Goal: Task Accomplishment & Management: Manage account settings

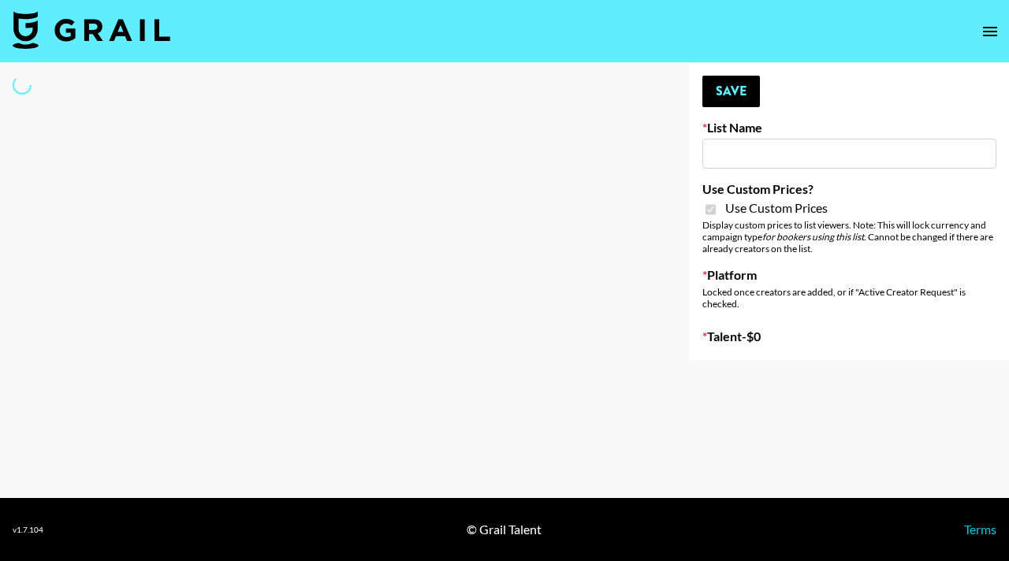
type input "Flexispot"
checkbox input "true"
select select "Brand"
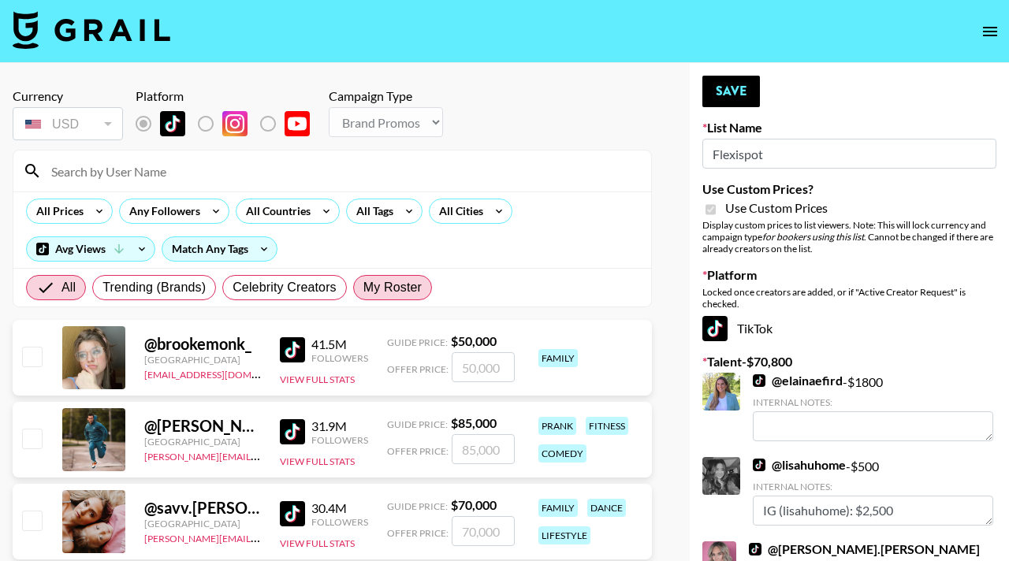
click at [391, 296] on span "My Roster" at bounding box center [392, 287] width 58 height 19
click at [363, 288] on input "My Roster" at bounding box center [363, 288] width 0 height 0
radio input "true"
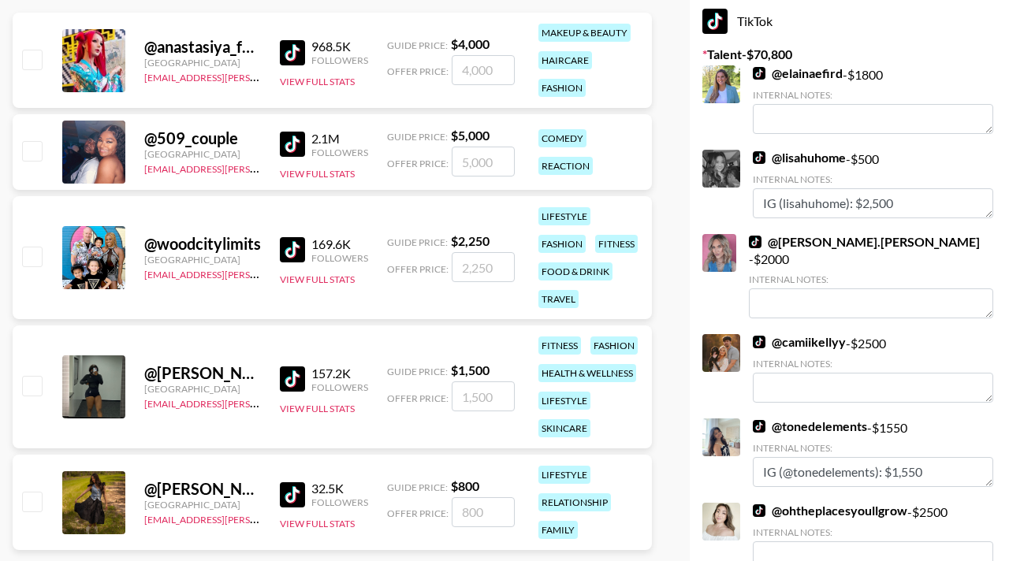
scroll to position [318, 0]
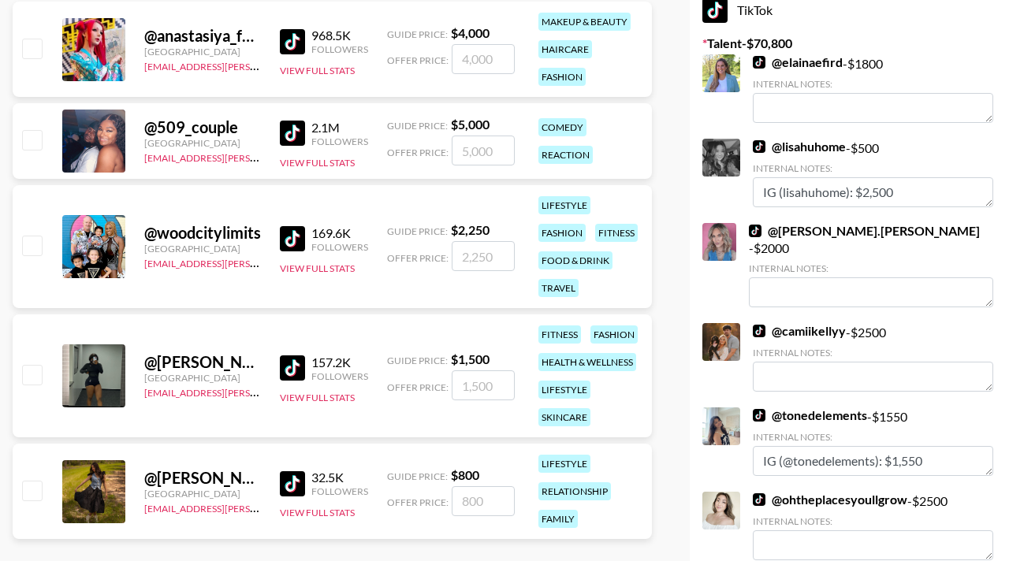
click at [34, 242] on input "checkbox" at bounding box center [31, 245] width 19 height 19
checkbox input "true"
type input "2250"
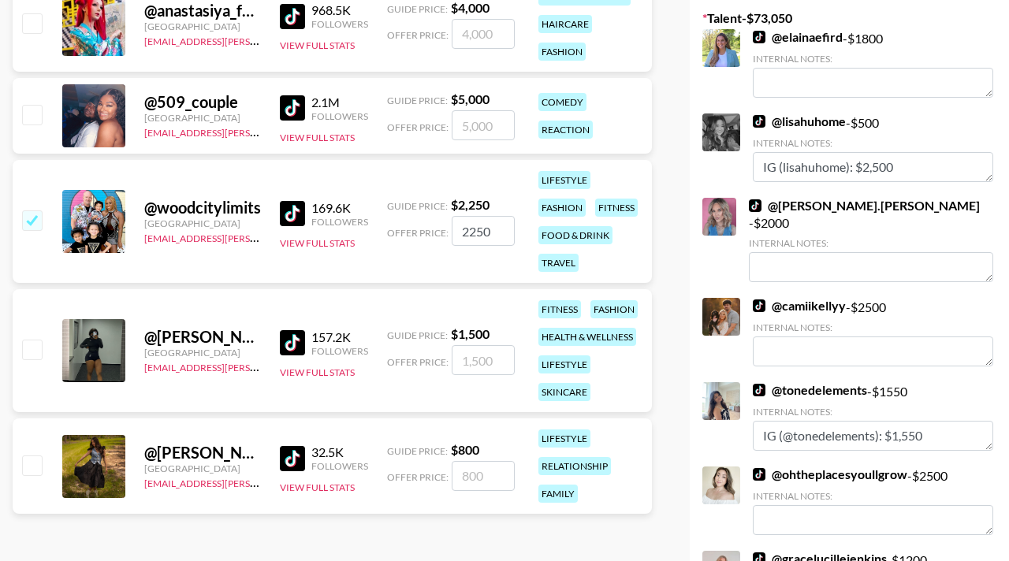
scroll to position [266, 0]
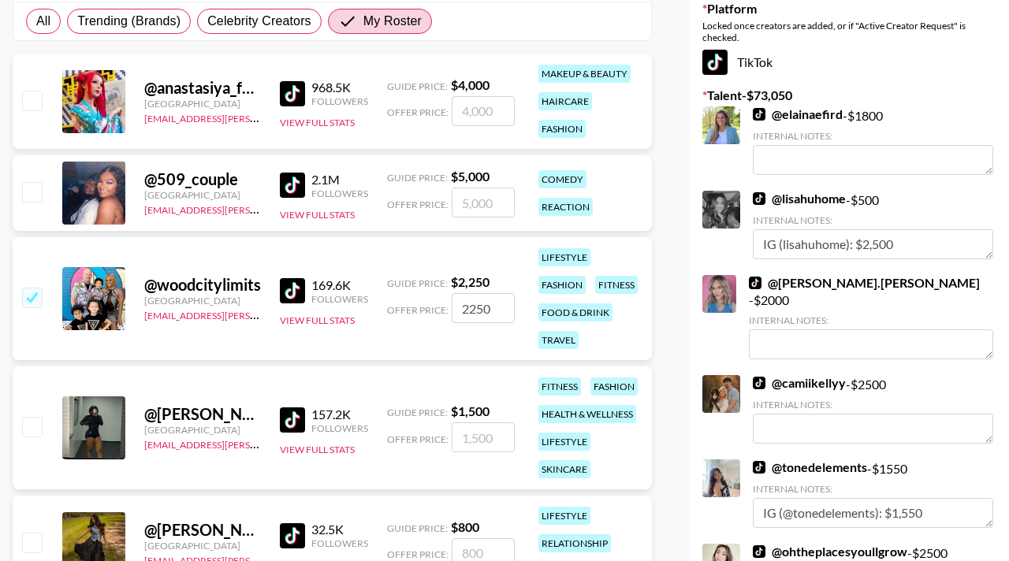
click at [32, 195] on input "checkbox" at bounding box center [31, 191] width 19 height 19
checkbox input "true"
type input "5000"
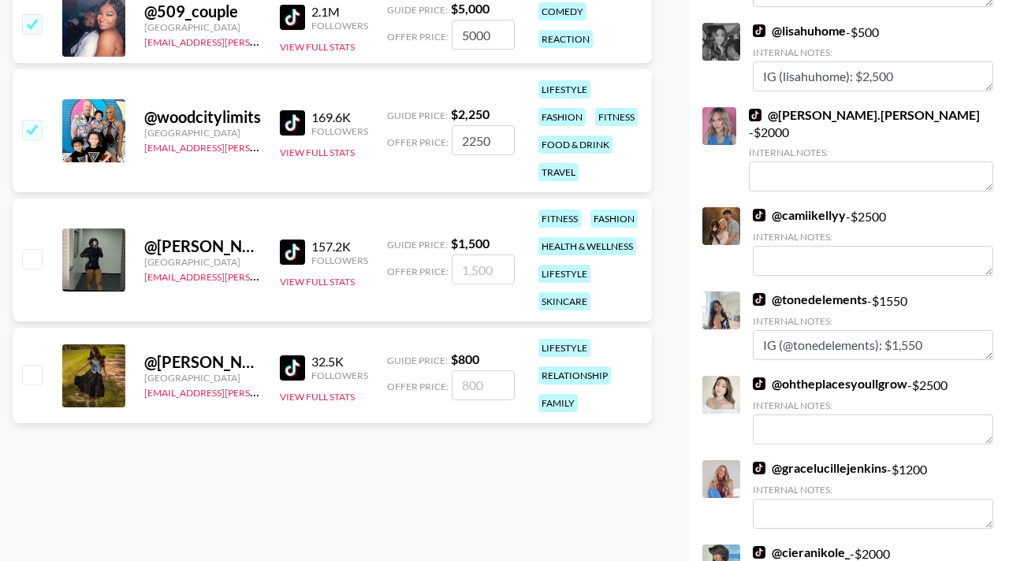
scroll to position [435, 0]
click at [39, 374] on input "checkbox" at bounding box center [31, 373] width 19 height 19
checkbox input "true"
type input "800"
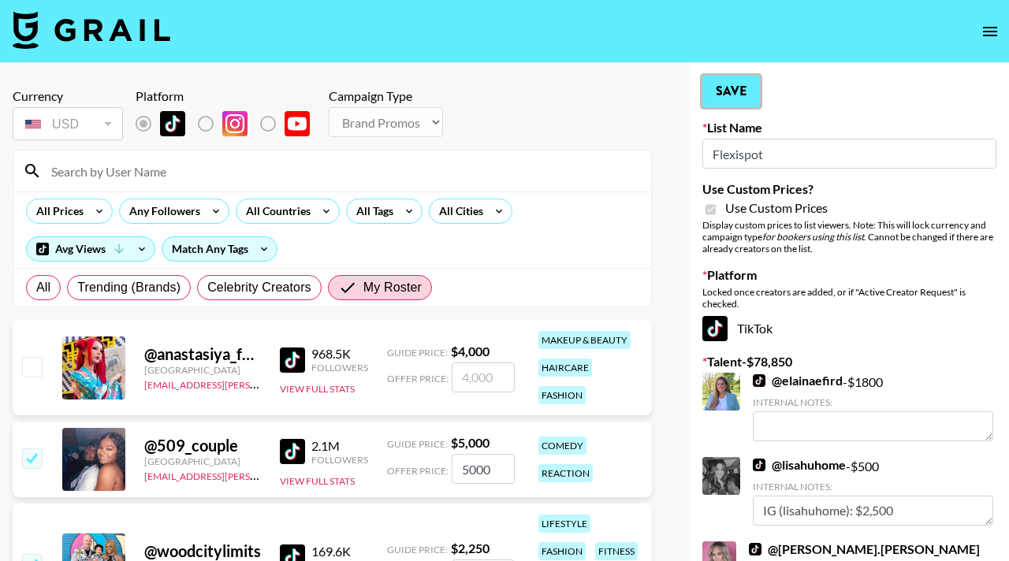
click at [732, 82] on button "Save" at bounding box center [731, 92] width 58 height 32
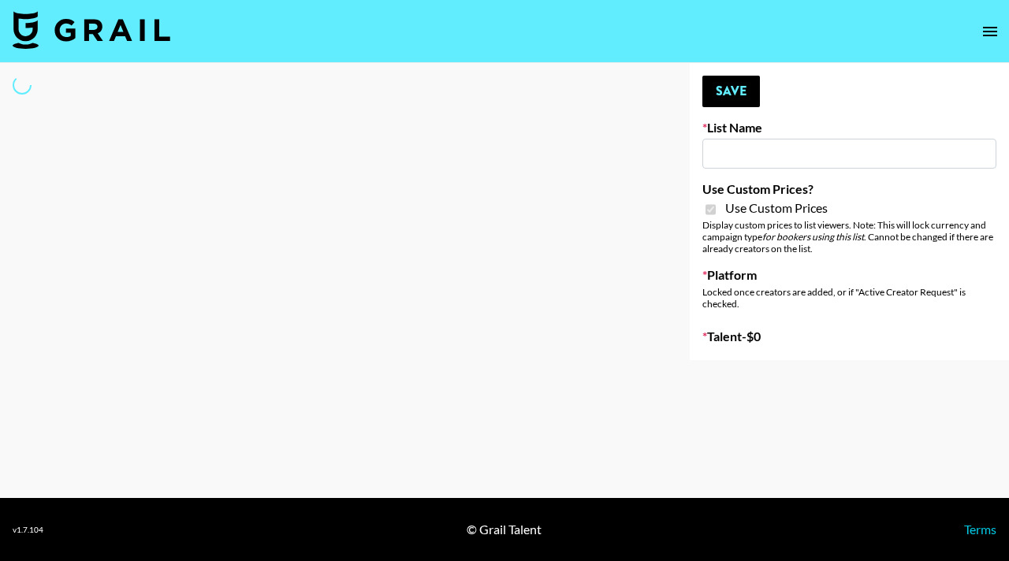
type input "Skincare Opp - NYC"
checkbox input "true"
select select "Brand"
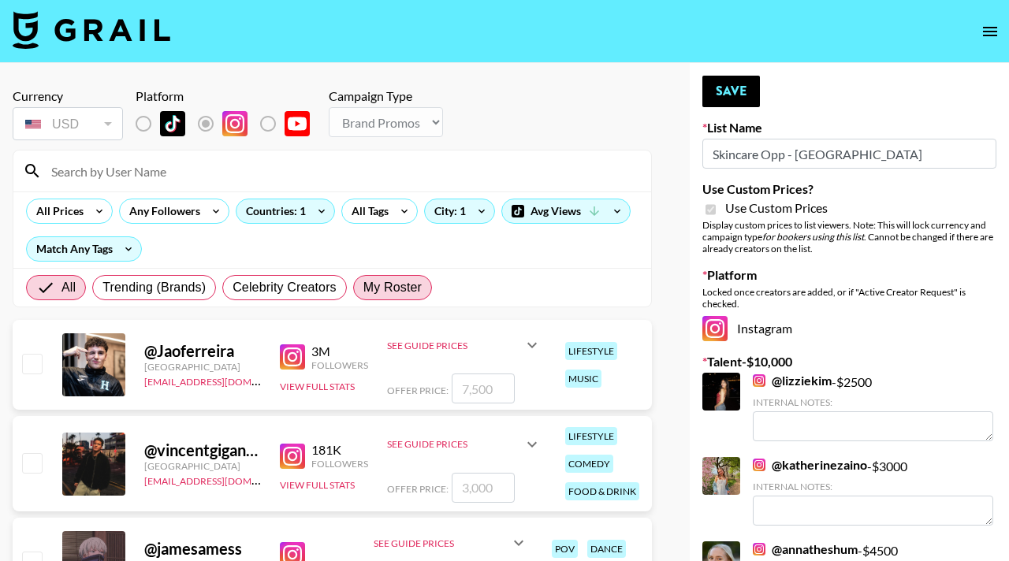
click at [392, 291] on span "My Roster" at bounding box center [392, 287] width 58 height 19
click at [363, 288] on input "My Roster" at bounding box center [363, 288] width 0 height 0
radio input "true"
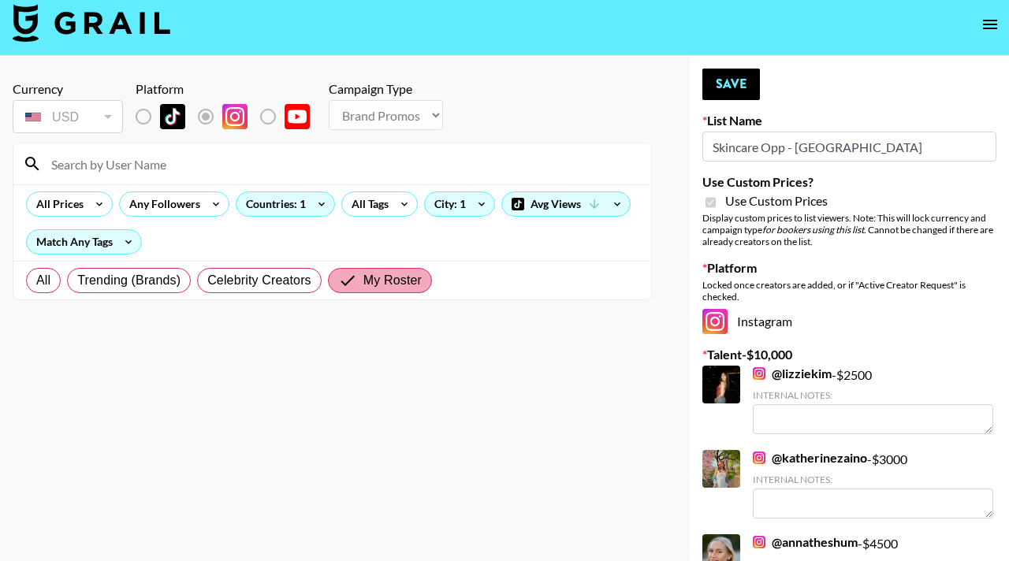
scroll to position [26, 0]
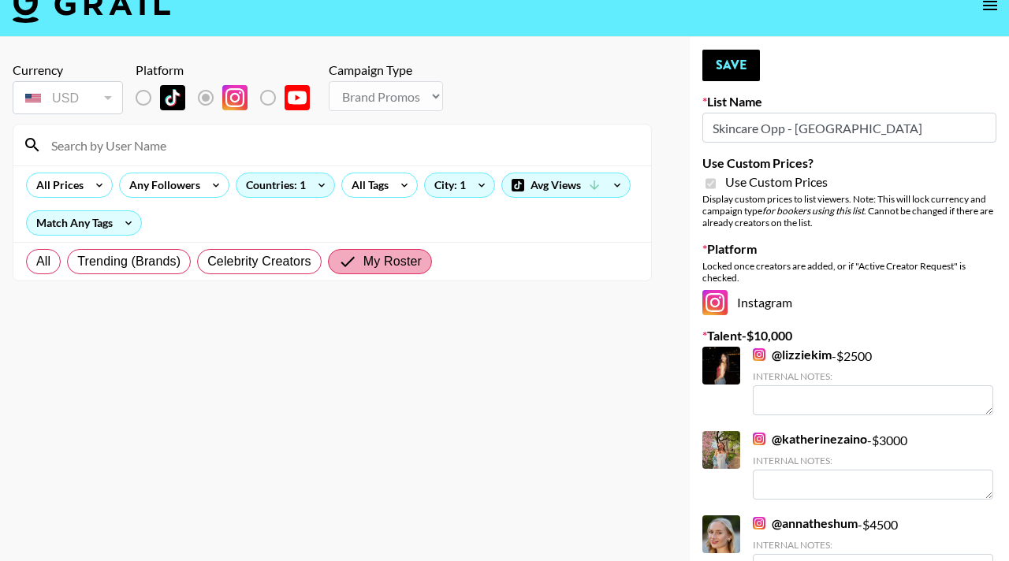
click at [395, 269] on span "My Roster" at bounding box center [392, 261] width 58 height 19
click at [363, 269] on input "My Roster" at bounding box center [350, 261] width 25 height 19
click at [295, 255] on span "Celebrity Creators" at bounding box center [259, 261] width 104 height 19
click at [207, 262] on input "Celebrity Creators" at bounding box center [207, 262] width 0 height 0
radio input "true"
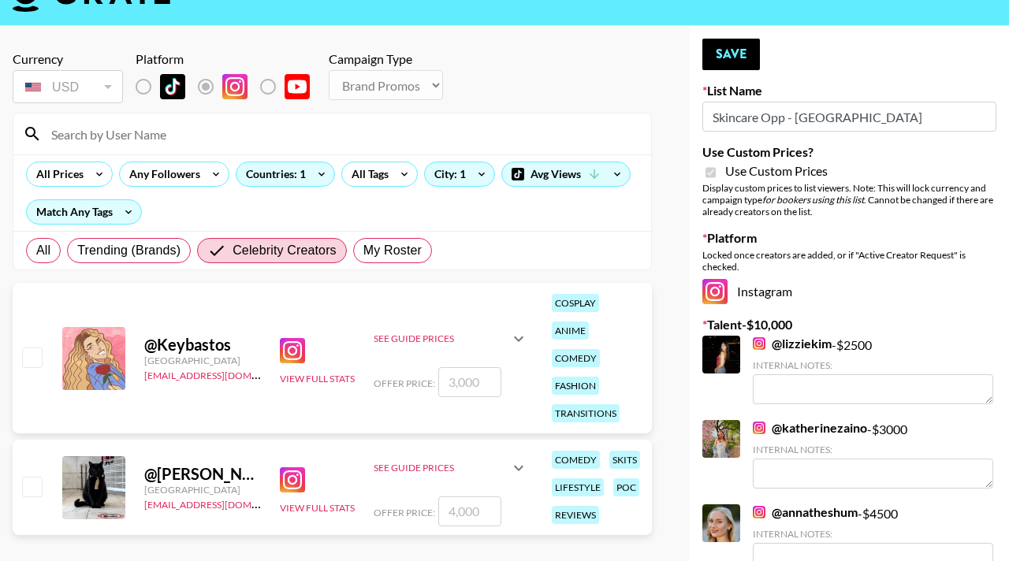
scroll to position [4, 0]
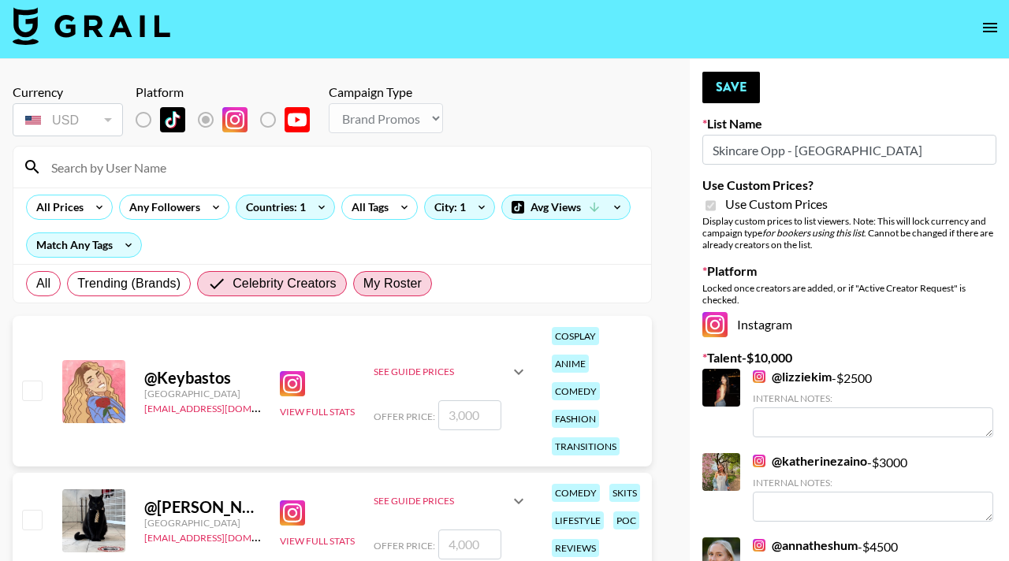
click at [385, 291] on span "My Roster" at bounding box center [392, 283] width 58 height 19
click at [363, 284] on input "My Roster" at bounding box center [363, 284] width 0 height 0
radio input "true"
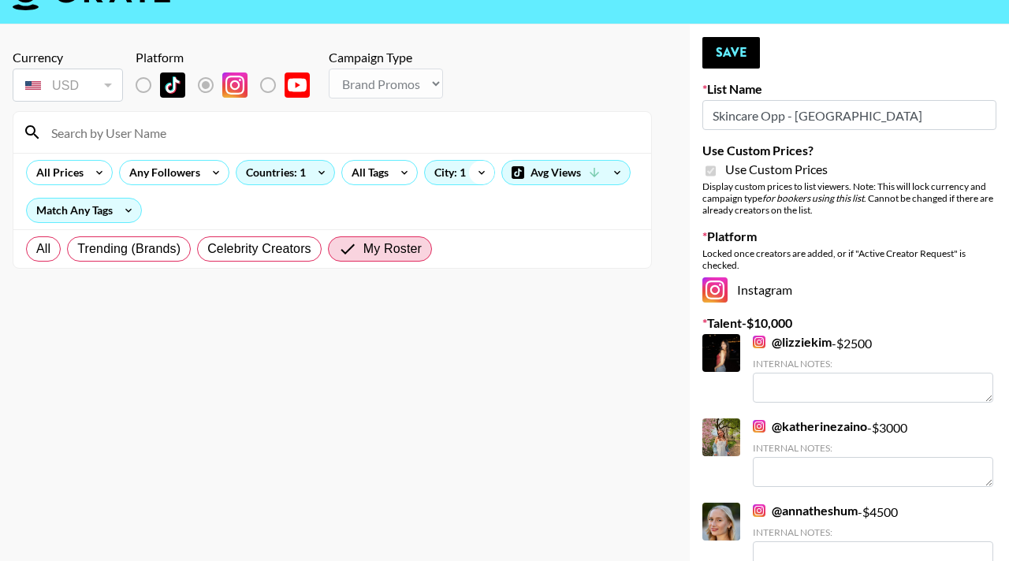
scroll to position [39, 0]
click at [481, 173] on icon at bounding box center [481, 172] width 25 height 24
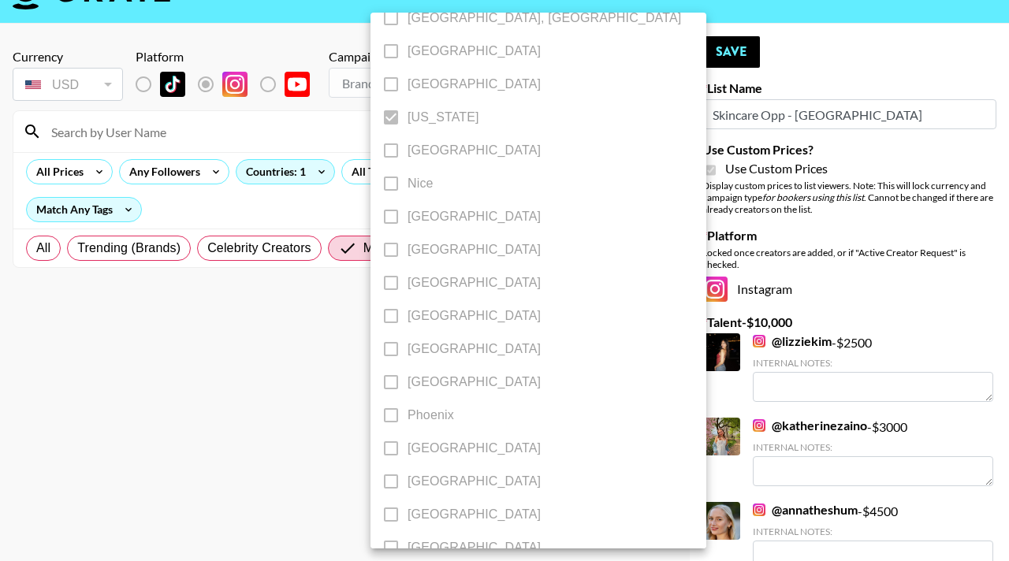
scroll to position [1582, 0]
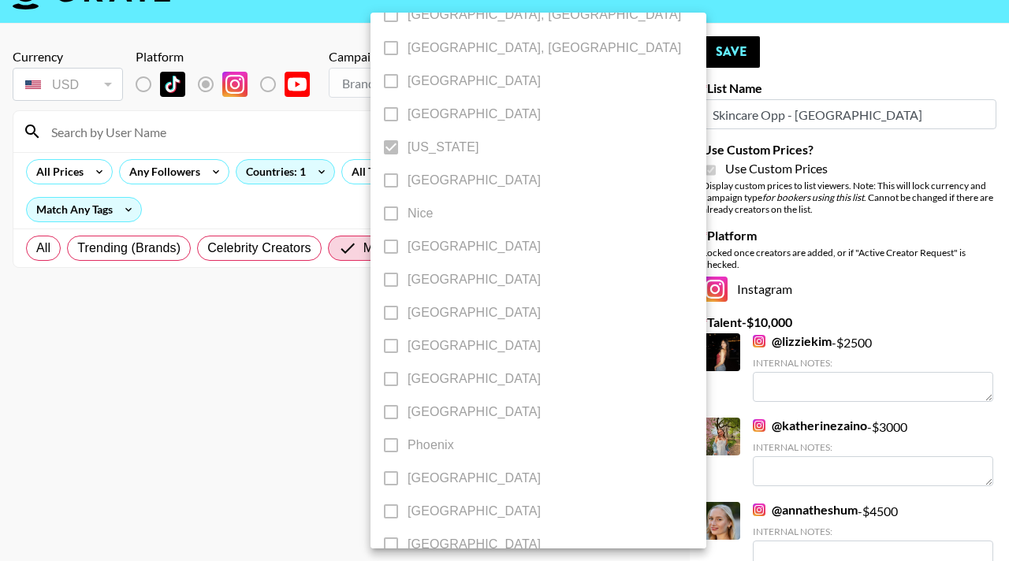
click at [281, 303] on div at bounding box center [504, 280] width 1009 height 561
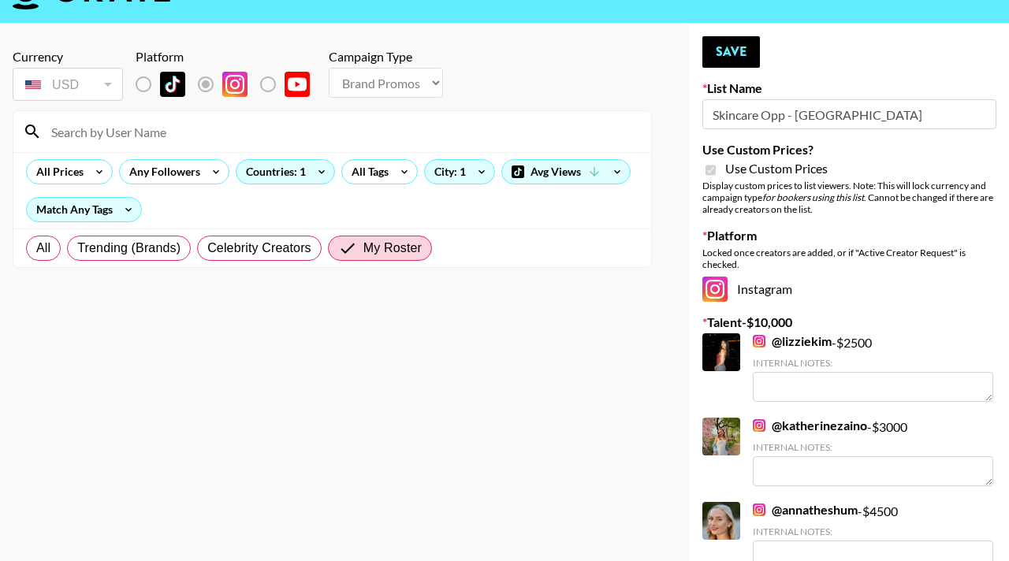
click at [281, 303] on section "Currency USD USD ​ Platform Campaign Type Choose Type... Song Promos Brand Prom…" at bounding box center [332, 253] width 639 height 435
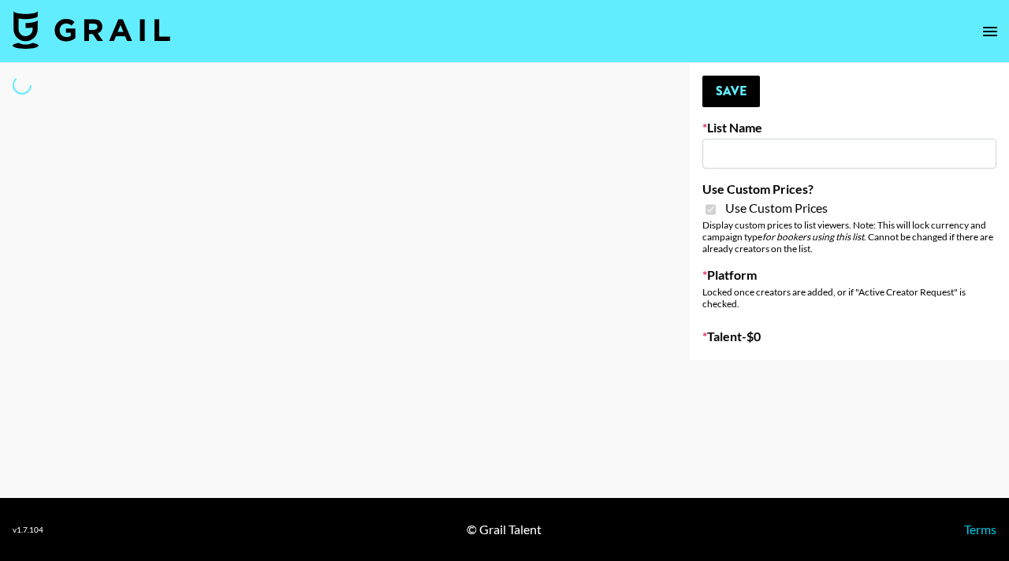
type input "G4free"
checkbox input "true"
select select "Brand"
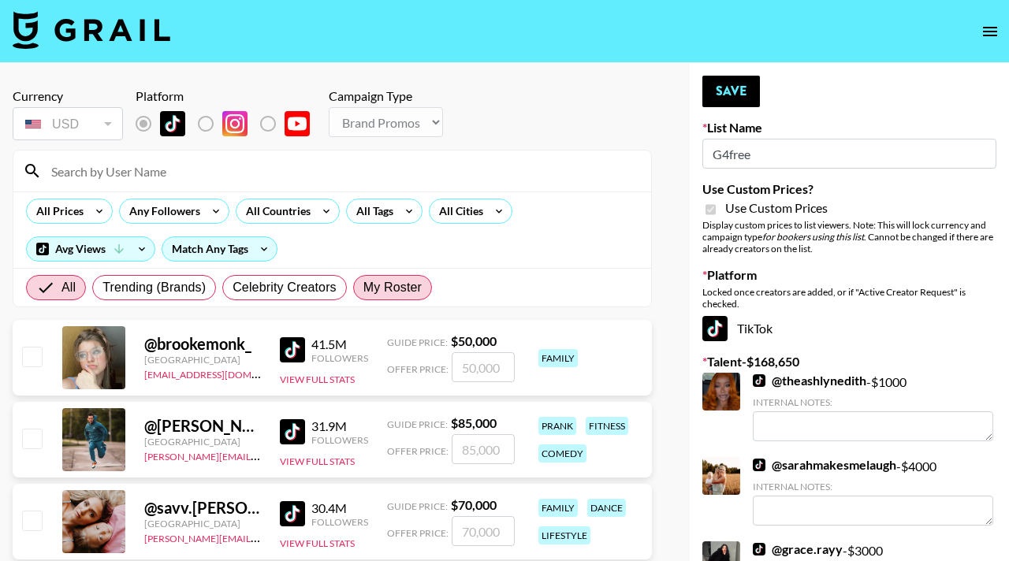
click at [369, 294] on span "My Roster" at bounding box center [392, 287] width 58 height 19
click at [363, 288] on input "My Roster" at bounding box center [363, 288] width 0 height 0
radio input "true"
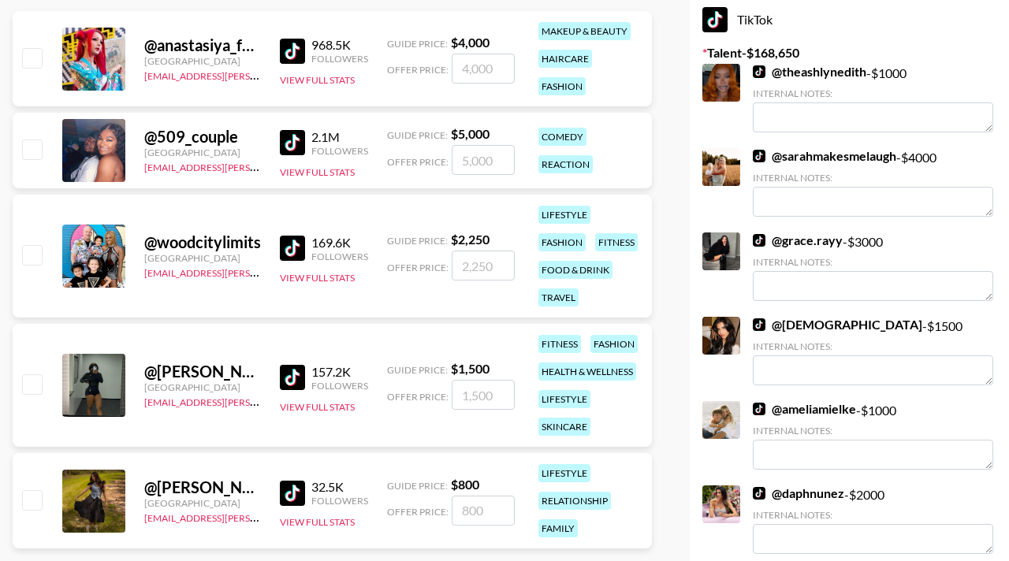
scroll to position [312, 0]
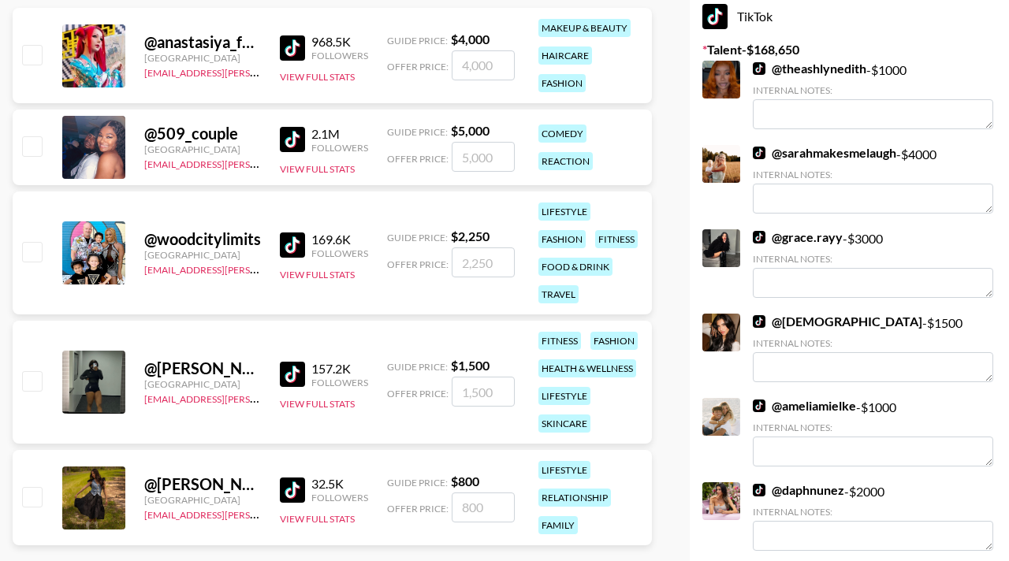
click at [29, 374] on input "checkbox" at bounding box center [31, 380] width 19 height 19
checkbox input "true"
type input "1500"
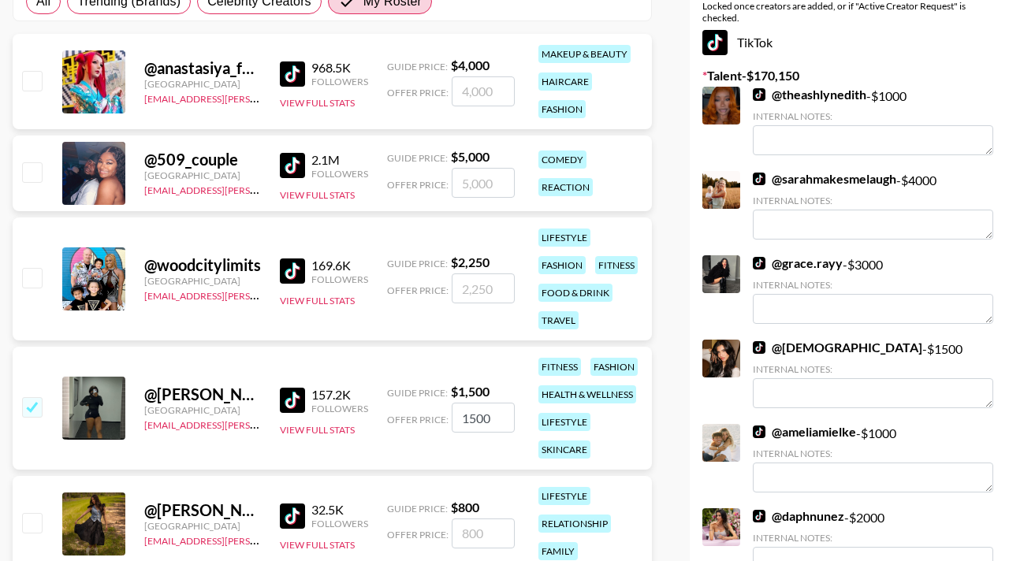
scroll to position [284, 0]
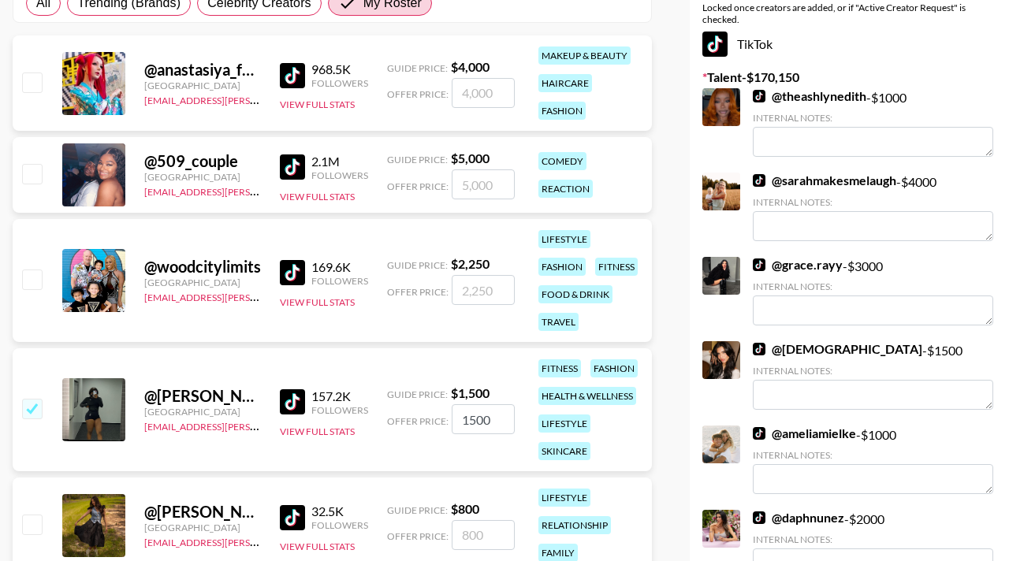
click at [39, 177] on input "checkbox" at bounding box center [31, 173] width 19 height 19
checkbox input "true"
type input "5000"
click at [39, 293] on div at bounding box center [31, 280] width 24 height 27
click at [36, 275] on input "checkbox" at bounding box center [31, 279] width 19 height 19
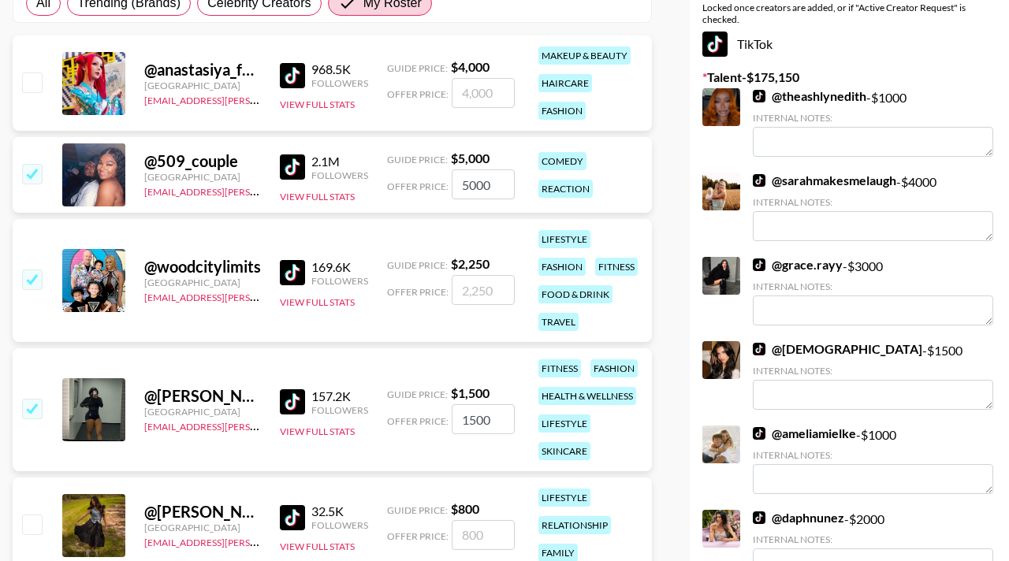
checkbox input "true"
type input "2250"
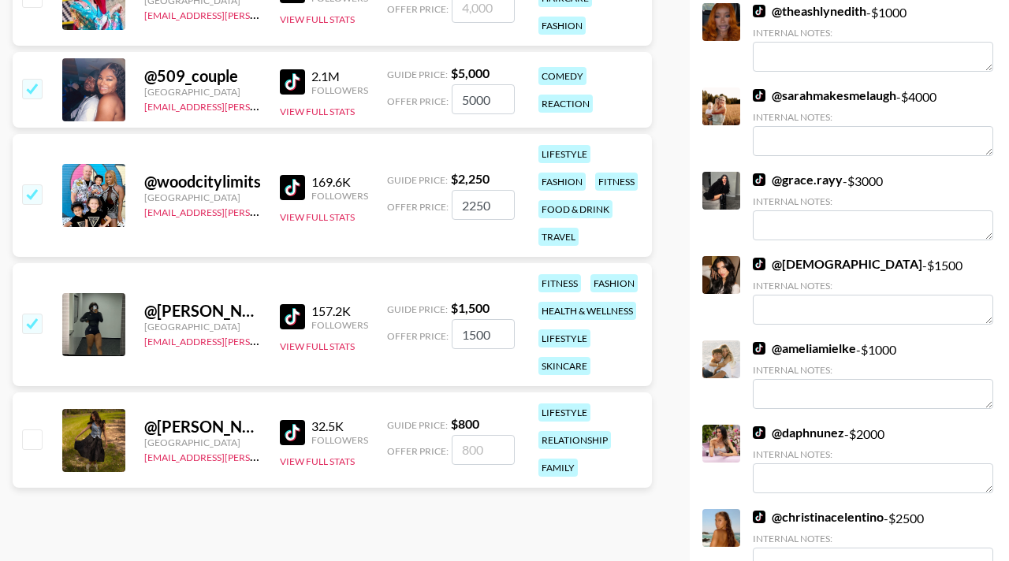
scroll to position [375, 0]
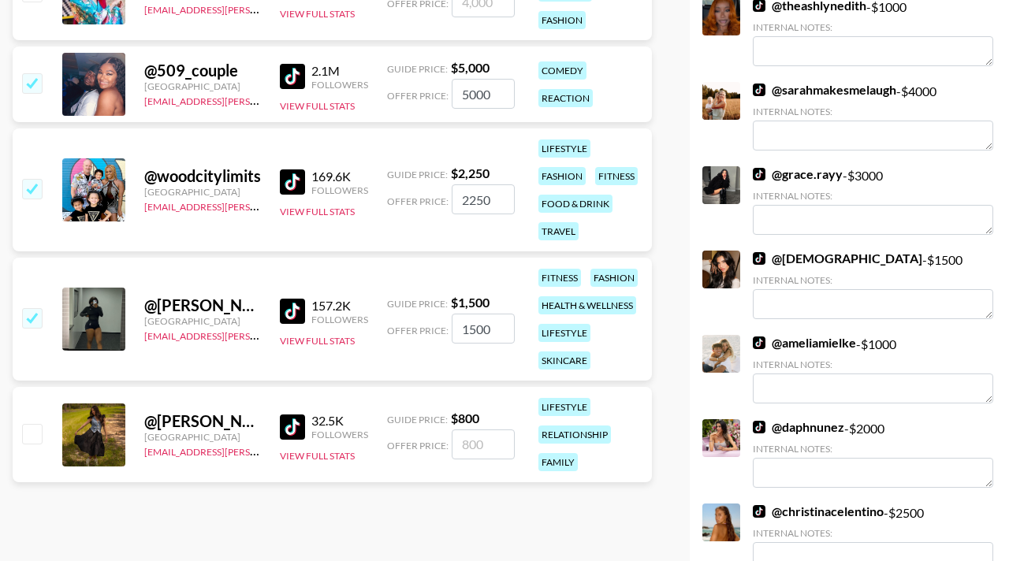
click at [34, 424] on input "checkbox" at bounding box center [31, 433] width 19 height 19
checkbox input "true"
type input "800"
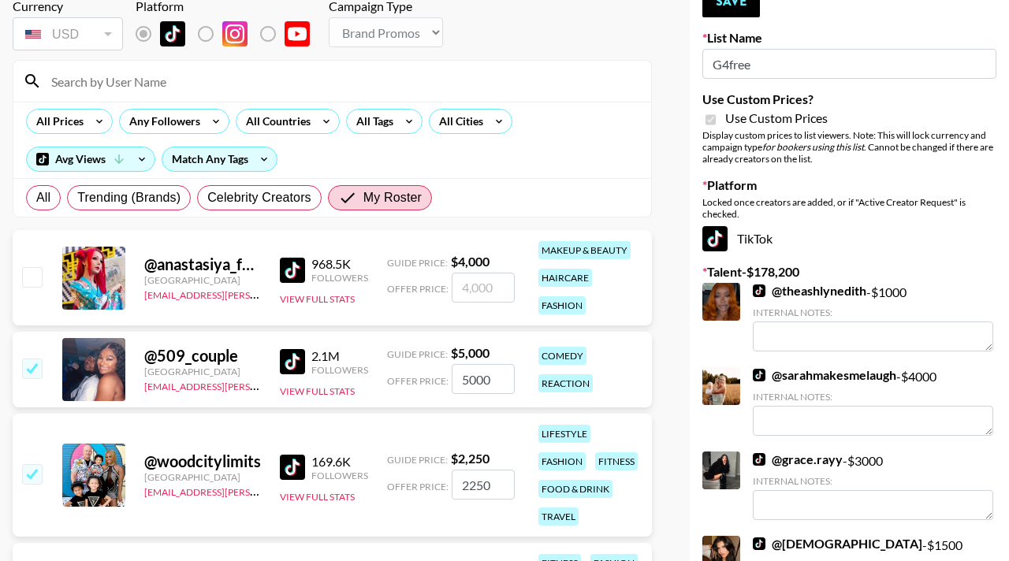
scroll to position [53, 0]
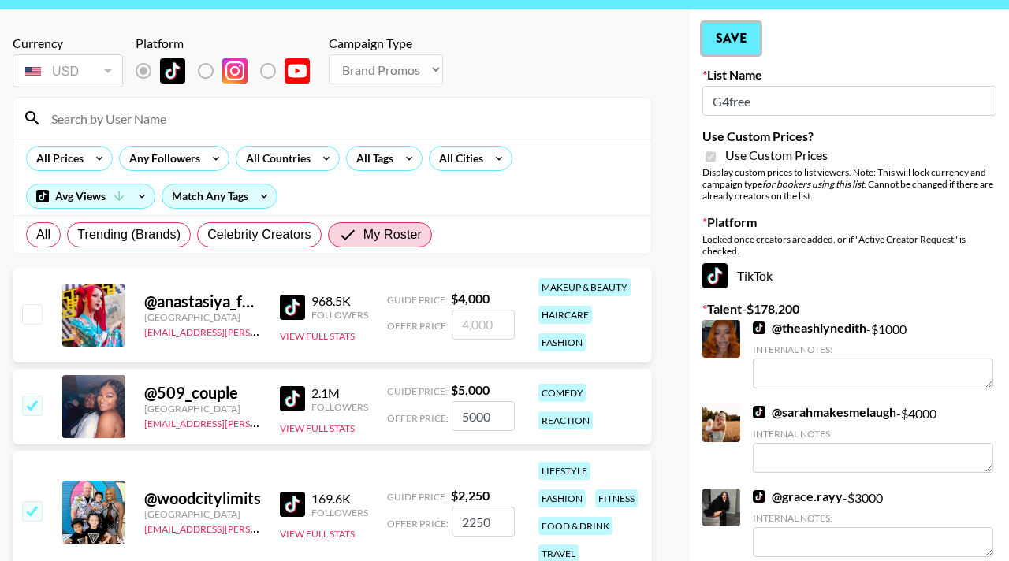
click at [734, 42] on button "Save" at bounding box center [731, 39] width 58 height 32
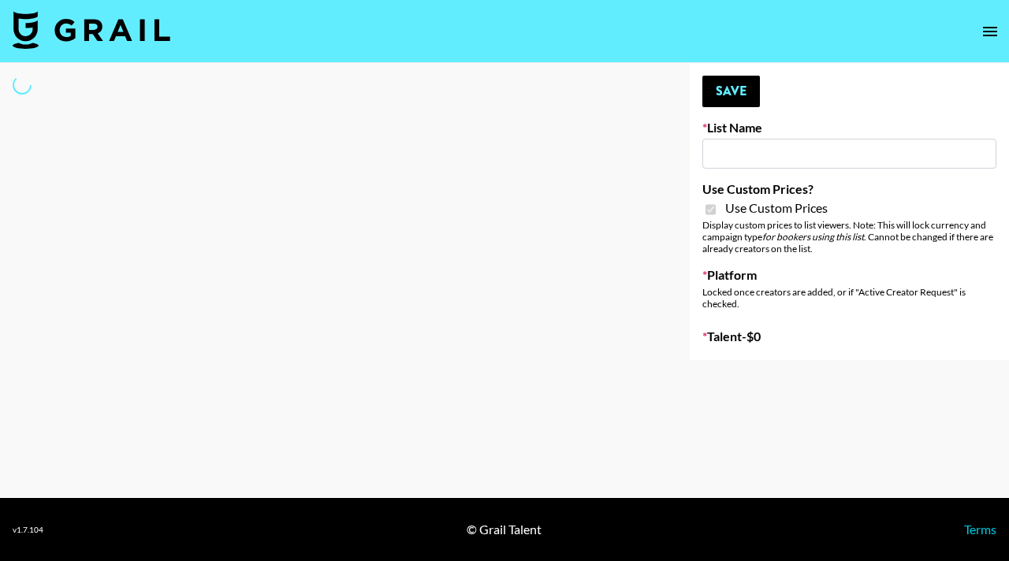
type input "Whallpro"
checkbox input "true"
select select "Brand"
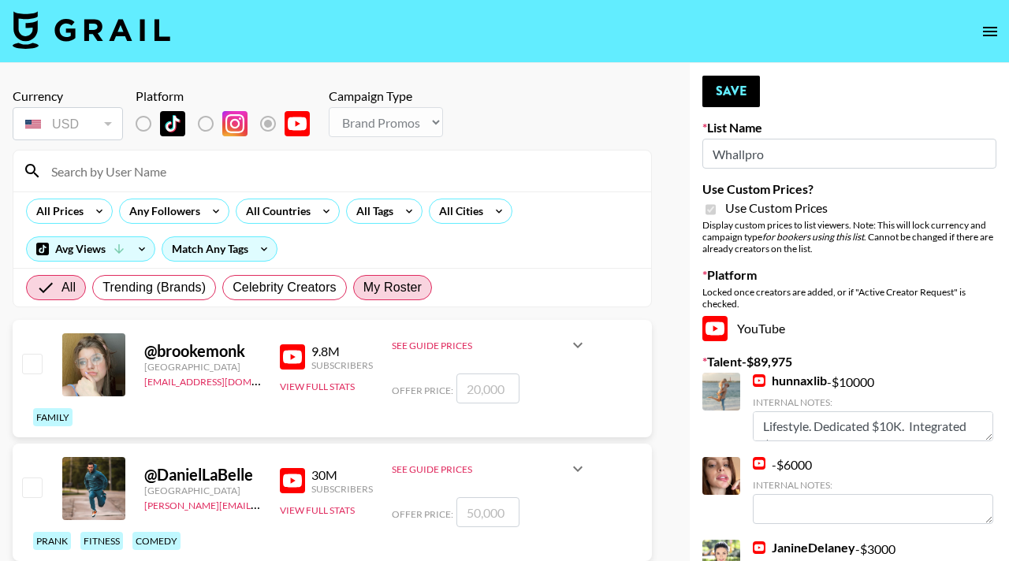
click at [398, 282] on span "My Roster" at bounding box center [392, 287] width 58 height 19
click at [363, 288] on input "My Roster" at bounding box center [363, 288] width 0 height 0
radio input "true"
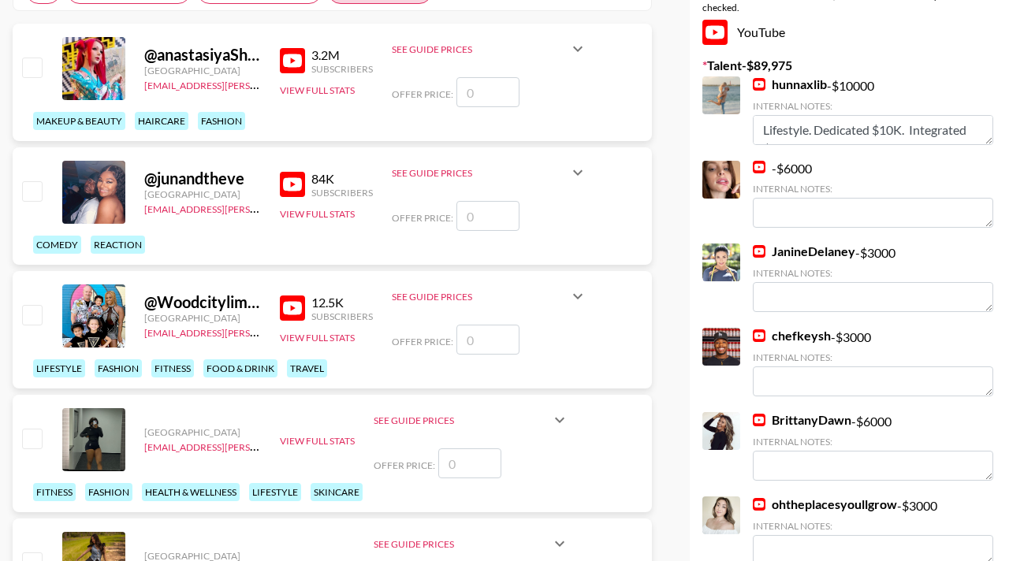
scroll to position [304, 0]
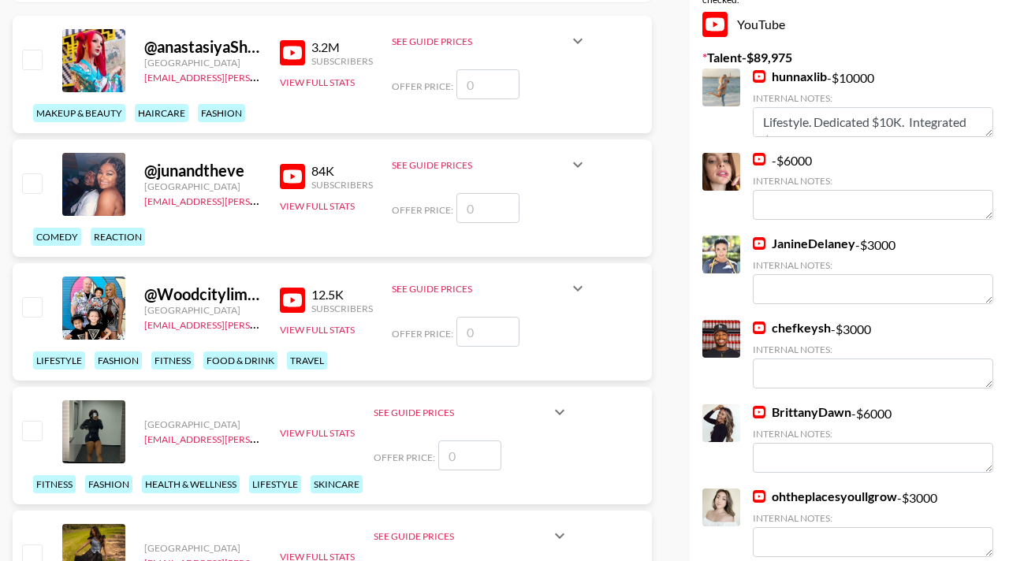
click at [32, 310] on input "checkbox" at bounding box center [31, 306] width 19 height 19
checkbox input "false"
click at [31, 184] on input "checkbox" at bounding box center [31, 182] width 19 height 19
checkbox input "false"
click at [489, 210] on input "number" at bounding box center [487, 208] width 63 height 30
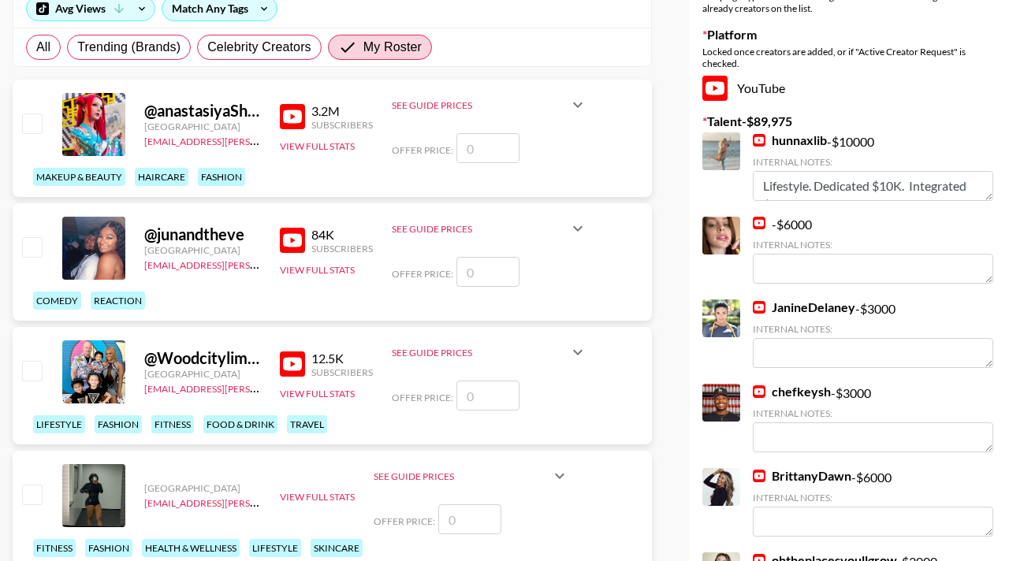
scroll to position [239, 0]
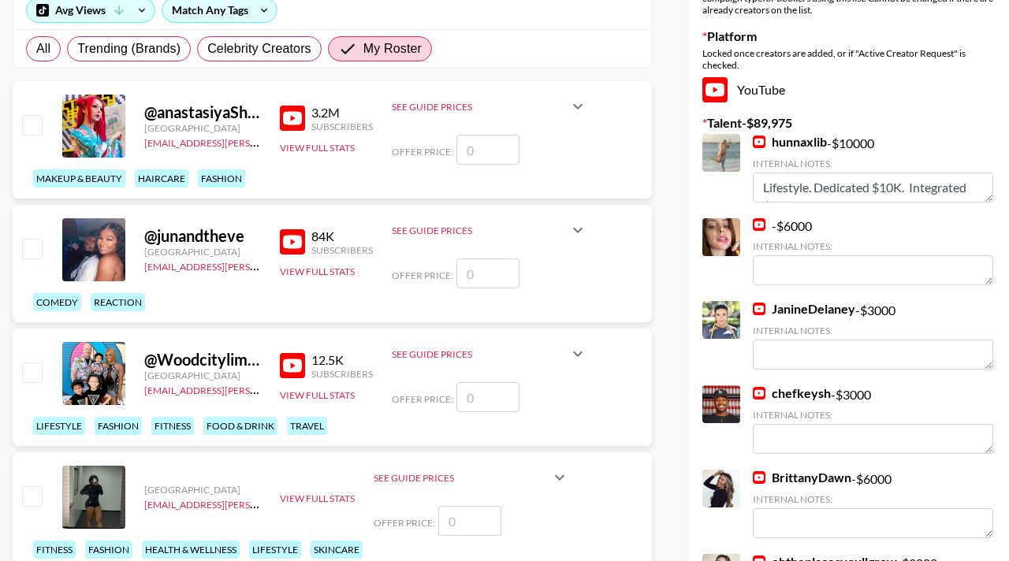
click at [496, 278] on input "number" at bounding box center [487, 273] width 63 height 30
type input "1"
checkbox input "true"
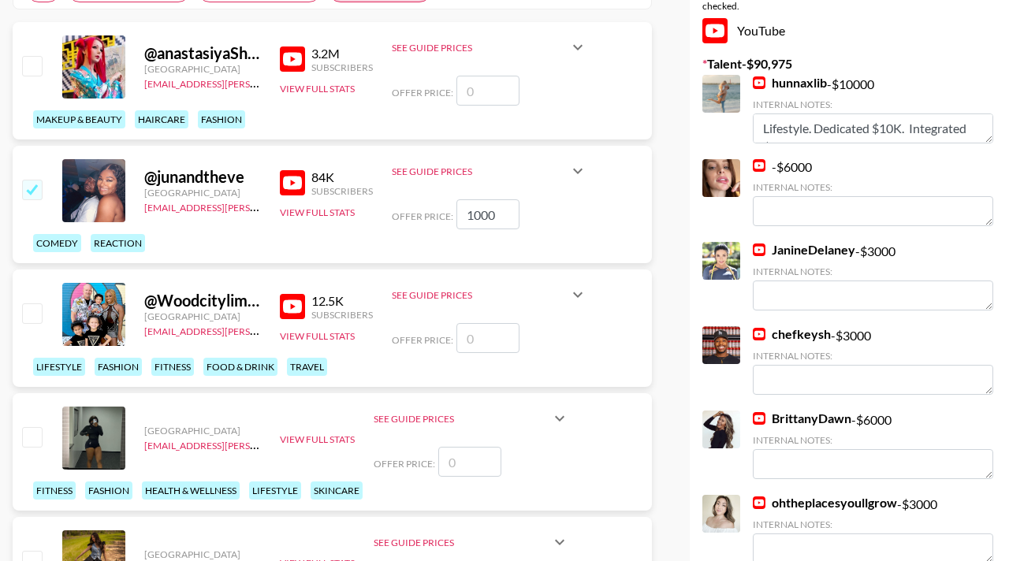
scroll to position [307, 0]
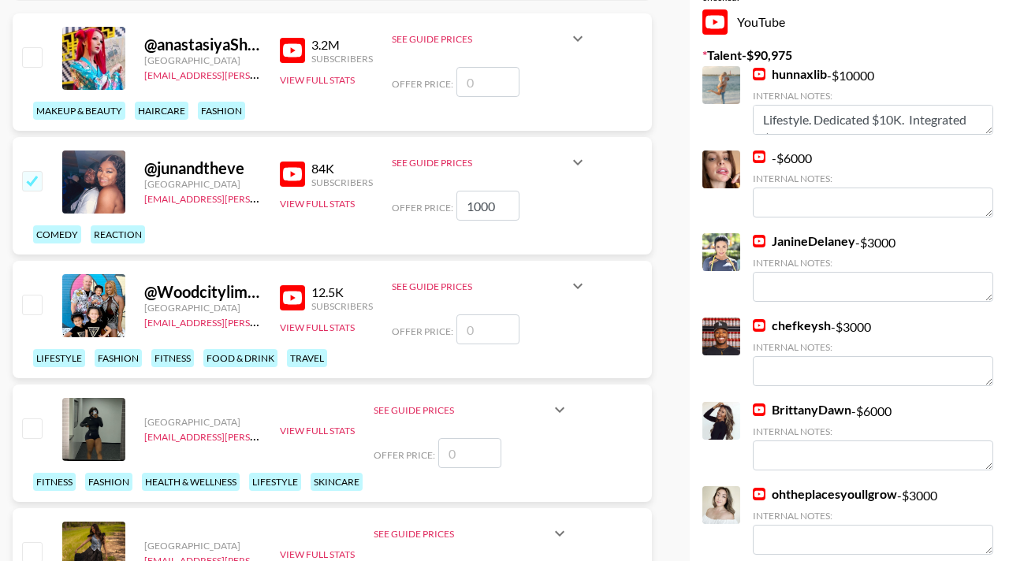
type input "1000"
click at [475, 333] on input "number" at bounding box center [487, 329] width 63 height 30
checkbox input "true"
type input "500"
click at [477, 204] on input "1000" at bounding box center [487, 206] width 63 height 30
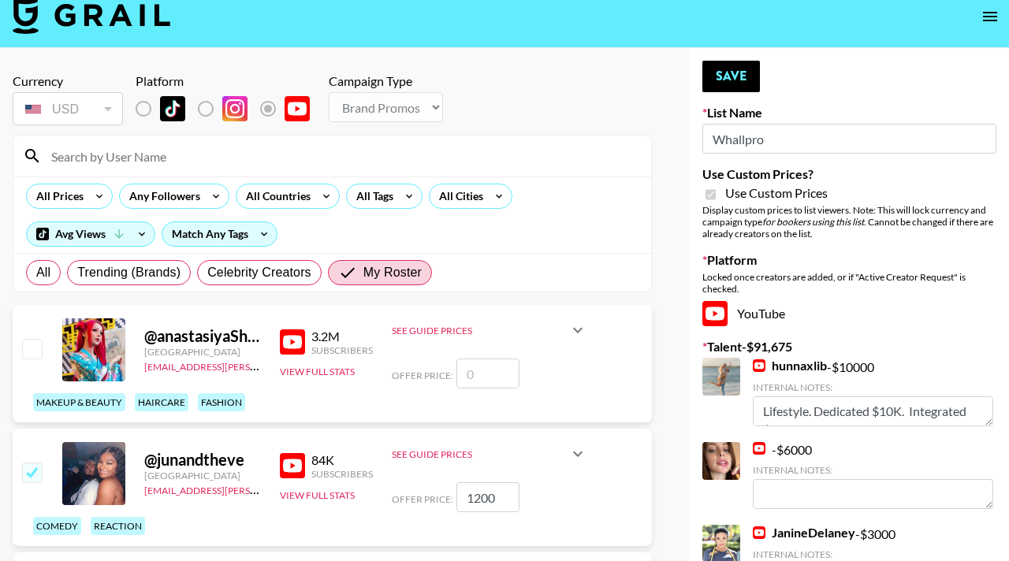
scroll to position [0, 0]
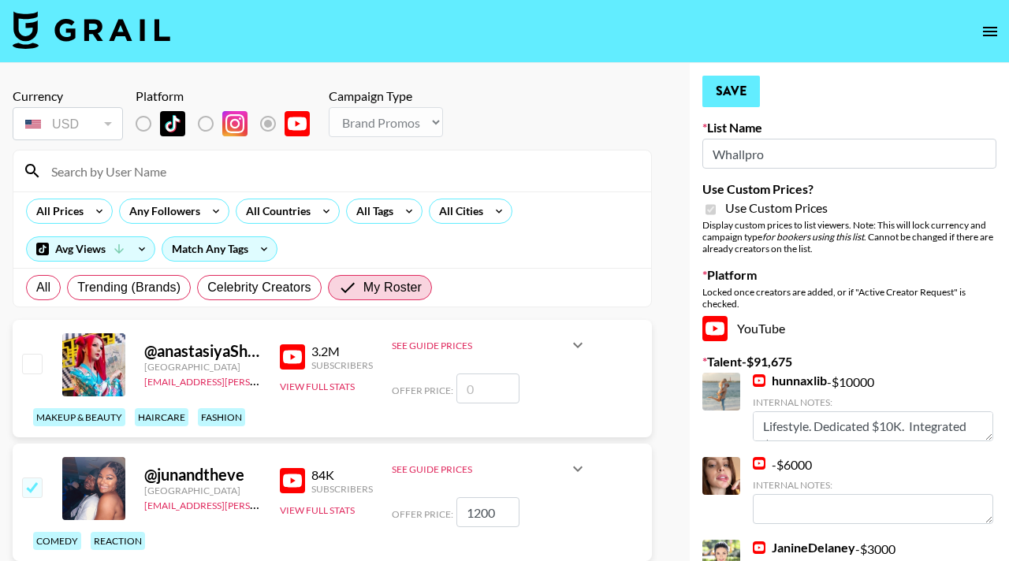
type input "1200"
click at [717, 82] on button "Save" at bounding box center [731, 92] width 58 height 32
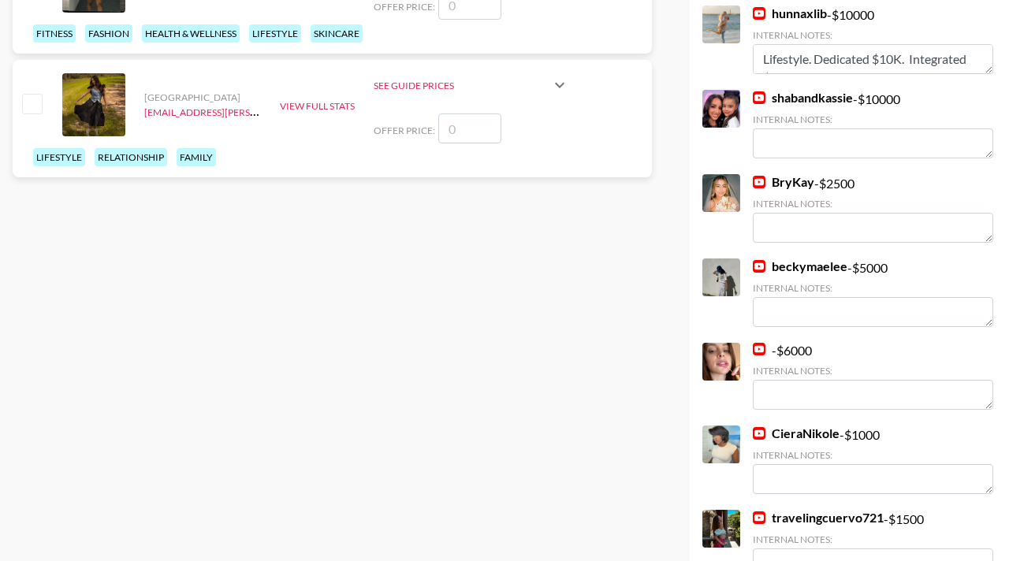
scroll to position [619, 0]
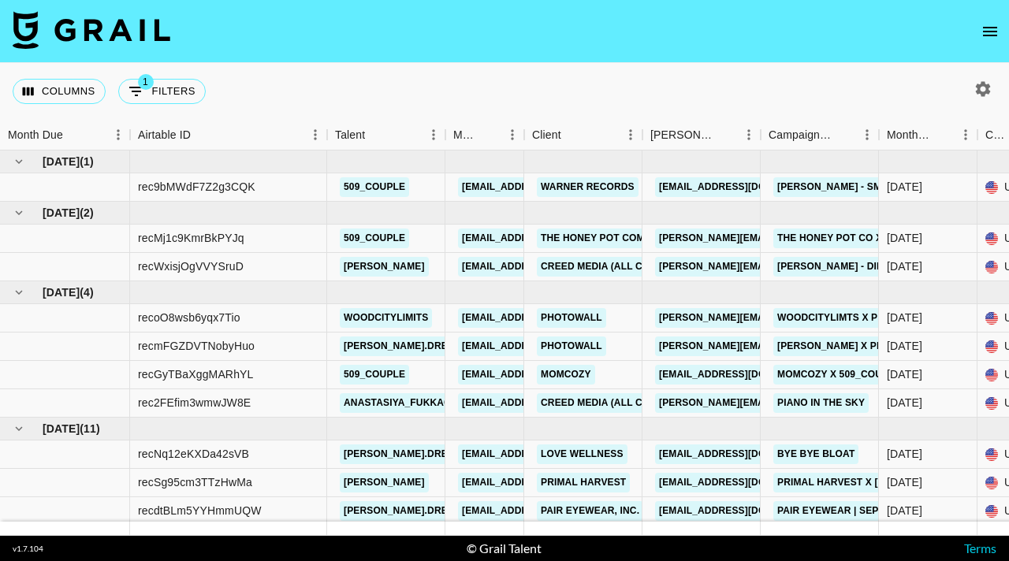
click at [991, 87] on icon "button" at bounding box center [982, 89] width 19 height 19
select select "[DATE]"
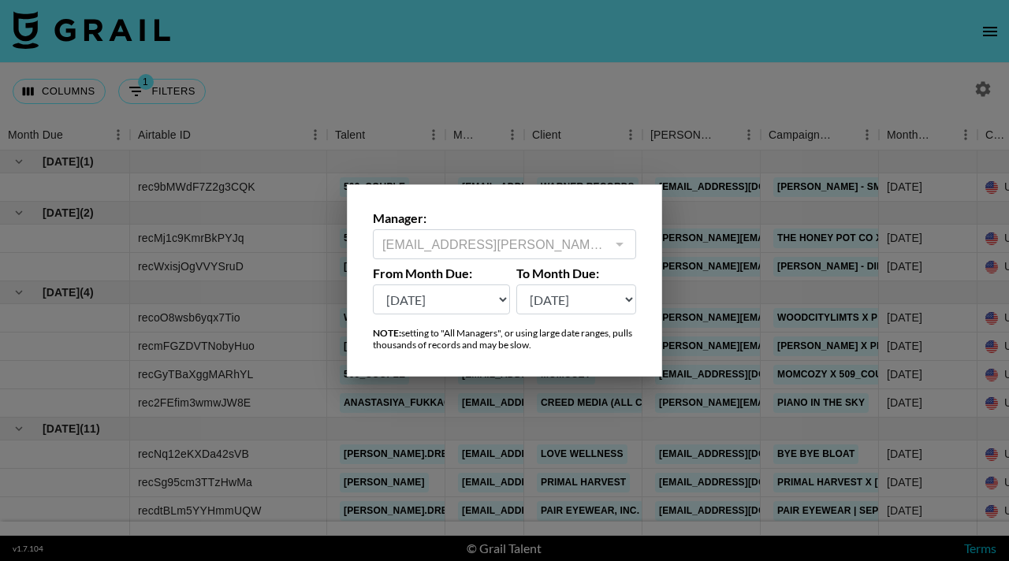
click at [690, 99] on div at bounding box center [504, 280] width 1009 height 561
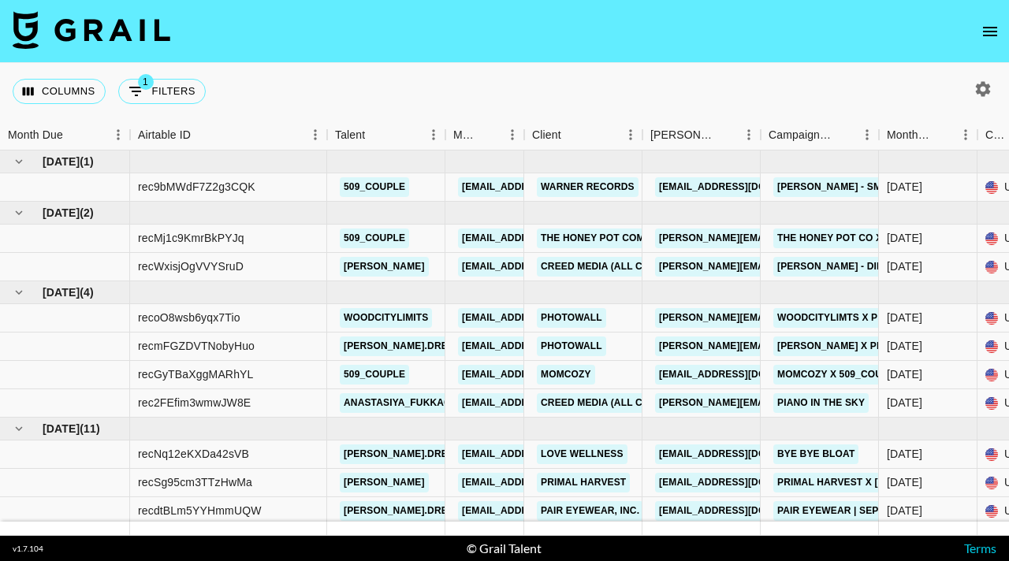
click at [995, 31] on icon "open drawer" at bounding box center [990, 31] width 14 height 9
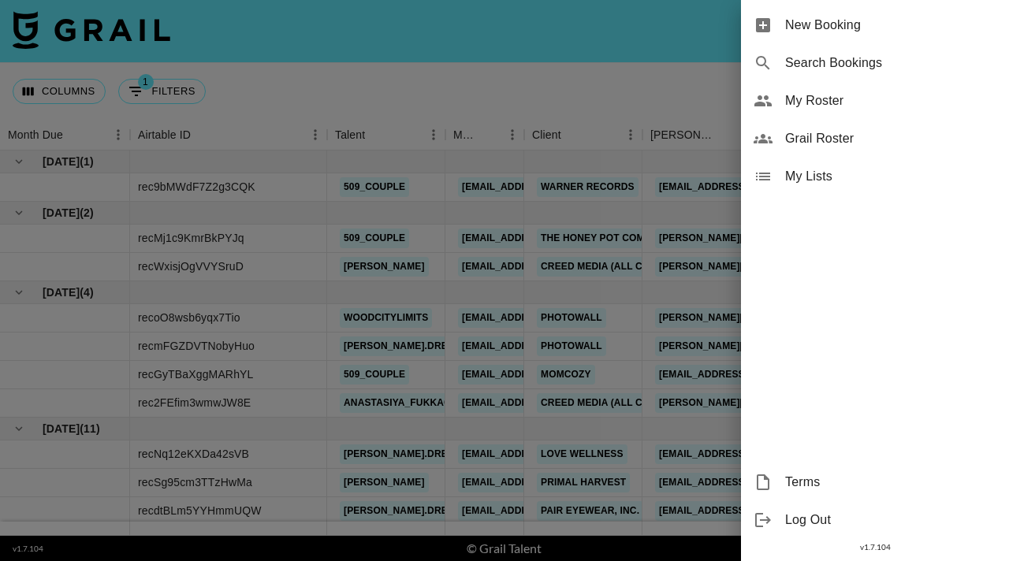
click at [865, 30] on span "New Booking" at bounding box center [890, 25] width 211 height 19
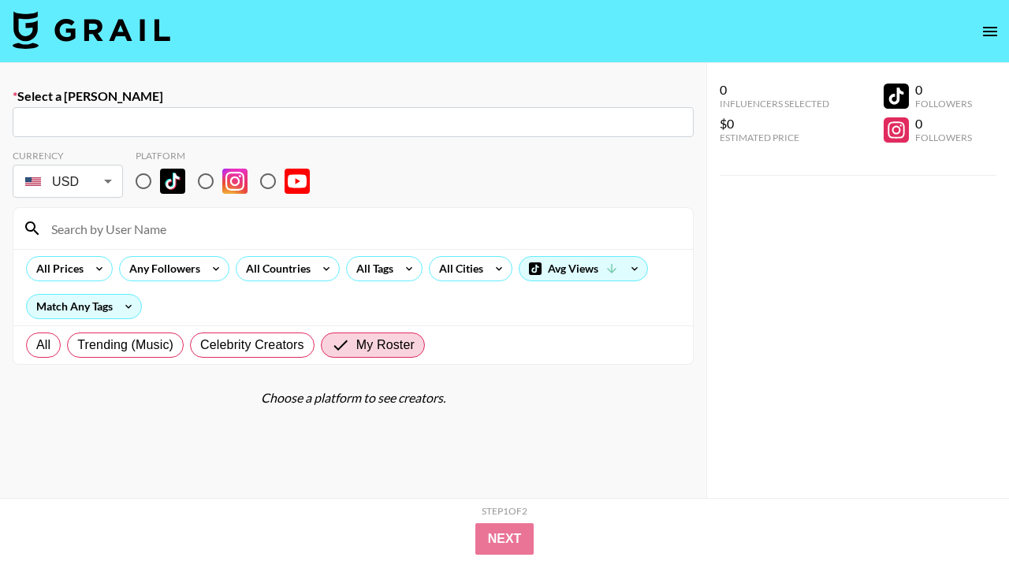
click at [121, 125] on input "text" at bounding box center [353, 122] width 662 height 18
paste input "noah@curtarra.com"
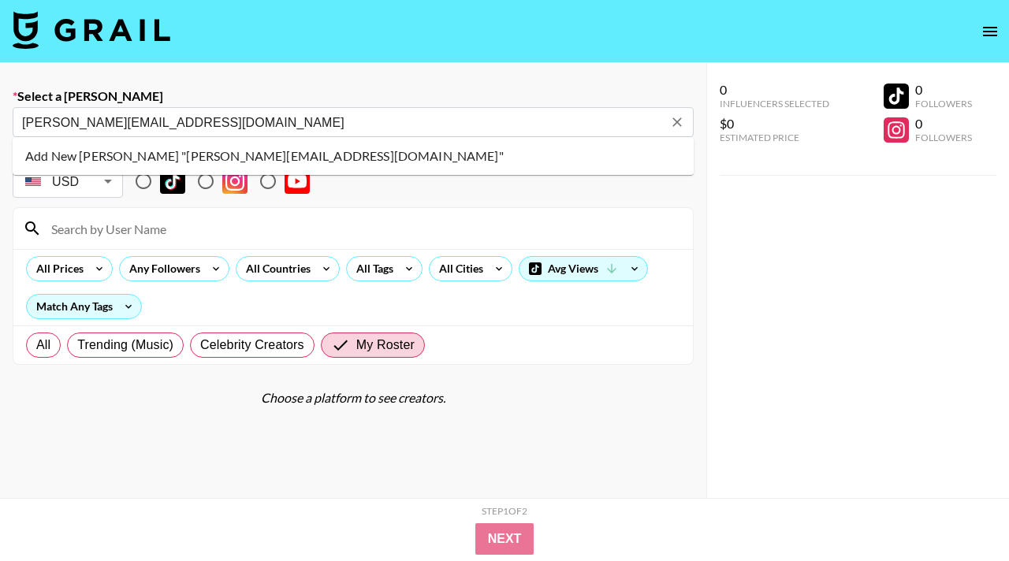
click at [251, 155] on li "Add New Booker "noah@curtarra.com"" at bounding box center [353, 155] width 681 height 25
type input "Add New Booker "noah@curtarra.com""
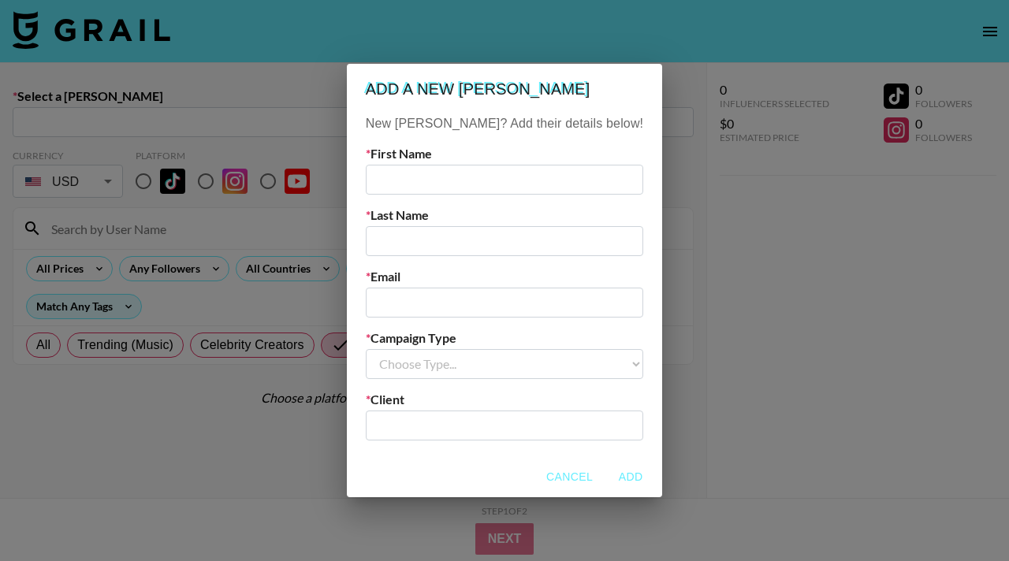
click at [493, 178] on input "text" at bounding box center [504, 180] width 277 height 30
type input "Noah"
click at [457, 250] on input "text" at bounding box center [504, 241] width 277 height 30
click at [415, 288] on input "email" at bounding box center [504, 303] width 277 height 30
paste input "noah@curtarra.com"
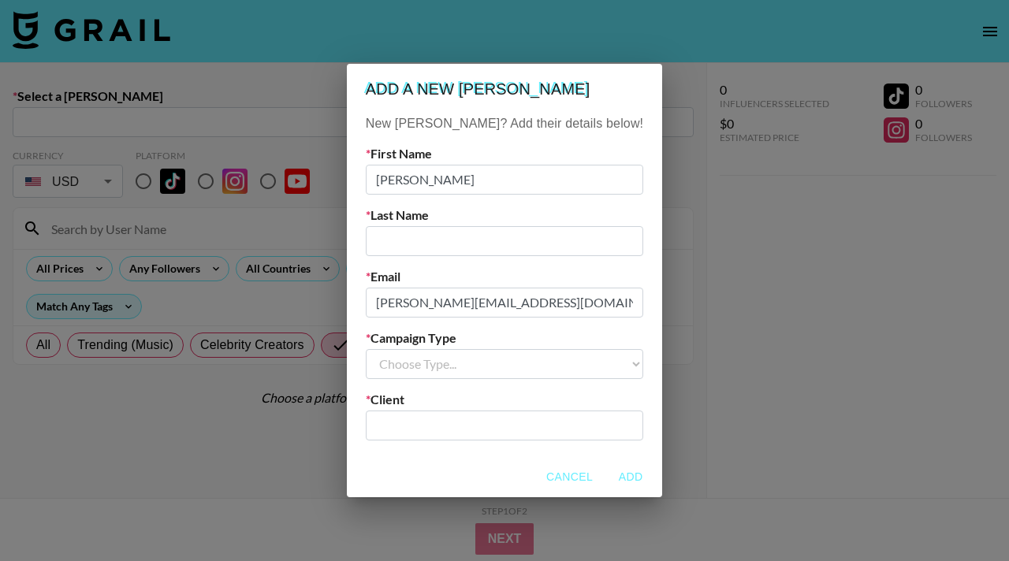
type input "noah@curtarra.com"
click at [417, 248] on input "text" at bounding box center [504, 241] width 277 height 30
click at [453, 421] on input "text" at bounding box center [504, 425] width 258 height 18
click at [426, 428] on input "text" at bounding box center [504, 425] width 258 height 18
click at [434, 370] on select "Choose Type... Song Promos Brand Promos" at bounding box center [504, 364] width 277 height 30
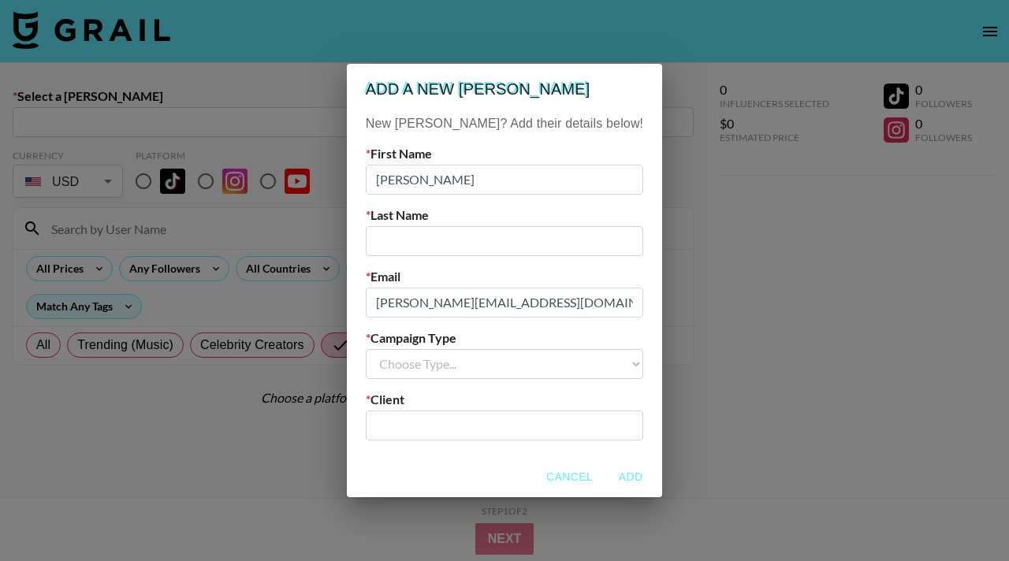
select select "Brand"
click at [397, 349] on select "Choose Type... Song Promos Brand Promos" at bounding box center [504, 364] width 277 height 30
drag, startPoint x: 446, startPoint y: 426, endPoint x: 608, endPoint y: 464, distance: 165.9
click at [446, 426] on input "text" at bounding box center [504, 425] width 258 height 18
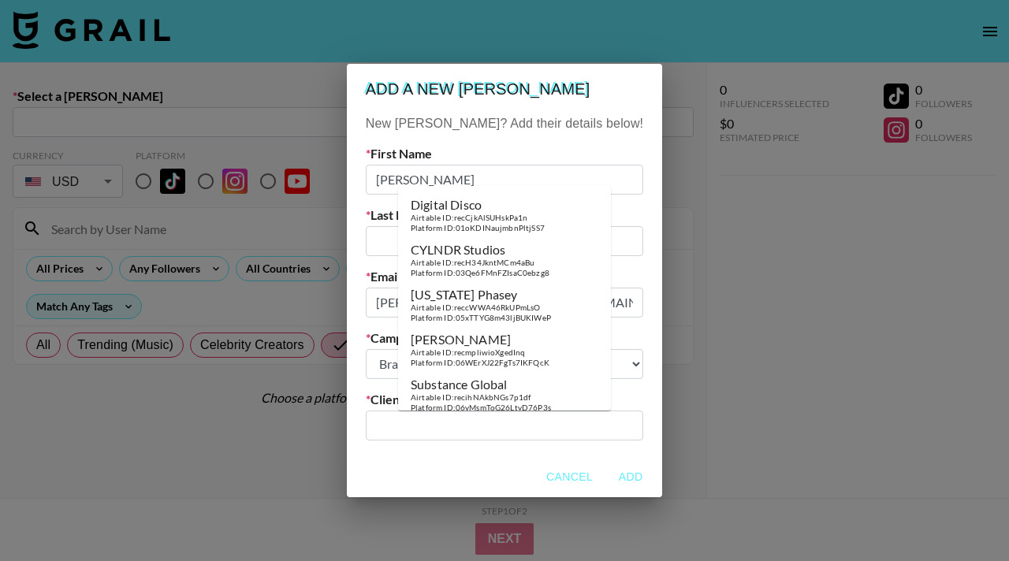
click at [479, 430] on input "text" at bounding box center [504, 425] width 258 height 18
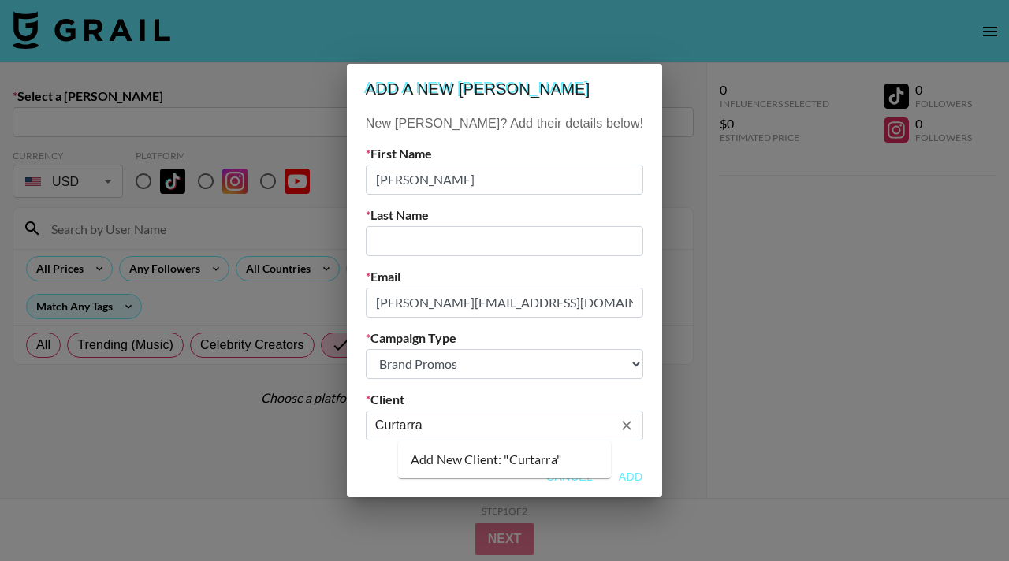
click at [470, 467] on li "Add New Client: "Curtarra"" at bounding box center [504, 459] width 213 height 25
type input "Curtarra"
click at [443, 456] on div "Cancel Add" at bounding box center [504, 477] width 315 height 42
click at [540, 473] on button "Cancel" at bounding box center [569, 477] width 59 height 29
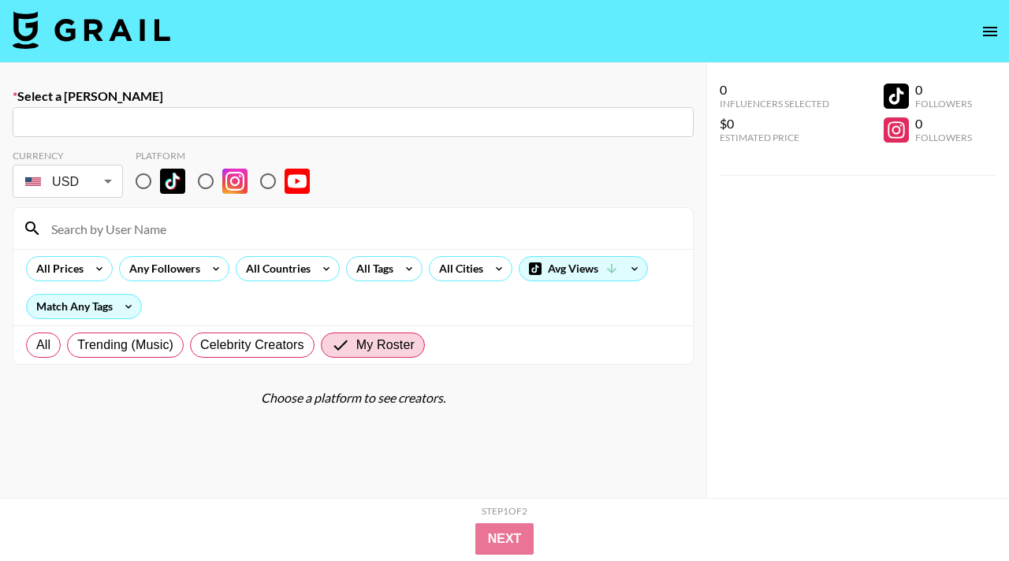
paste input "michael@theinfluencermarketingfactory.com"
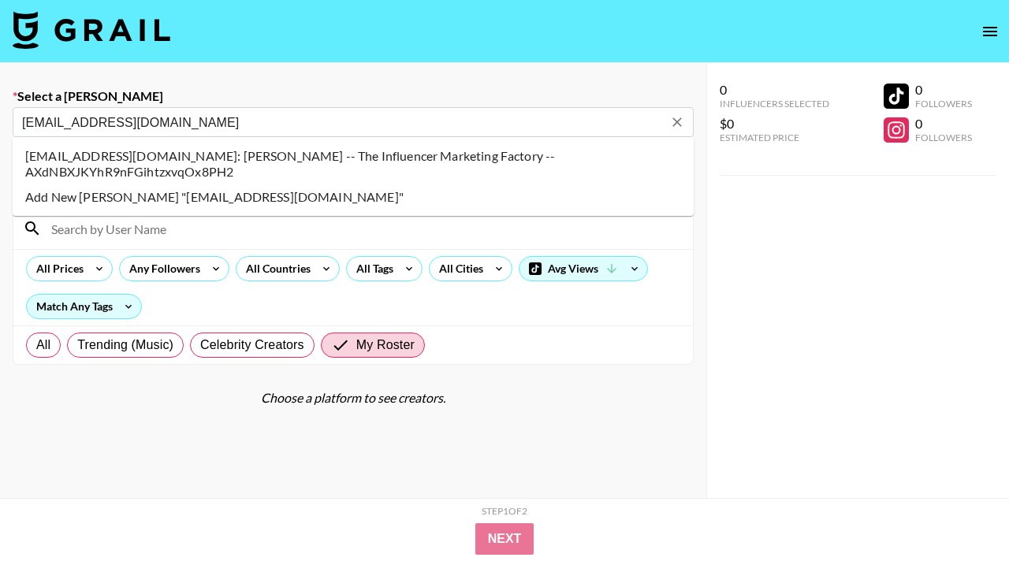
click at [290, 172] on li "michael@theinfluencermarketingfactory.com: Michael Guyard -- The Influencer Mar…" at bounding box center [353, 163] width 681 height 41
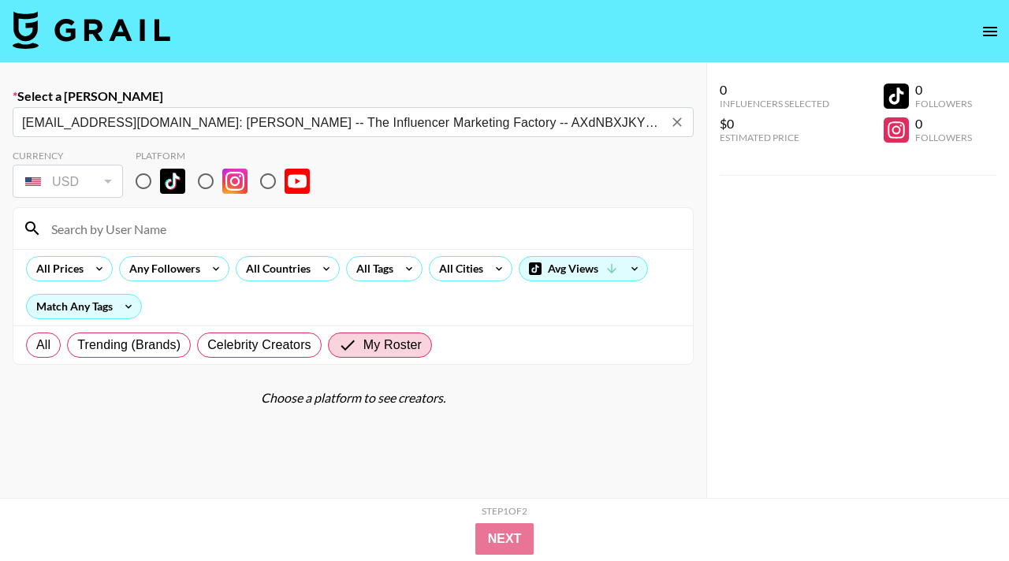
type input "michael@theinfluencermarketingfactory.com: Michael Guyard -- The Influencer Mar…"
click at [155, 186] on input "radio" at bounding box center [143, 181] width 33 height 33
radio input "true"
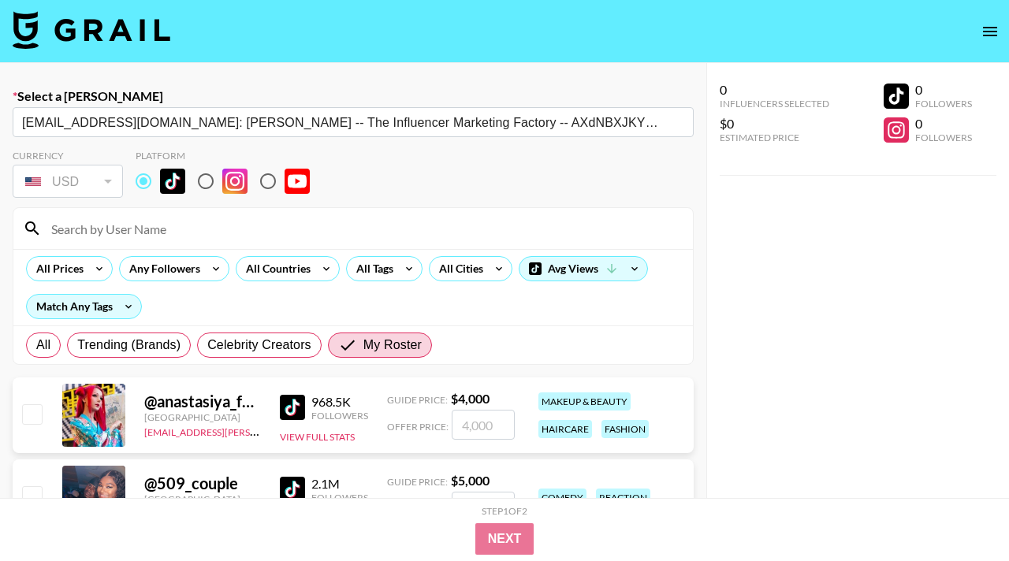
click at [200, 240] on input at bounding box center [362, 228] width 641 height 25
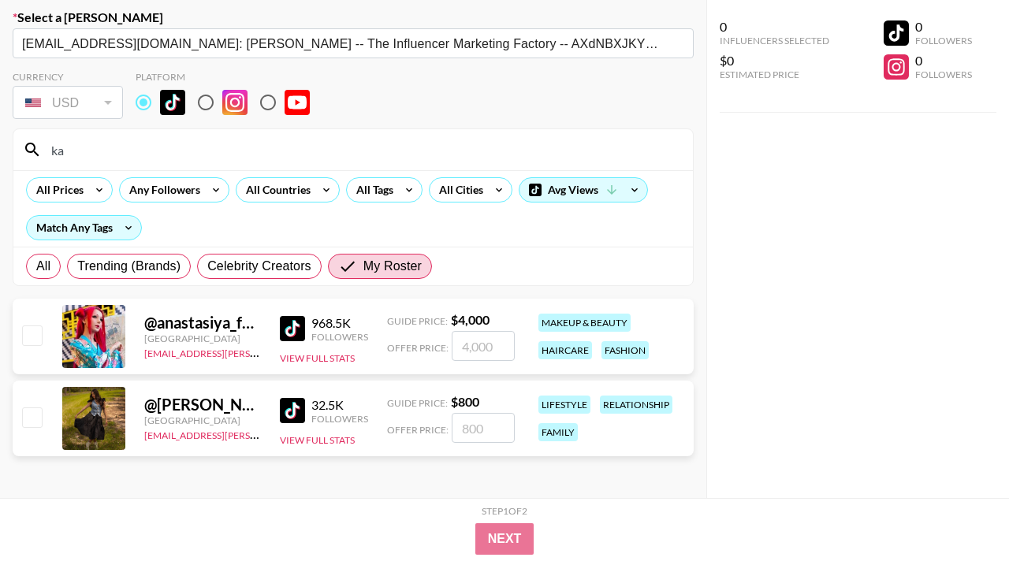
scroll to position [112, 0]
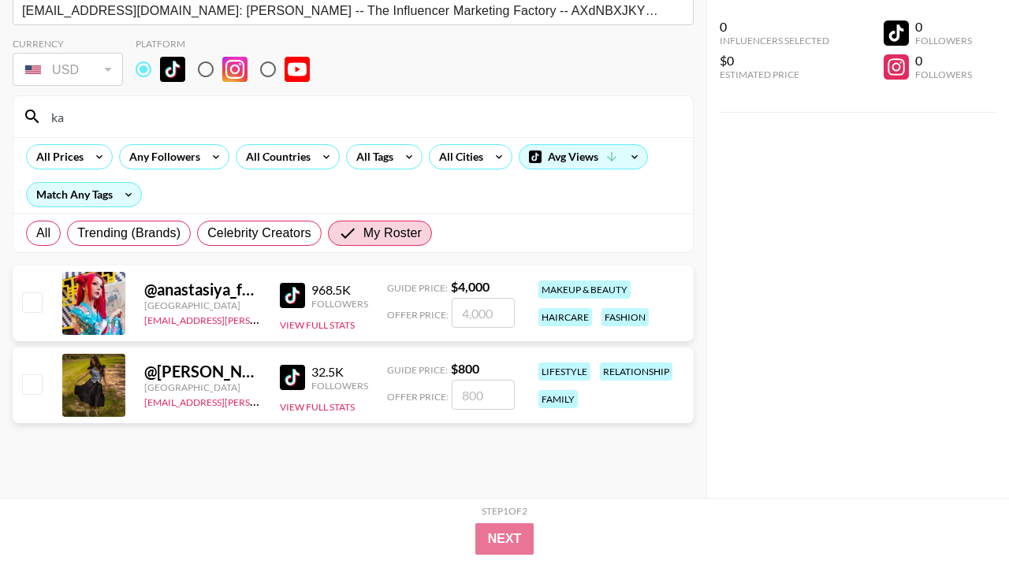
type input "ka"
click at [490, 399] on input "number" at bounding box center [483, 395] width 63 height 30
type input "9"
checkbox input "true"
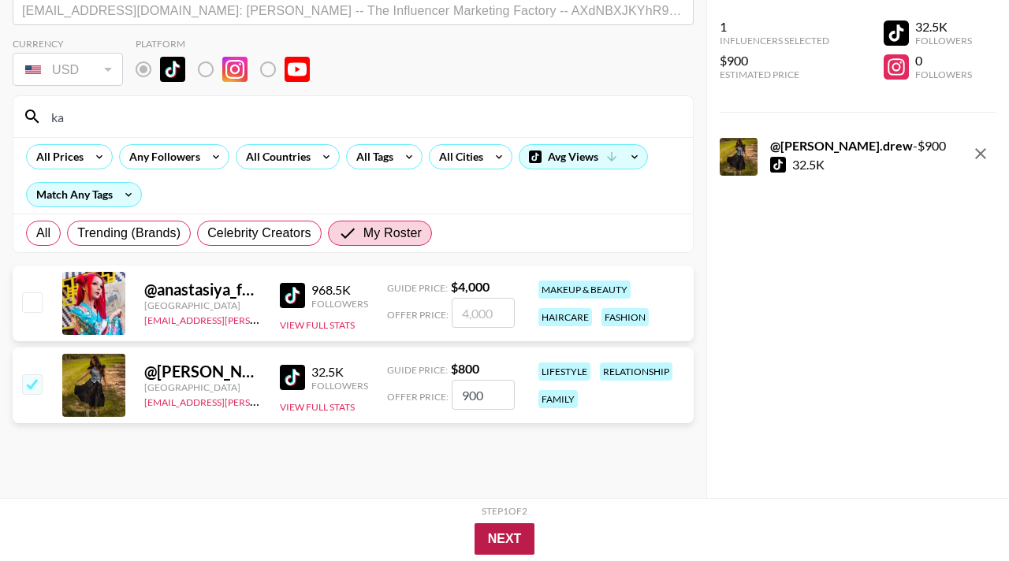
type input "900"
click at [519, 537] on button "Next" at bounding box center [504, 539] width 61 height 32
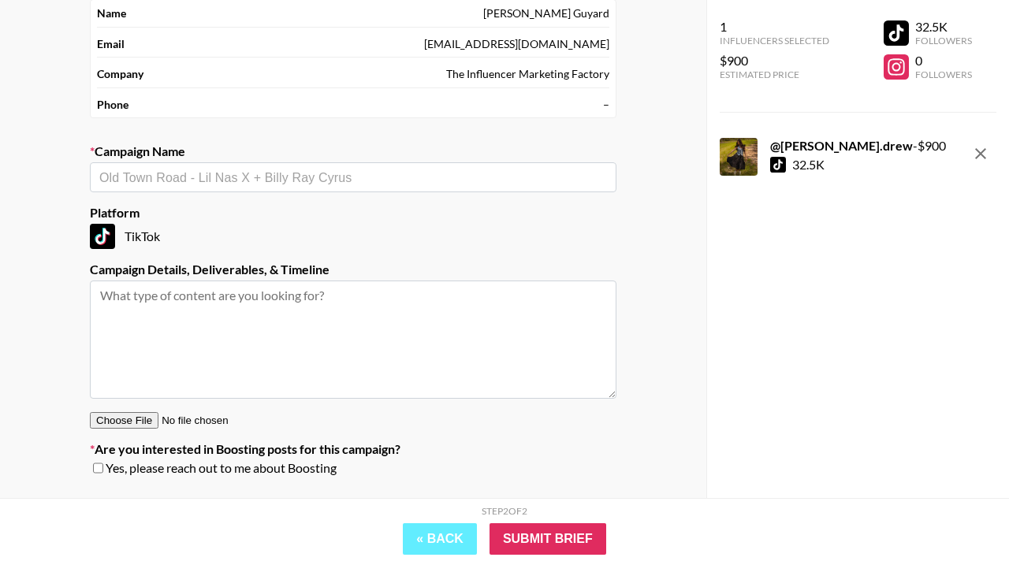
scroll to position [0, 0]
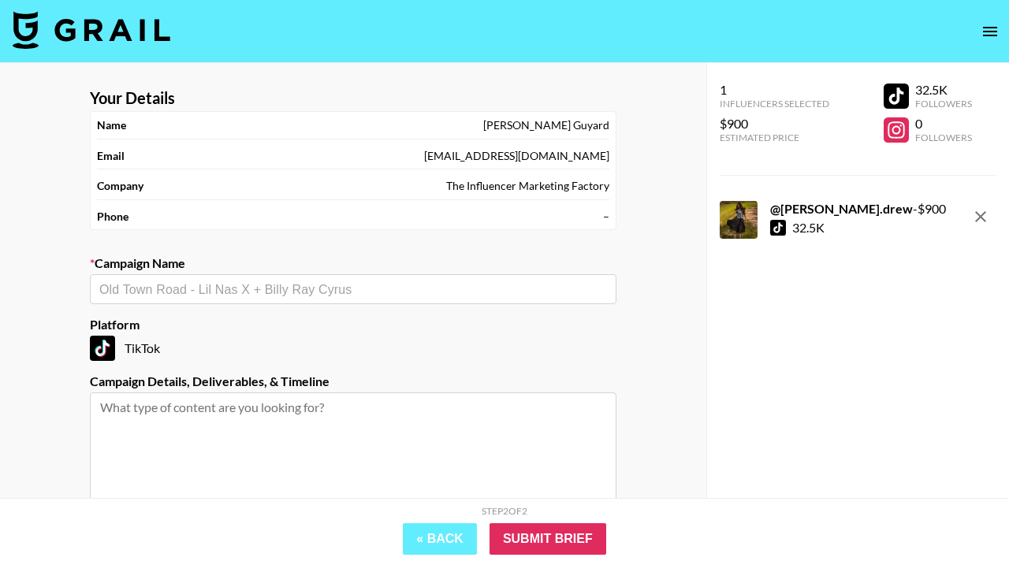
click at [333, 294] on input "text" at bounding box center [353, 290] width 508 height 18
click at [488, 316] on li "Add New Campaign: "Rakuten x Kaitlyndrew"" at bounding box center [353, 322] width 526 height 25
type input "Rakuten x Kaitlyndrew"
click at [551, 348] on div "TikTok" at bounding box center [353, 348] width 526 height 25
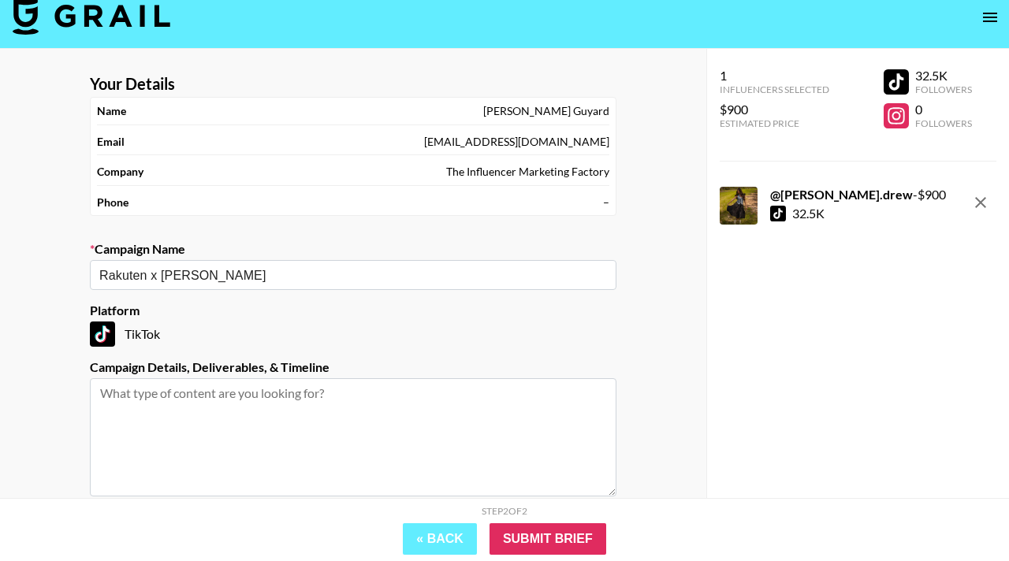
scroll to position [6, 0]
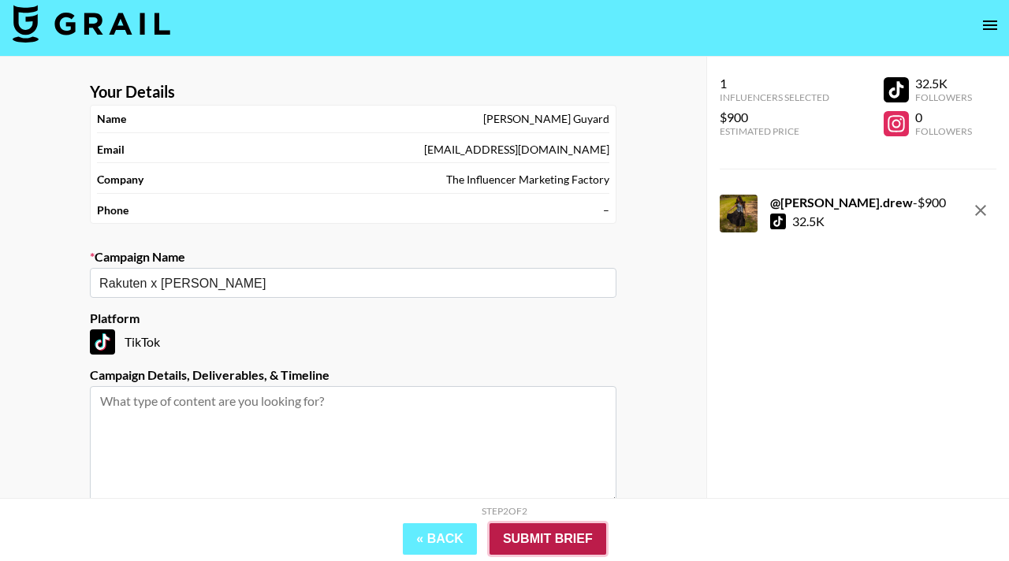
click at [534, 537] on input "Submit Brief" at bounding box center [547, 539] width 117 height 32
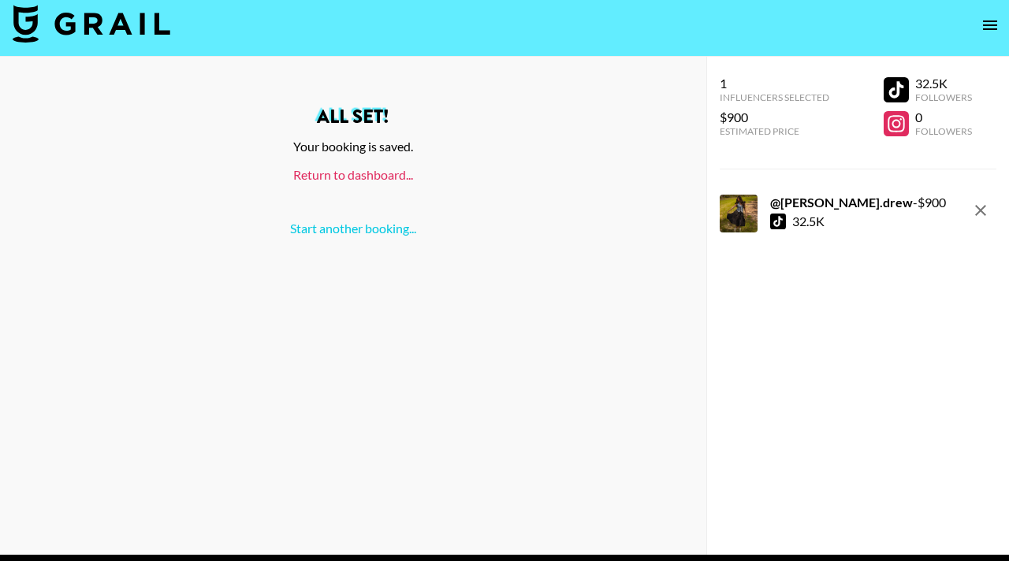
click at [366, 173] on link "Return to dashboard..." at bounding box center [353, 174] width 120 height 15
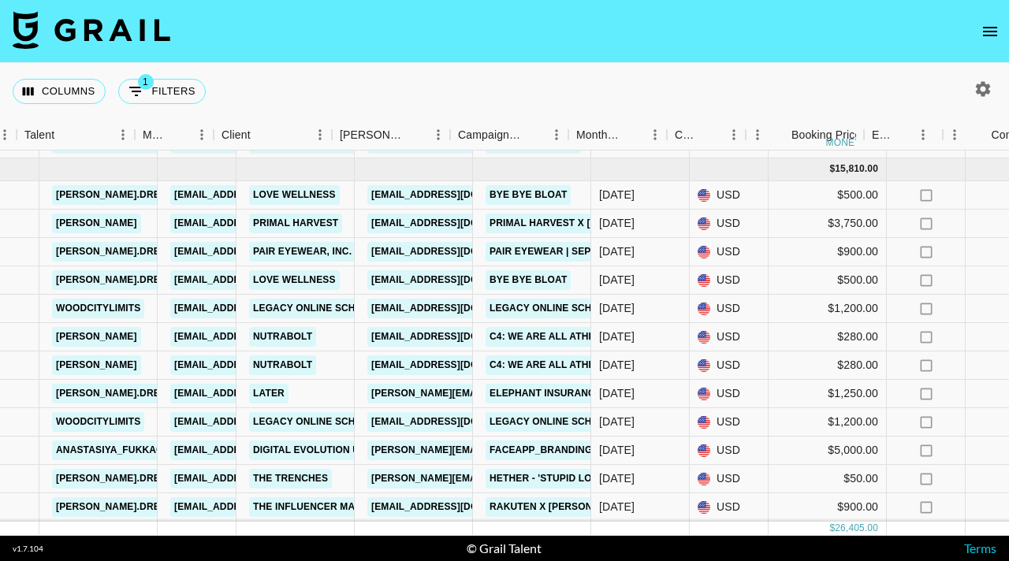
scroll to position [259, 310]
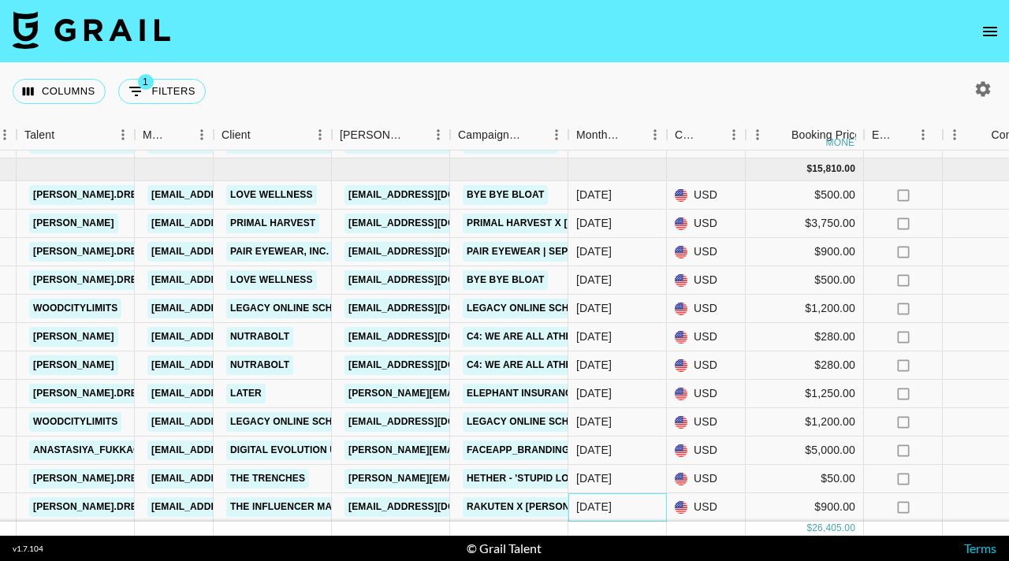
click at [600, 508] on div "Sep '25" at bounding box center [593, 507] width 35 height 16
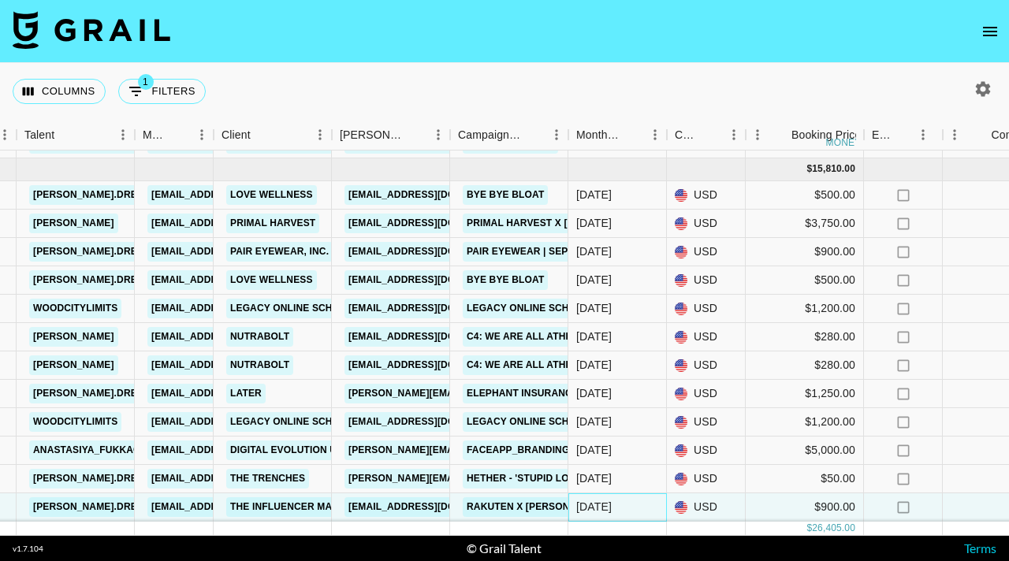
click at [628, 505] on div "Sep '25" at bounding box center [617, 507] width 99 height 28
click at [628, 505] on div "[DATE]" at bounding box center [617, 507] width 99 height 28
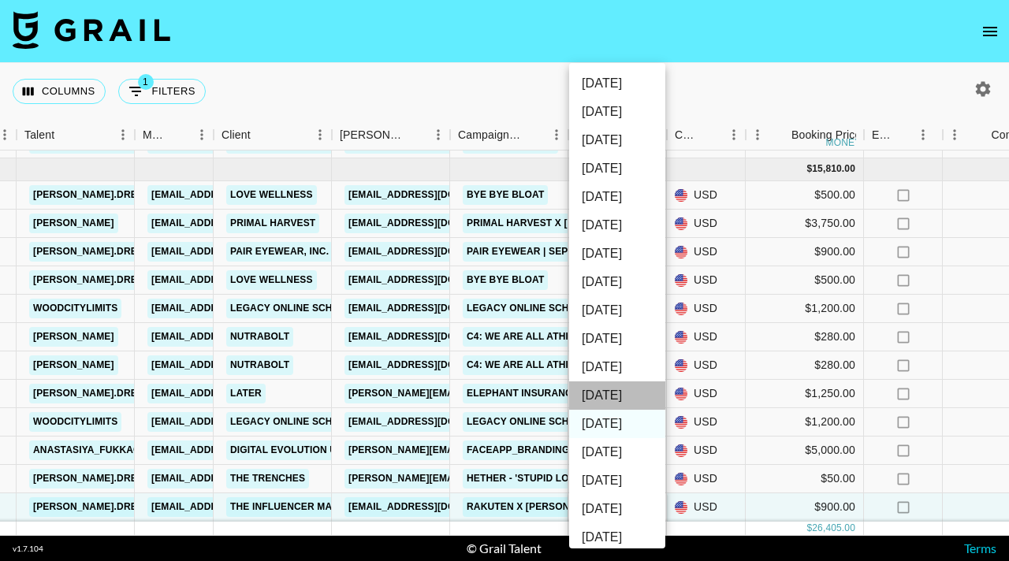
click at [613, 389] on li "[DATE]" at bounding box center [617, 395] width 96 height 28
type input "[DATE]"
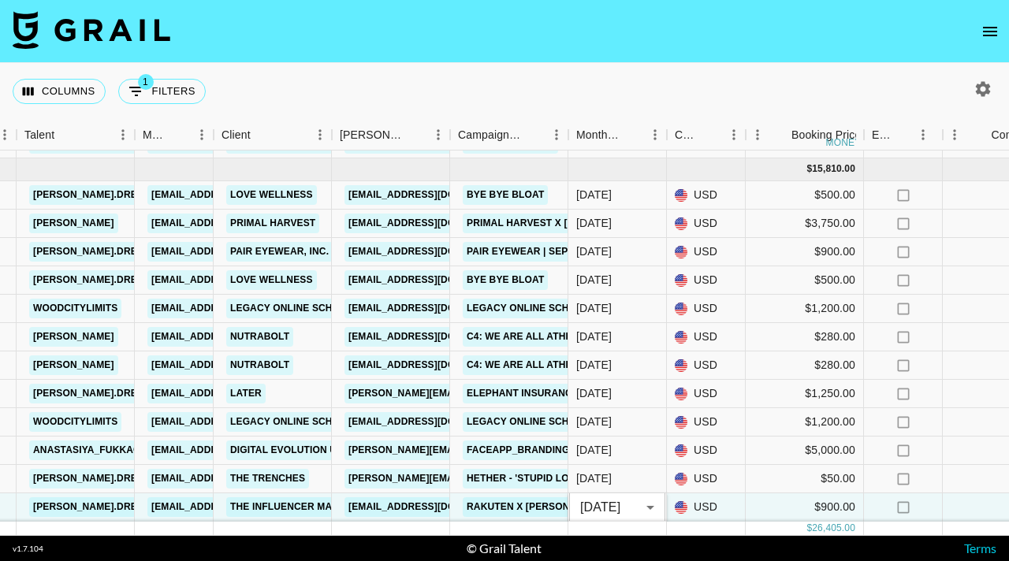
click at [635, 27] on nav at bounding box center [504, 31] width 1009 height 63
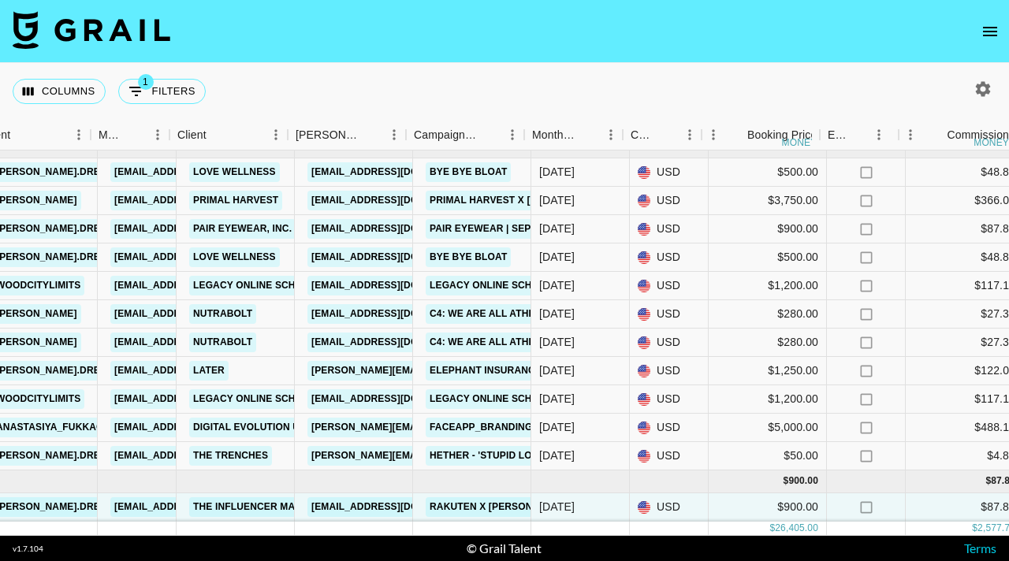
scroll to position [282, 355]
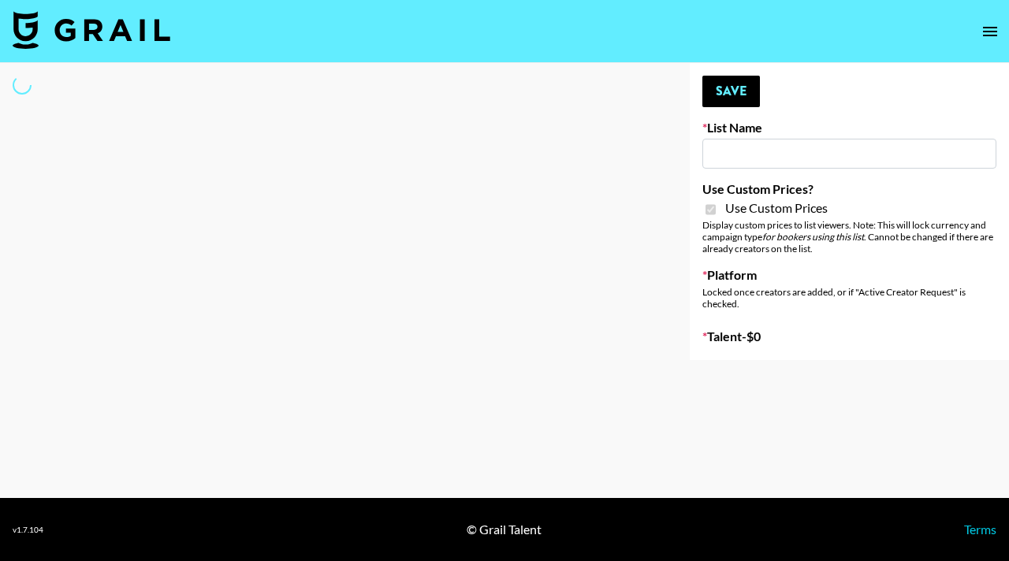
type input "Petlibro ([DATE])"
checkbox input "true"
select select "Brand"
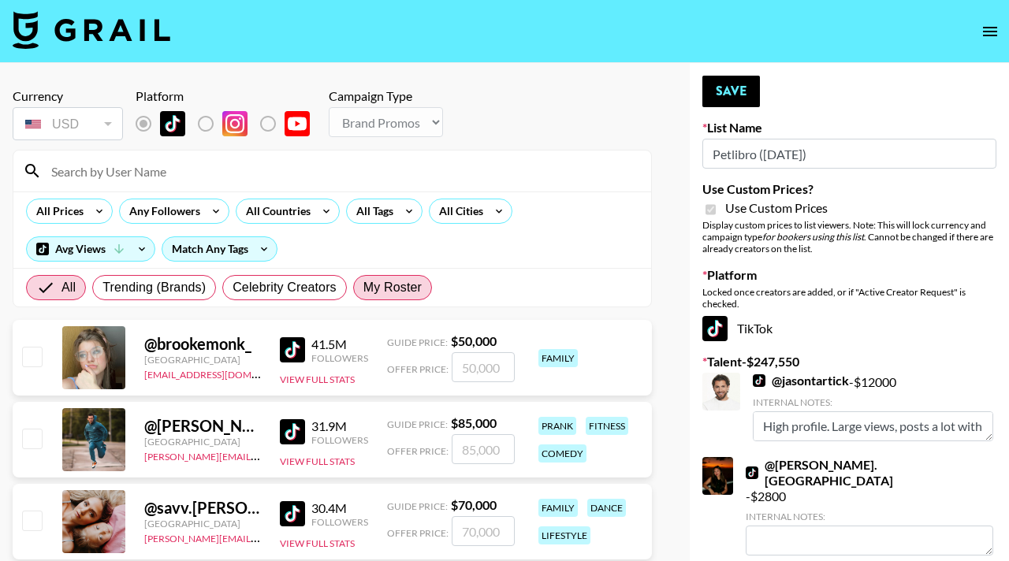
click at [404, 288] on span "My Roster" at bounding box center [392, 287] width 58 height 19
click at [363, 288] on input "My Roster" at bounding box center [363, 288] width 0 height 0
radio input "true"
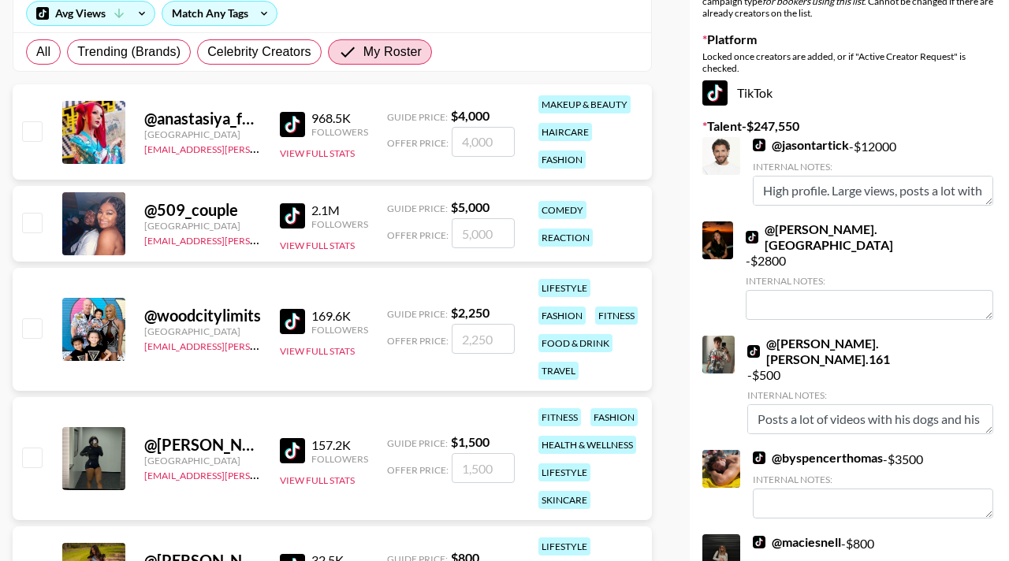
scroll to position [261, 0]
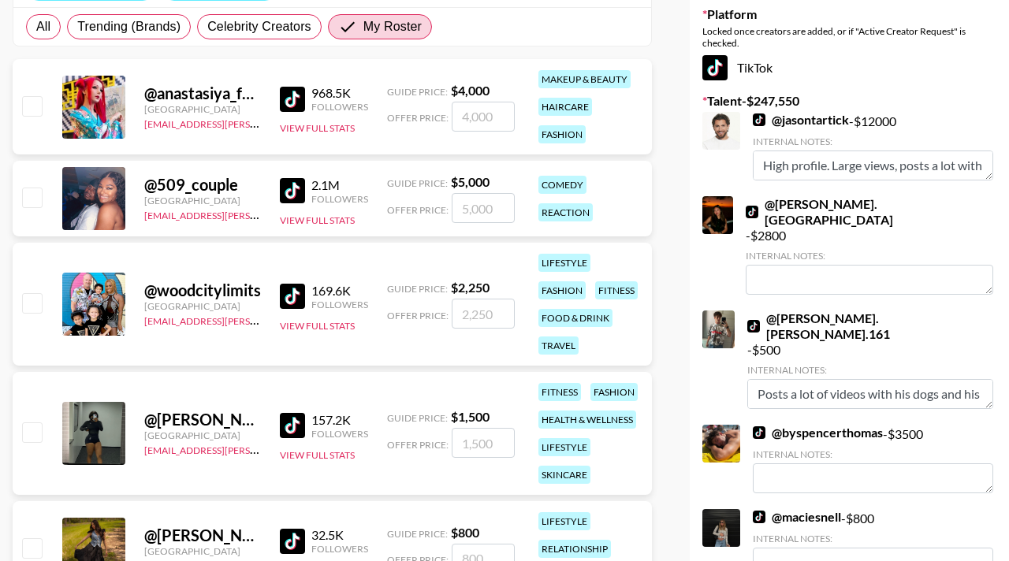
click at [41, 113] on input "checkbox" at bounding box center [31, 105] width 19 height 19
checkbox input "true"
type input "4000"
click at [29, 304] on input "checkbox" at bounding box center [31, 302] width 19 height 19
checkbox input "true"
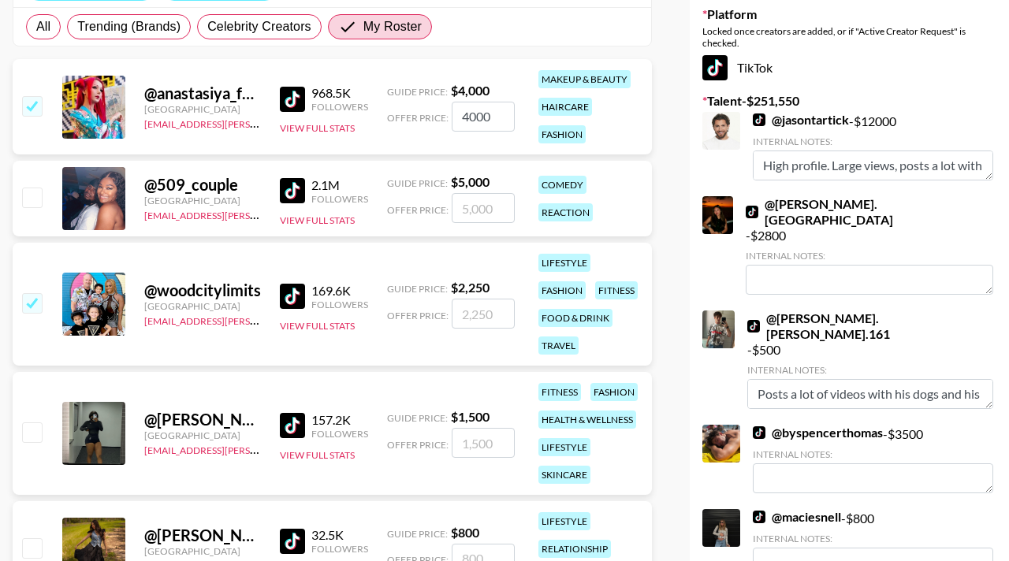
type input "2250"
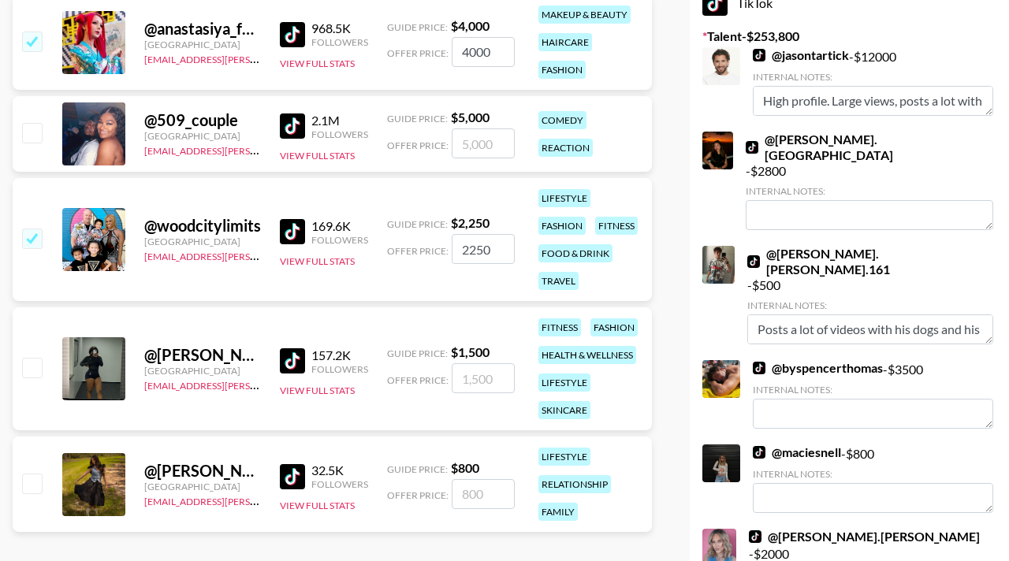
scroll to position [343, 0]
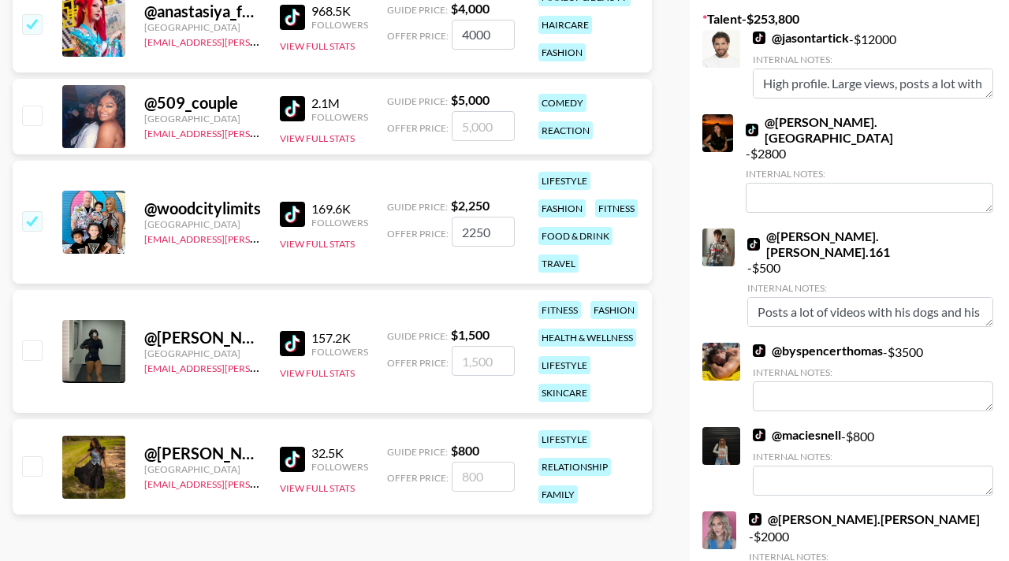
click at [24, 454] on div at bounding box center [31, 467] width 24 height 27
click at [28, 461] on input "checkbox" at bounding box center [31, 465] width 19 height 19
checkbox input "true"
type input "800"
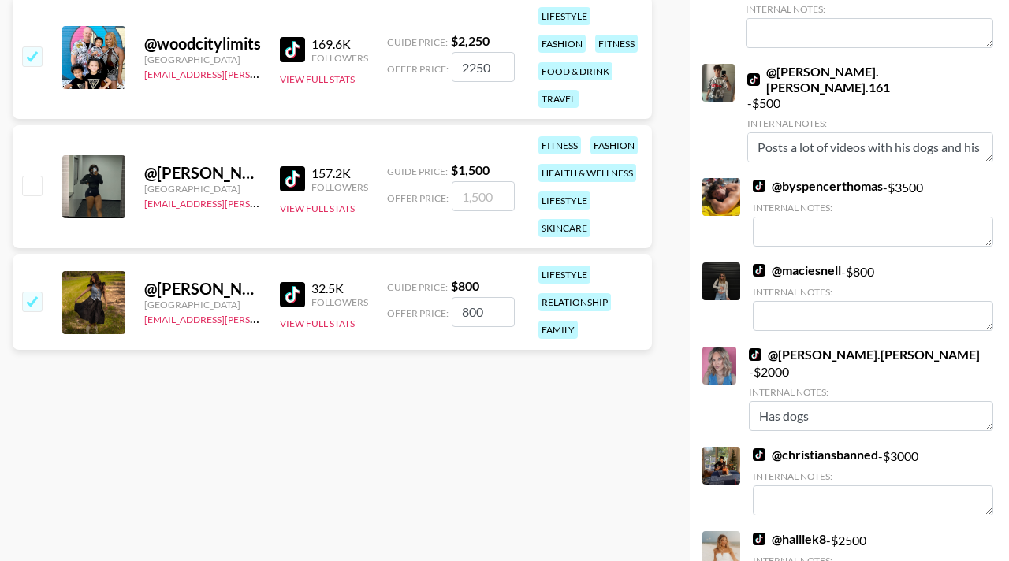
scroll to position [0, 0]
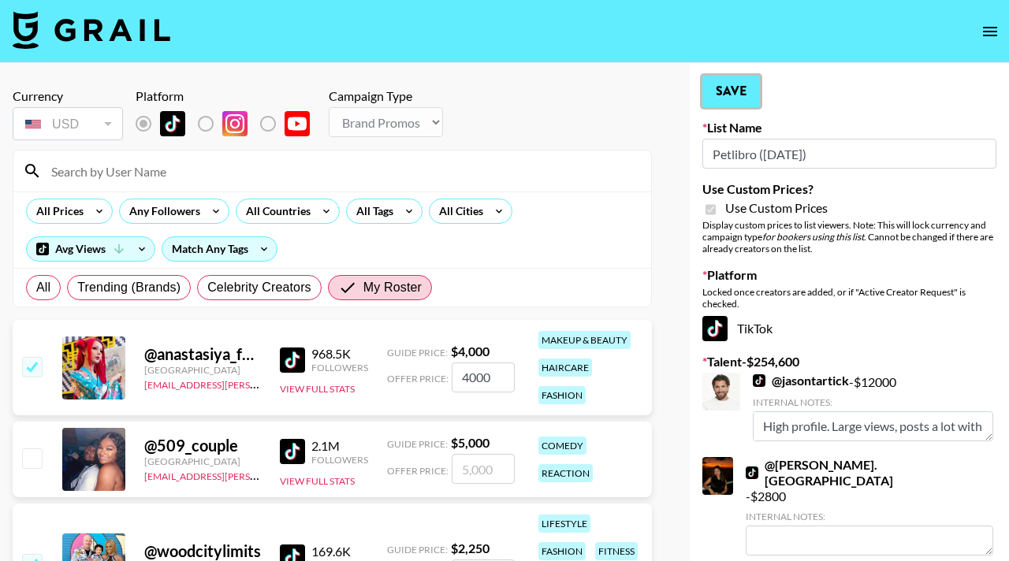
click at [718, 84] on button "Save" at bounding box center [731, 92] width 58 height 32
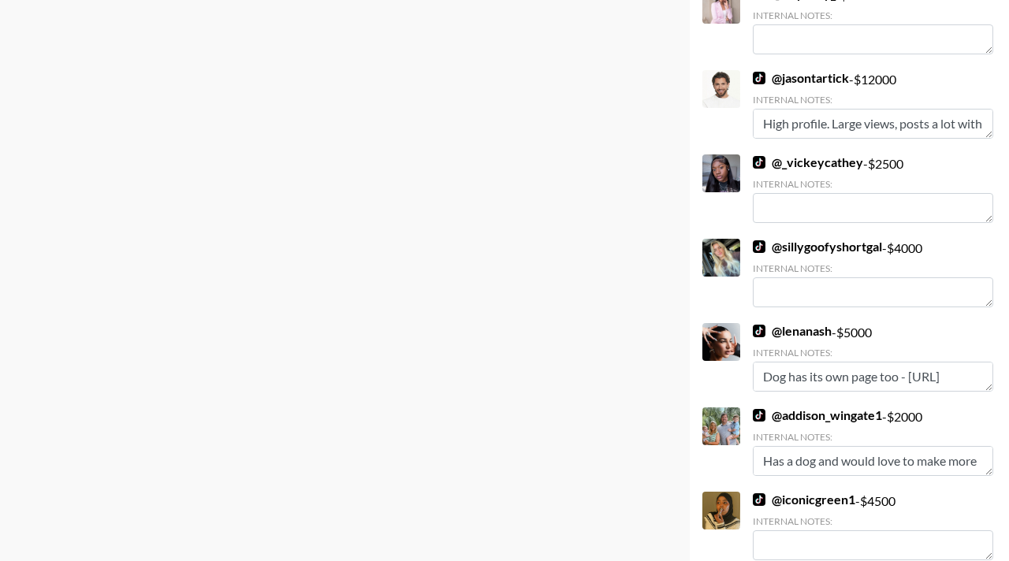
scroll to position [6009, 0]
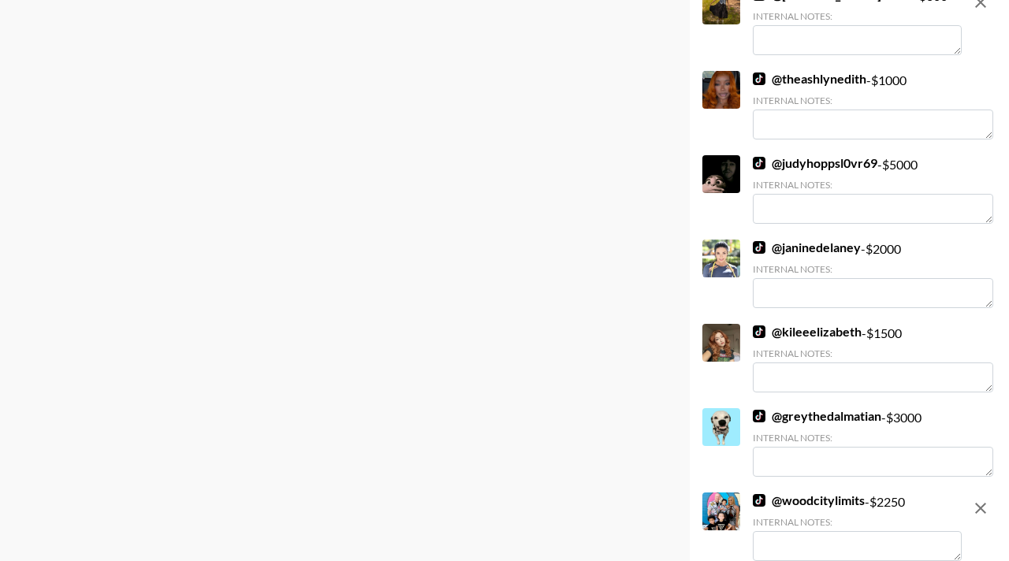
click at [761, 531] on textarea at bounding box center [857, 546] width 209 height 30
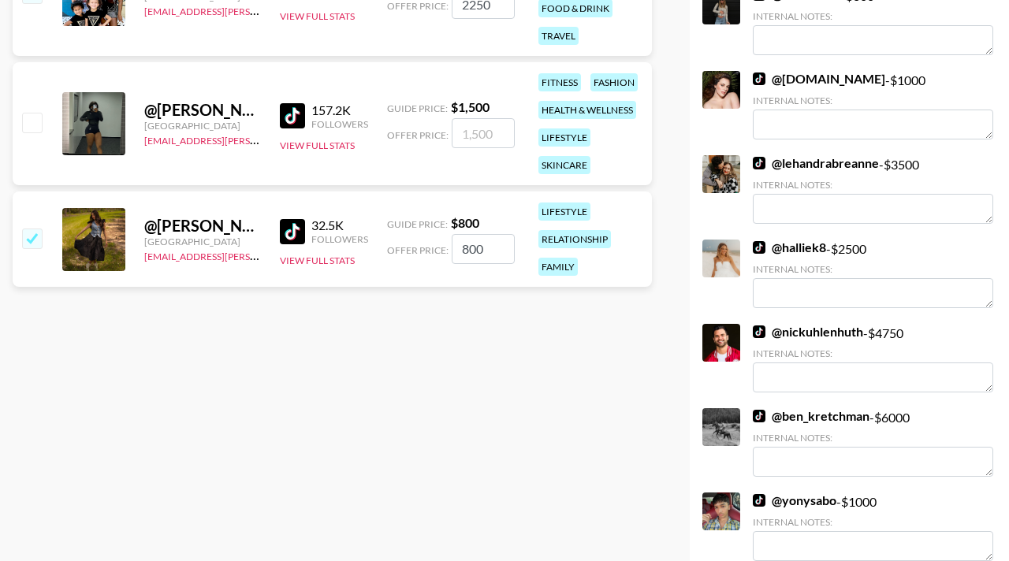
scroll to position [0, 0]
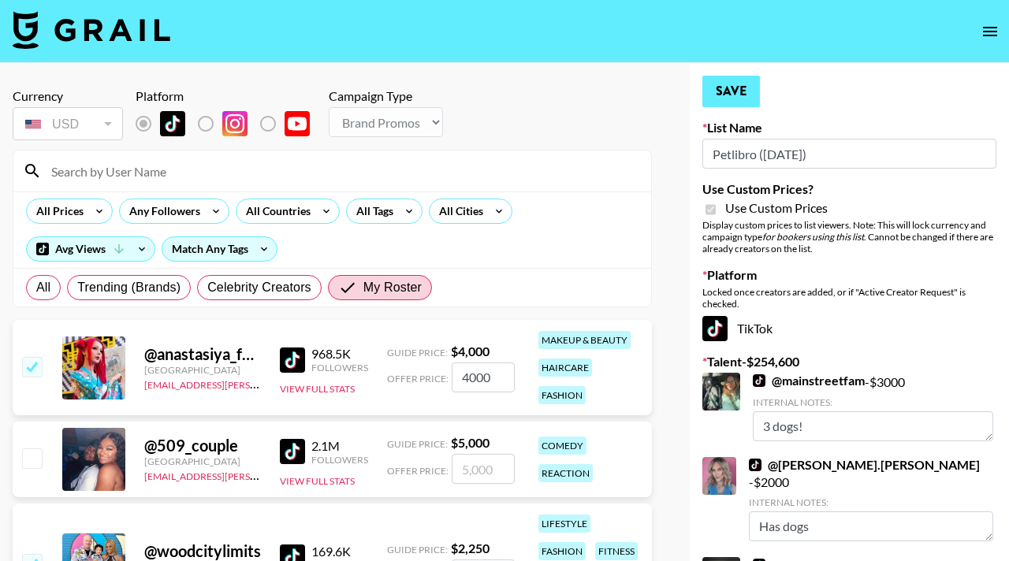
type textarea "1 dog that she posts often!"
click at [731, 91] on button "Save" at bounding box center [731, 92] width 58 height 32
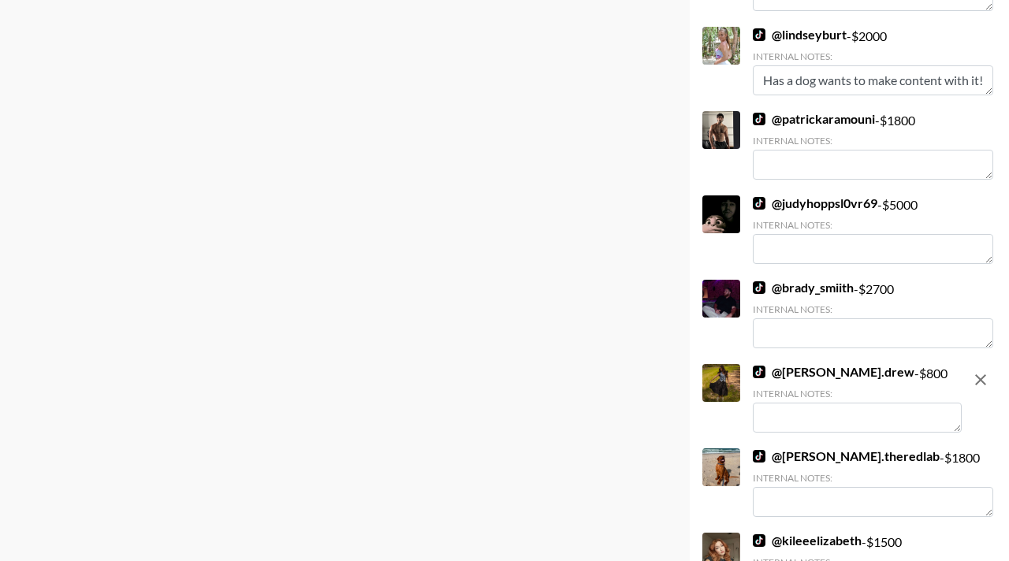
scroll to position [515, 0]
click at [765, 403] on textarea at bounding box center [857, 418] width 209 height 30
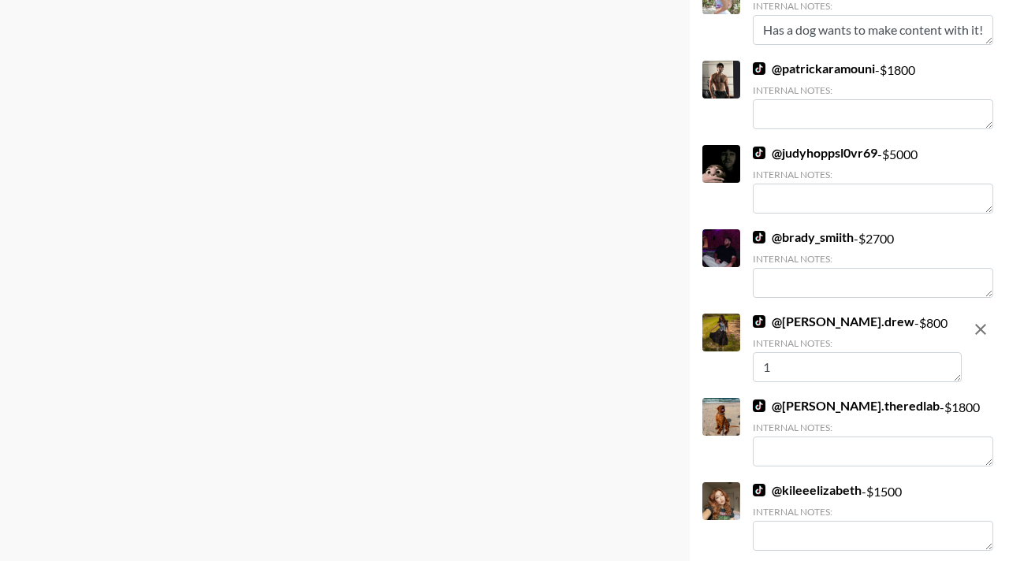
scroll to position [3557, 0]
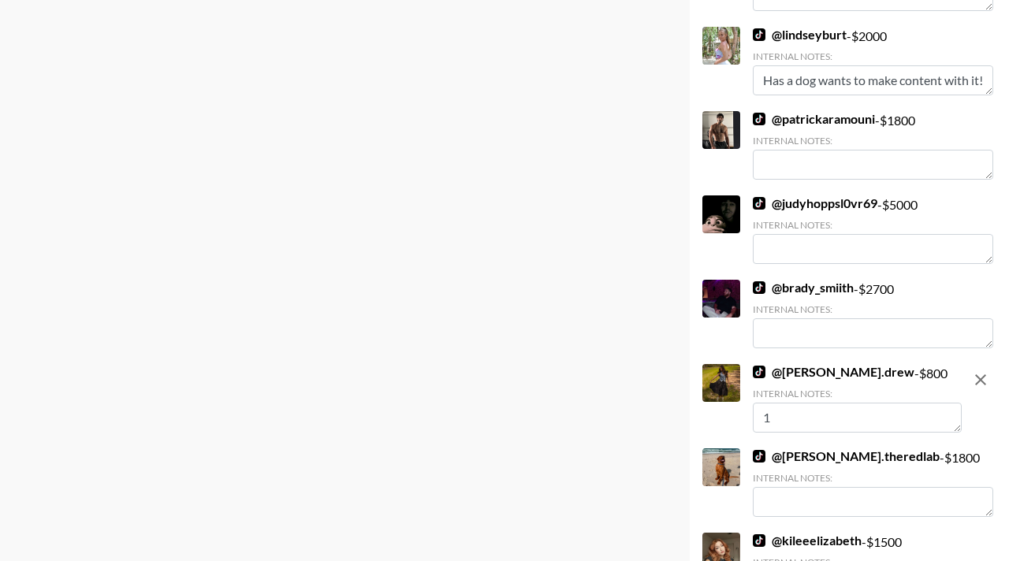
type textarea "1"
type textarea "H"
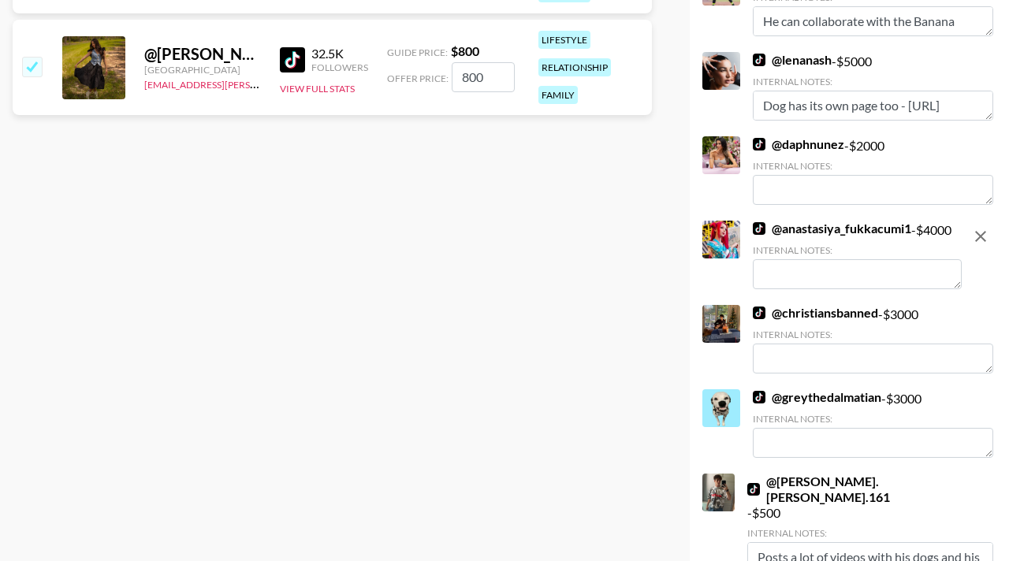
scroll to position [737, 0]
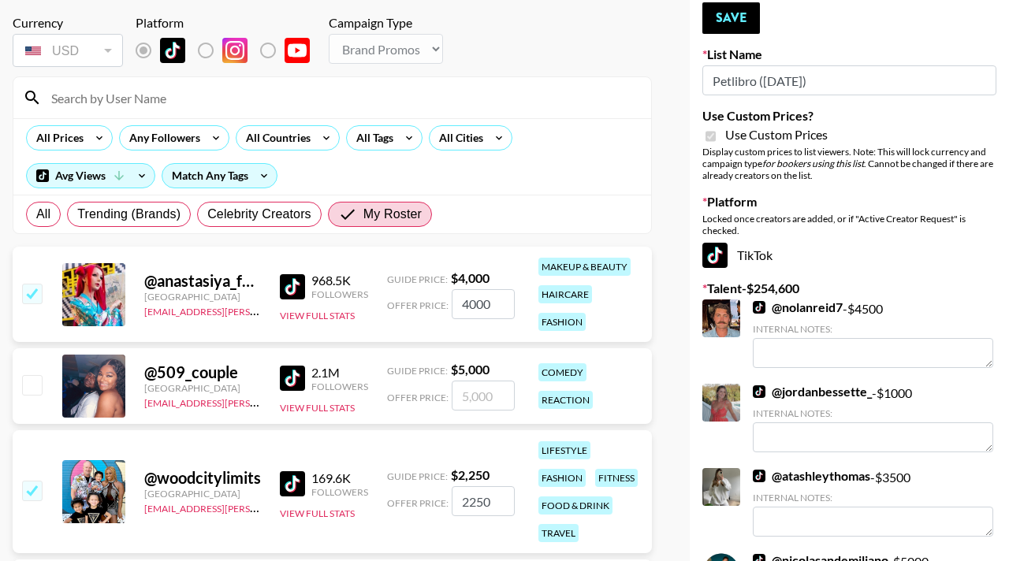
scroll to position [690, 0]
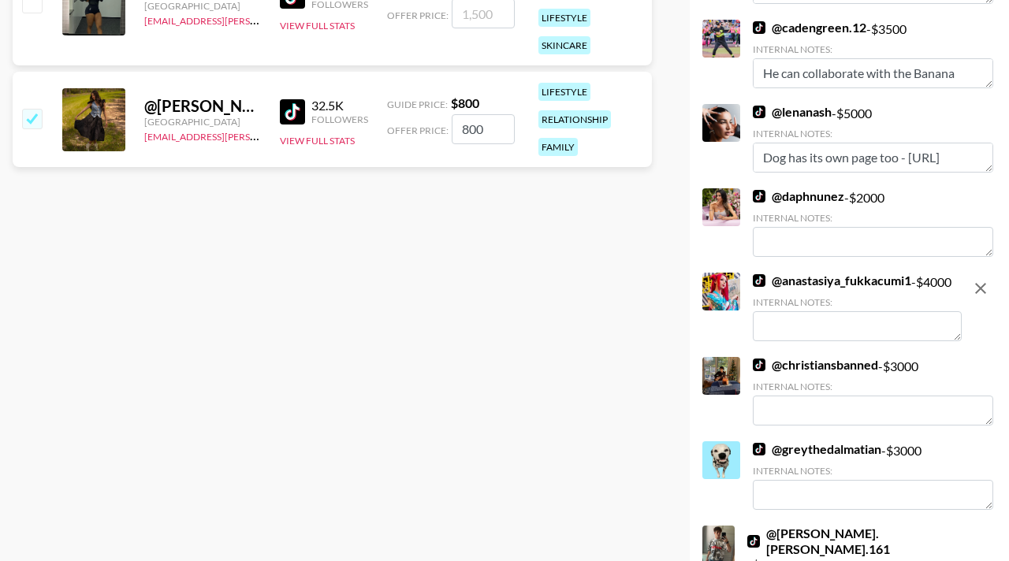
click at [825, 336] on textarea at bounding box center [857, 326] width 209 height 30
click at [928, 65] on textarea "He can collaborate with the Banana Firefighters Dalmatian!" at bounding box center [873, 73] width 240 height 30
click at [834, 324] on textarea "Has" at bounding box center [857, 326] width 209 height 30
type textarea "Has cats"
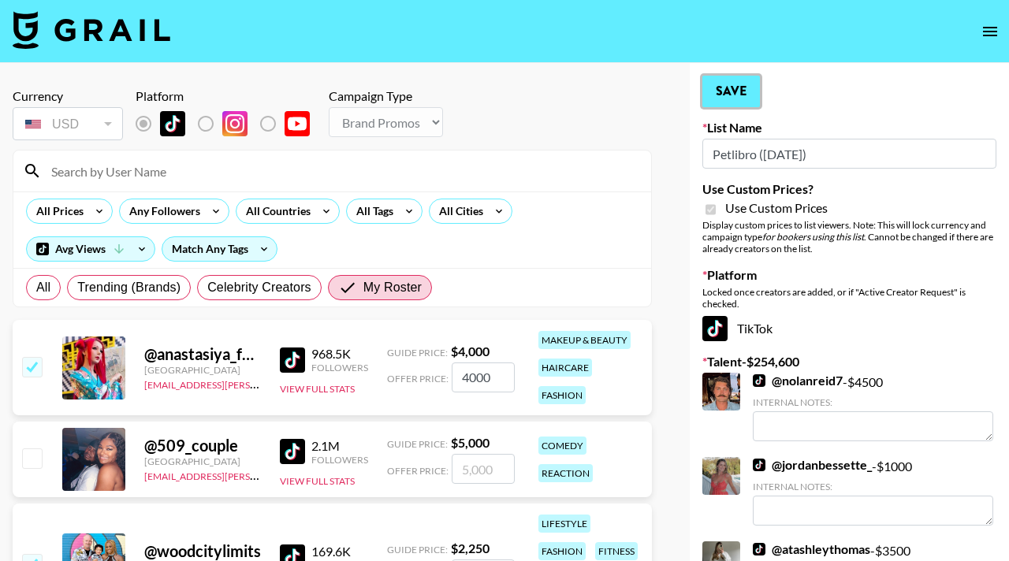
click at [728, 91] on button "Save" at bounding box center [731, 92] width 58 height 32
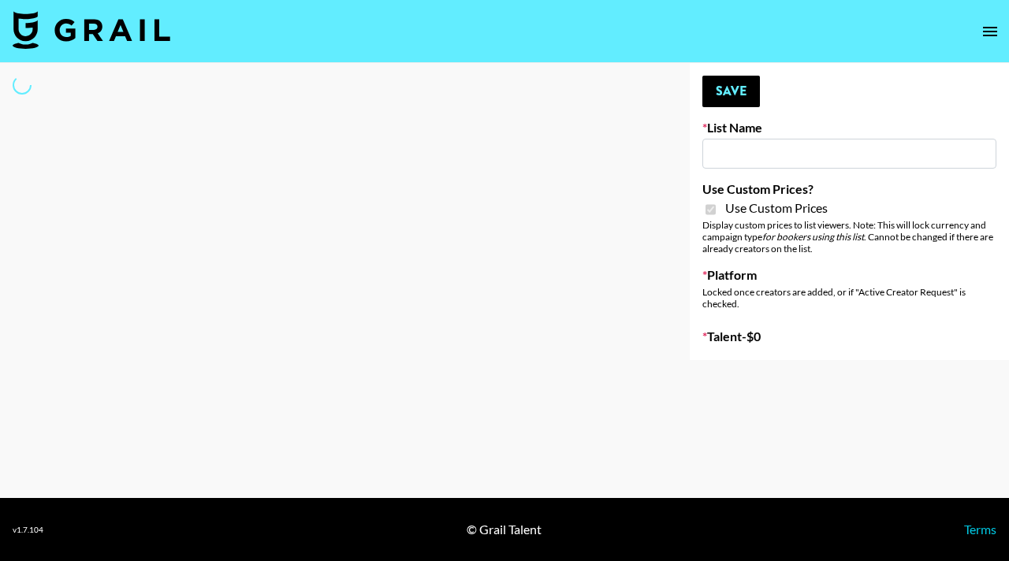
type input "Medical Solutions ([DATE])"
checkbox input "true"
select select "Brand"
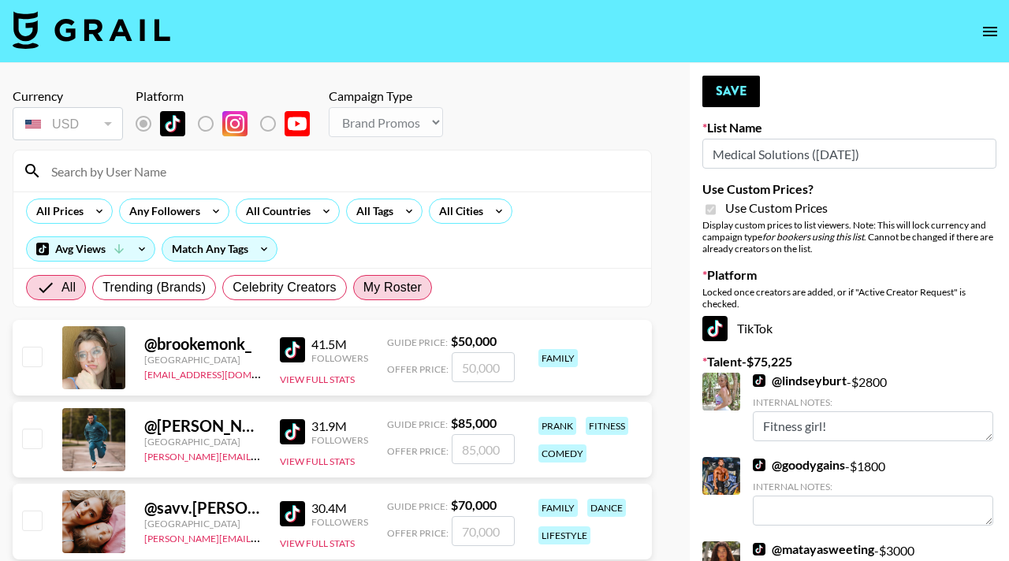
click at [398, 294] on span "My Roster" at bounding box center [392, 287] width 58 height 19
click at [363, 288] on input "My Roster" at bounding box center [363, 288] width 0 height 0
radio input "true"
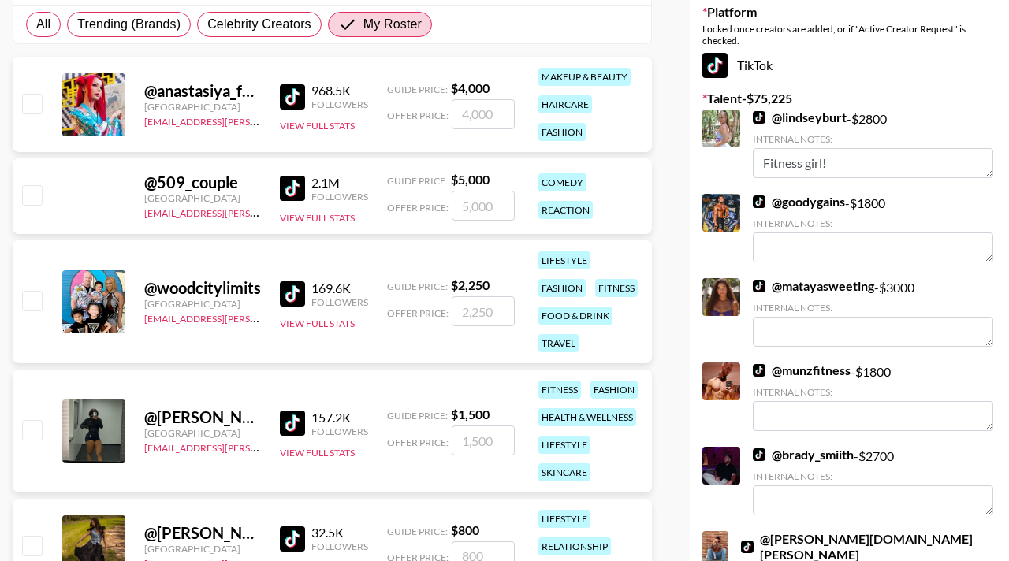
scroll to position [270, 0]
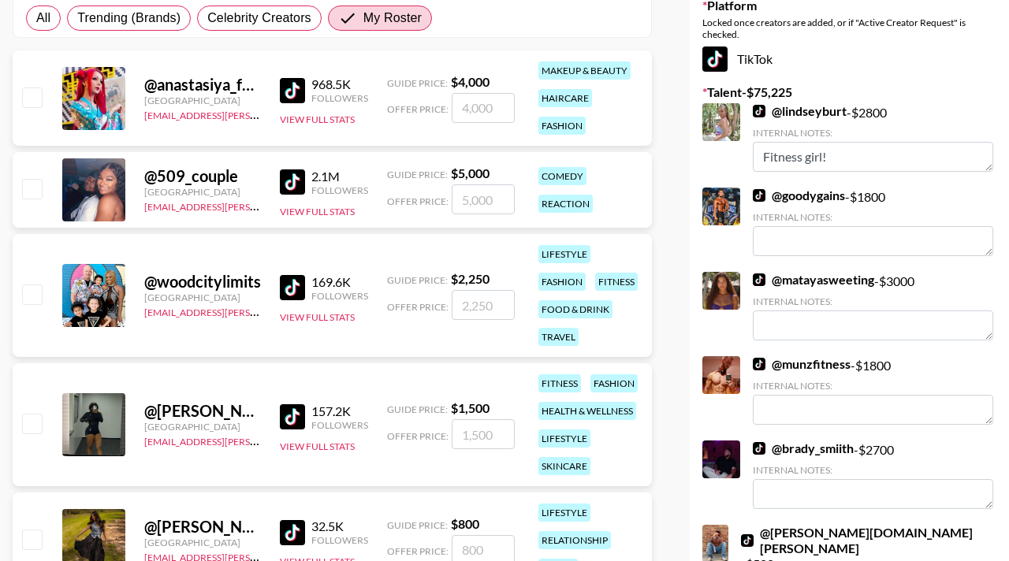
click at [35, 431] on input "checkbox" at bounding box center [31, 423] width 19 height 19
checkbox input "true"
type input "1500"
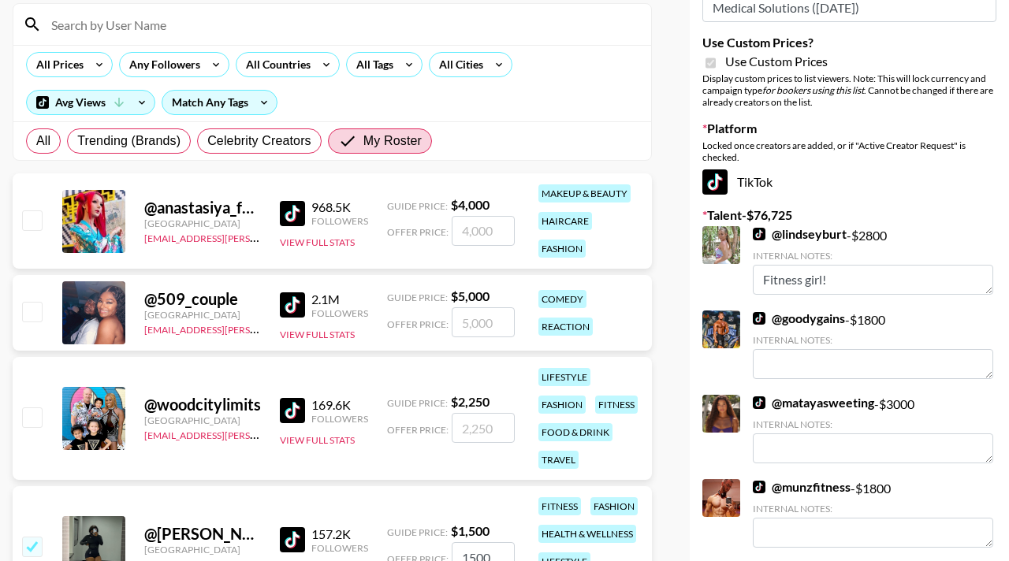
scroll to position [0, 0]
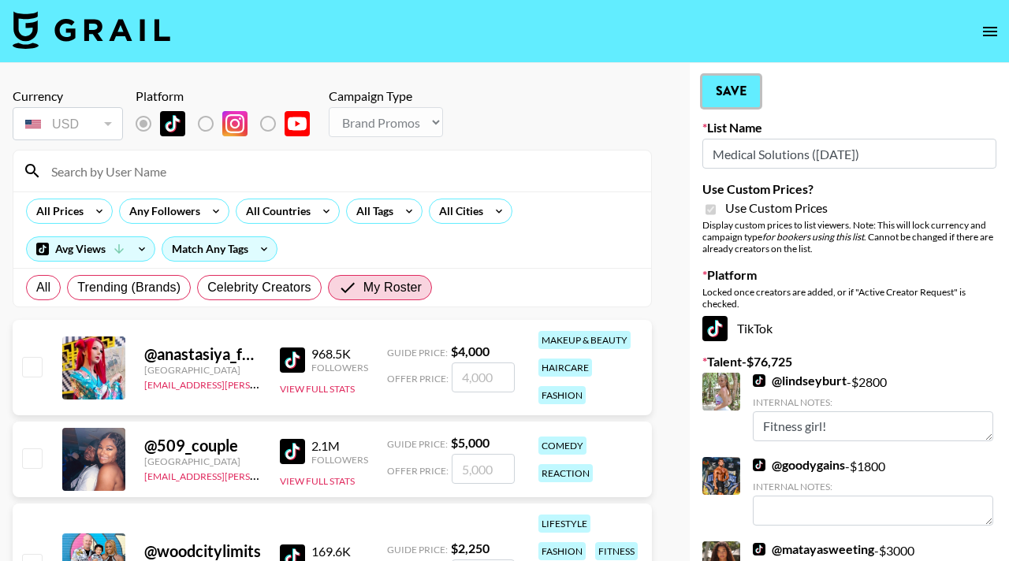
click at [727, 100] on button "Save" at bounding box center [731, 92] width 58 height 32
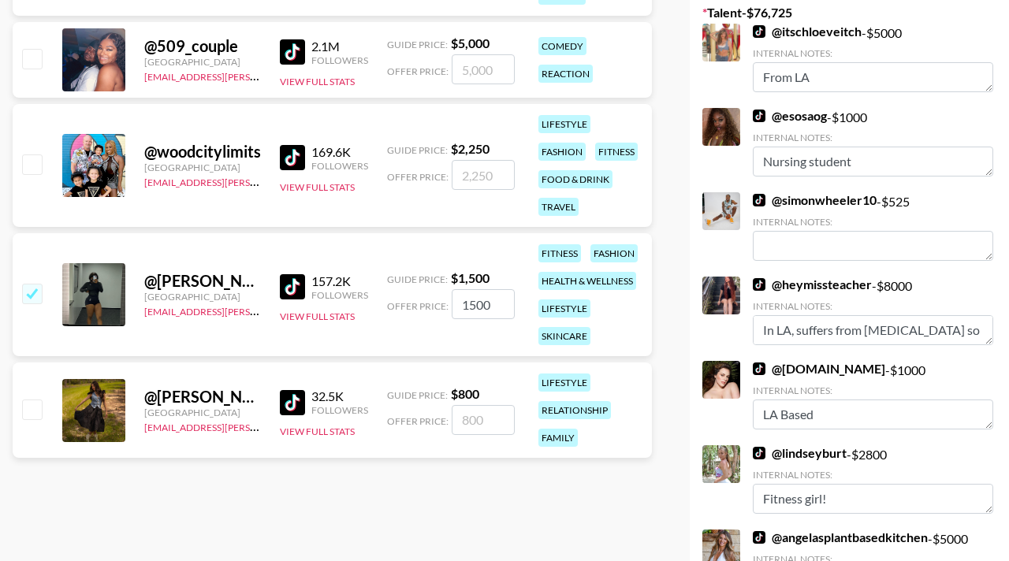
scroll to position [348, 0]
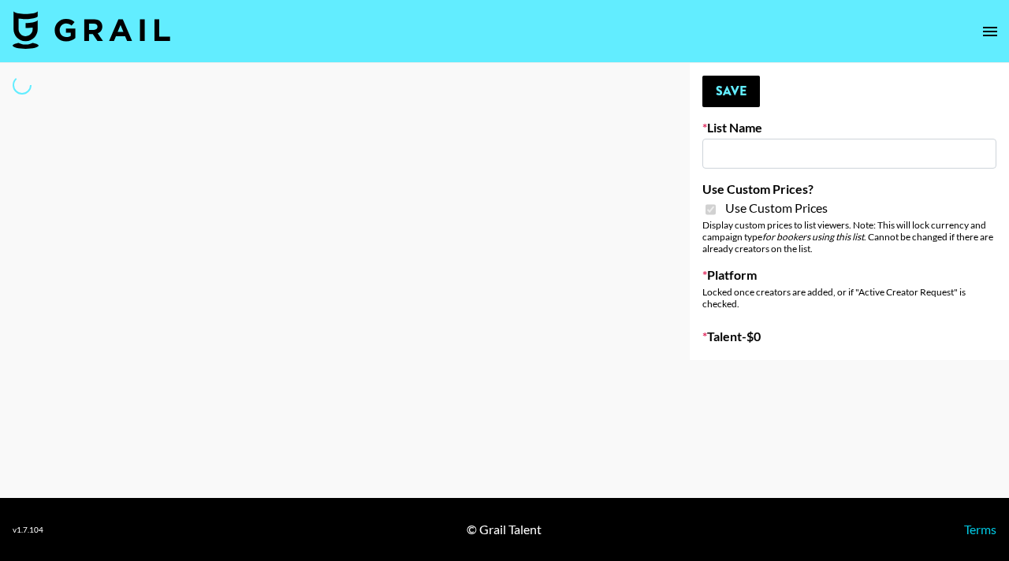
type input "Butcher Box ([DATE])"
checkbox input "true"
select select "Brand"
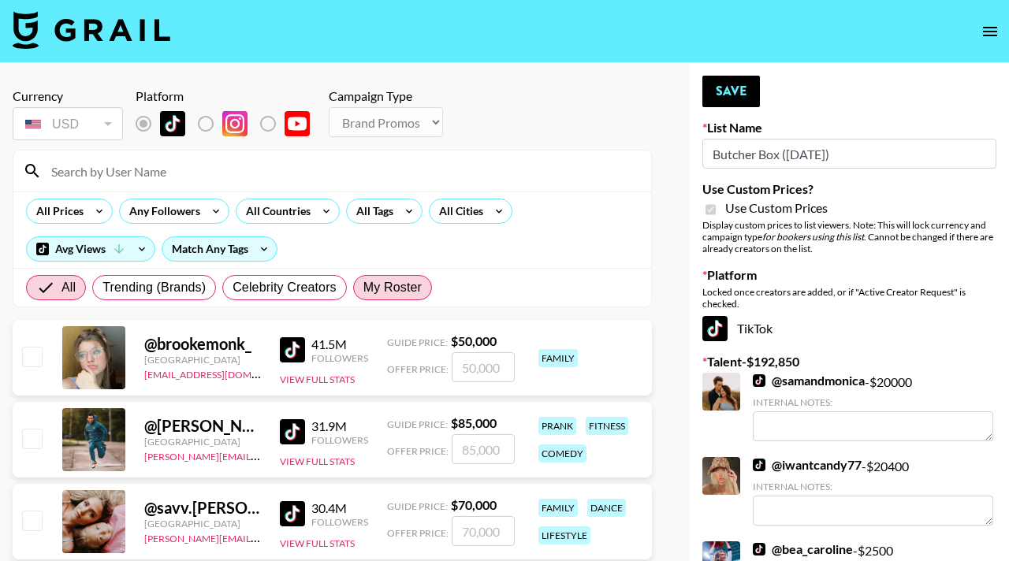
click at [385, 284] on span "My Roster" at bounding box center [392, 287] width 58 height 19
click at [363, 288] on input "My Roster" at bounding box center [363, 288] width 0 height 0
radio input "true"
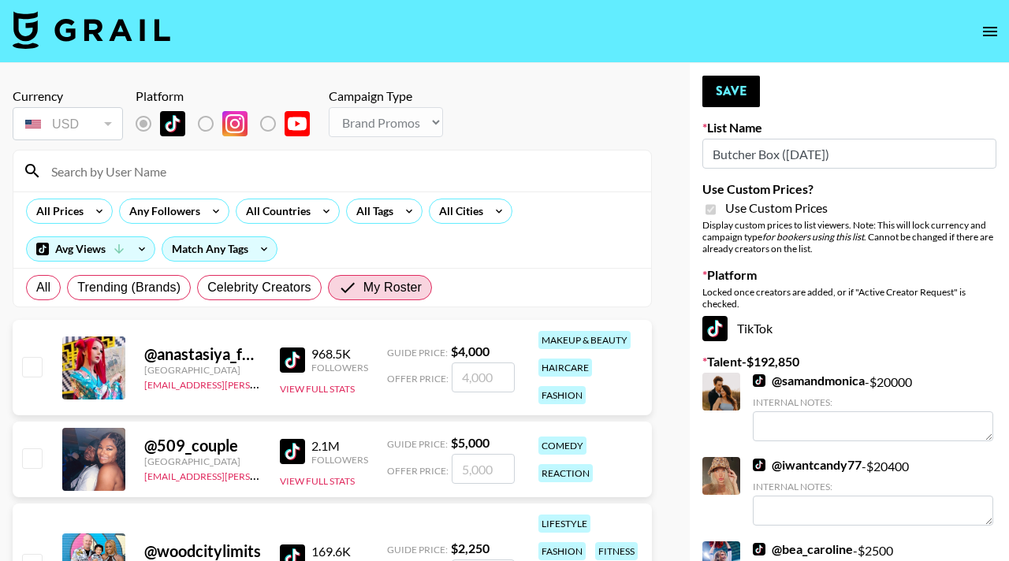
scroll to position [127, 0]
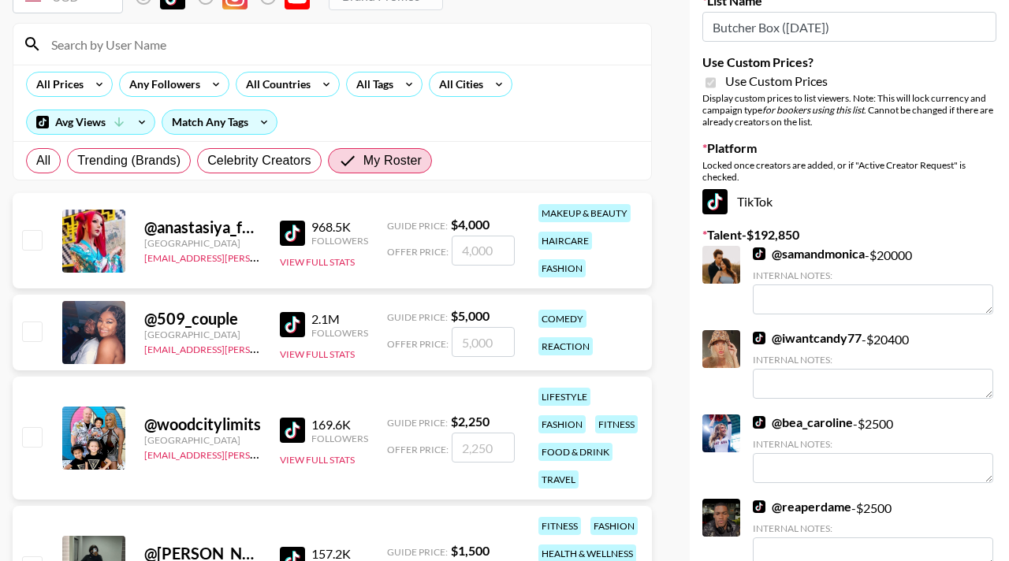
click at [47, 318] on div "@ 509_couple [GEOGRAPHIC_DATA] [PERSON_NAME][EMAIL_ADDRESS][DOMAIN_NAME] 2.1M F…" at bounding box center [332, 333] width 639 height 76
click at [39, 328] on input "checkbox" at bounding box center [31, 331] width 19 height 19
checkbox input "true"
type input "5000"
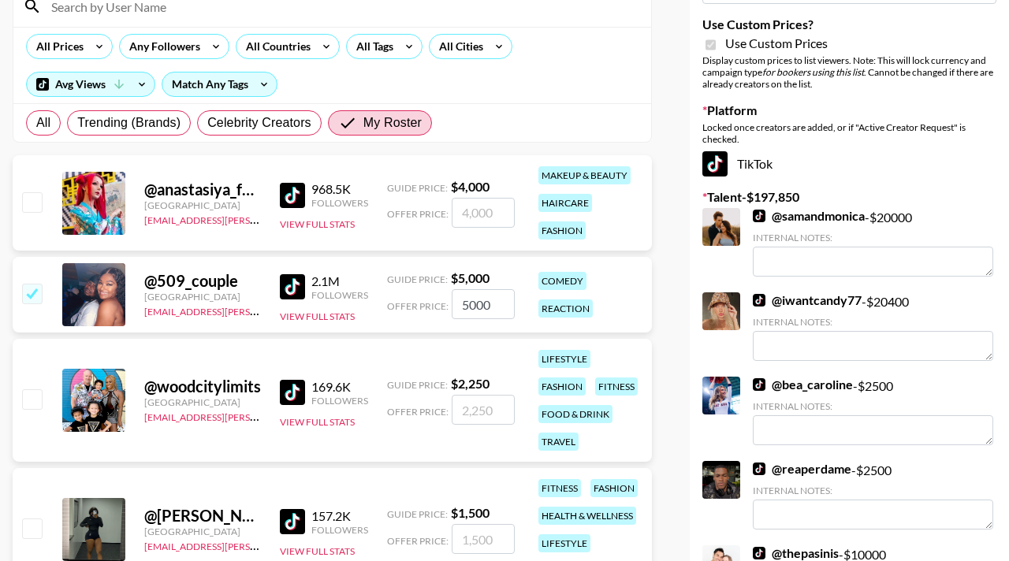
scroll to position [166, 0]
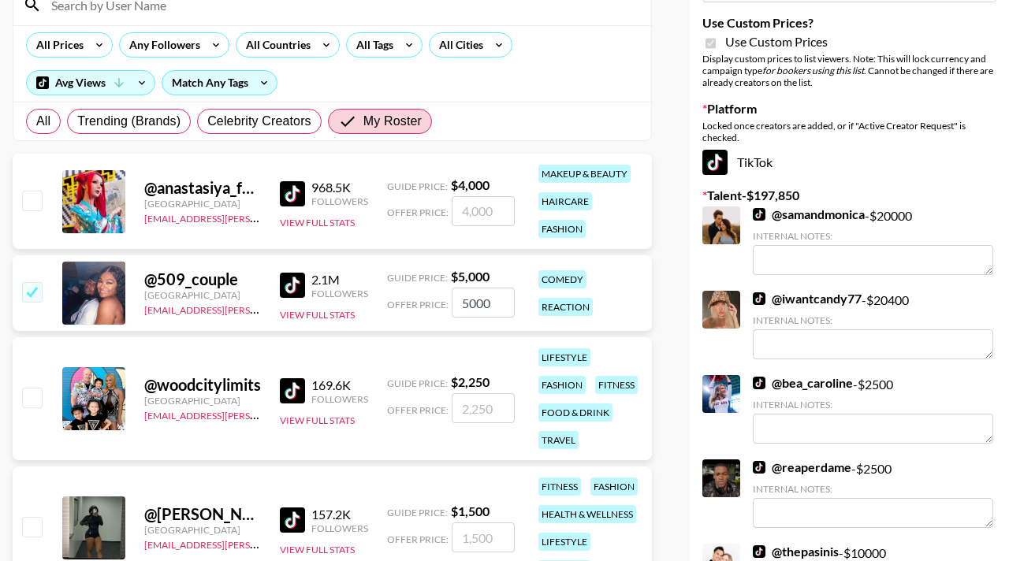
click at [37, 192] on input "checkbox" at bounding box center [31, 200] width 19 height 19
checkbox input "true"
type input "4000"
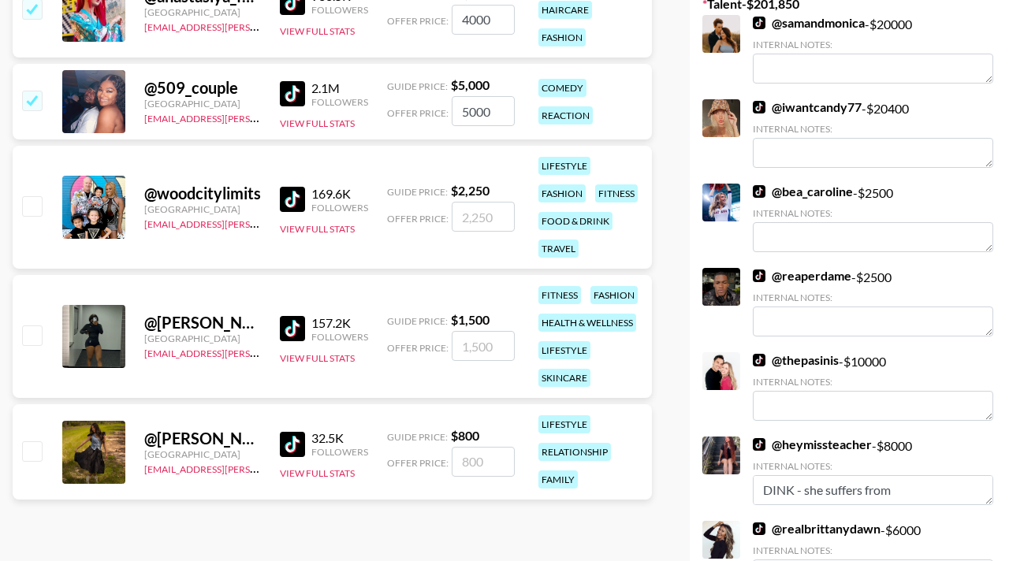
scroll to position [367, 0]
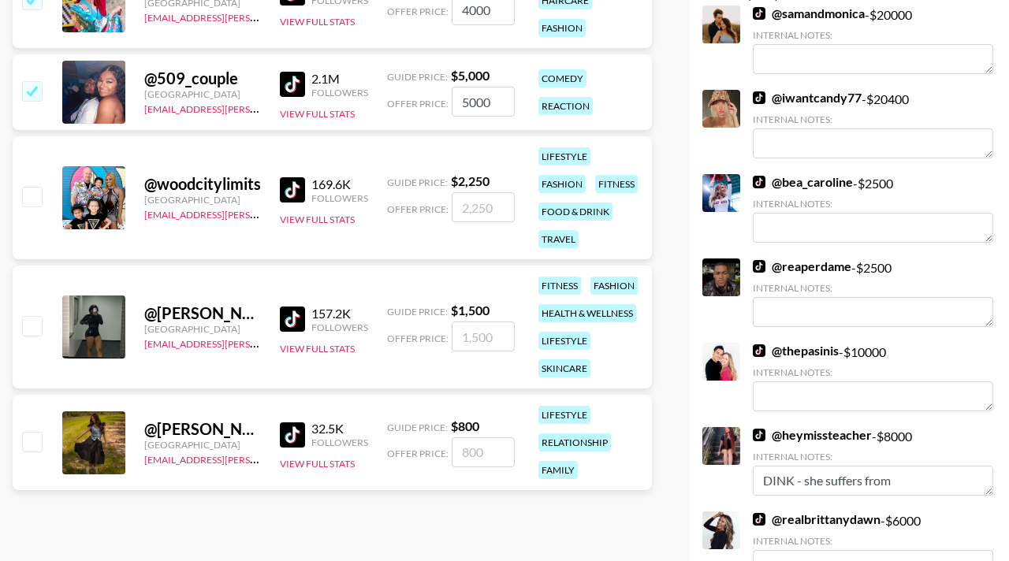
click at [37, 198] on input "checkbox" at bounding box center [31, 196] width 19 height 19
checkbox input "true"
type input "2250"
click at [37, 325] on input "checkbox" at bounding box center [31, 325] width 19 height 19
checkbox input "true"
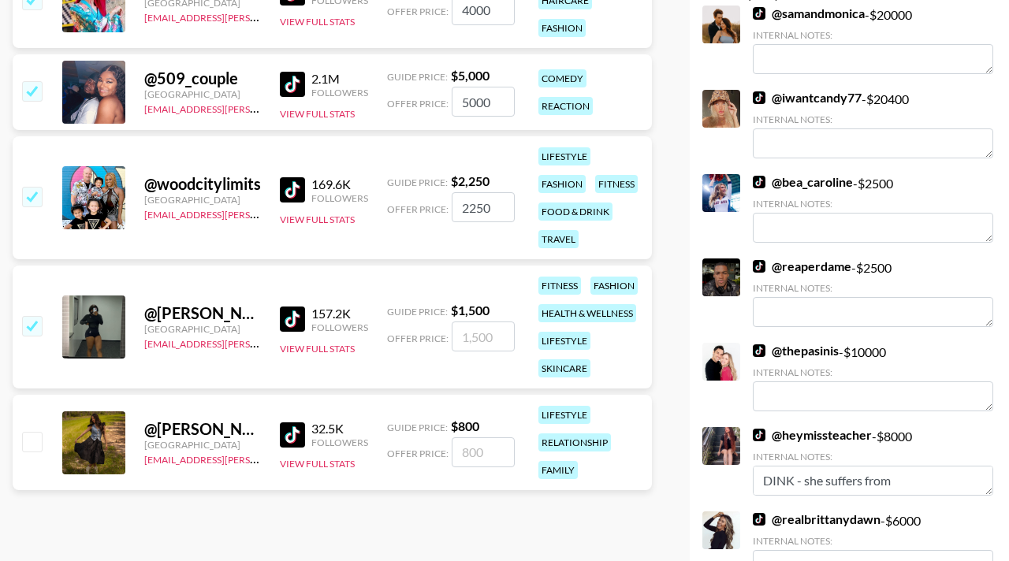
type input "1500"
drag, startPoint x: 34, startPoint y: 463, endPoint x: 34, endPoint y: 455, distance: 8.7
click at [34, 463] on div "@ kaitlyn.drew United States [EMAIL_ADDRESS][PERSON_NAME][DOMAIN_NAME] 32.5K Fo…" at bounding box center [332, 442] width 639 height 95
click at [34, 445] on input "checkbox" at bounding box center [31, 441] width 19 height 19
checkbox input "true"
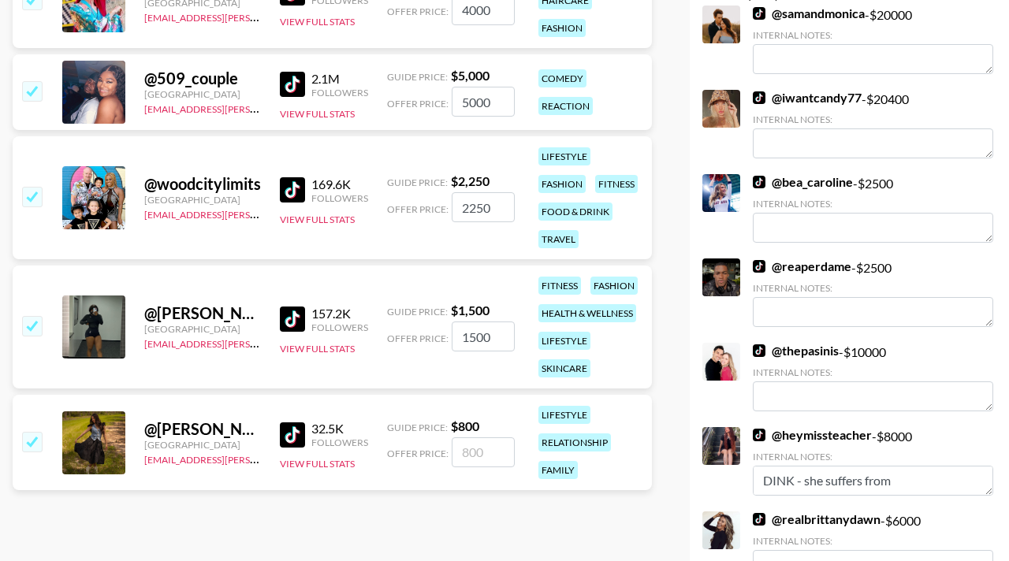
type input "800"
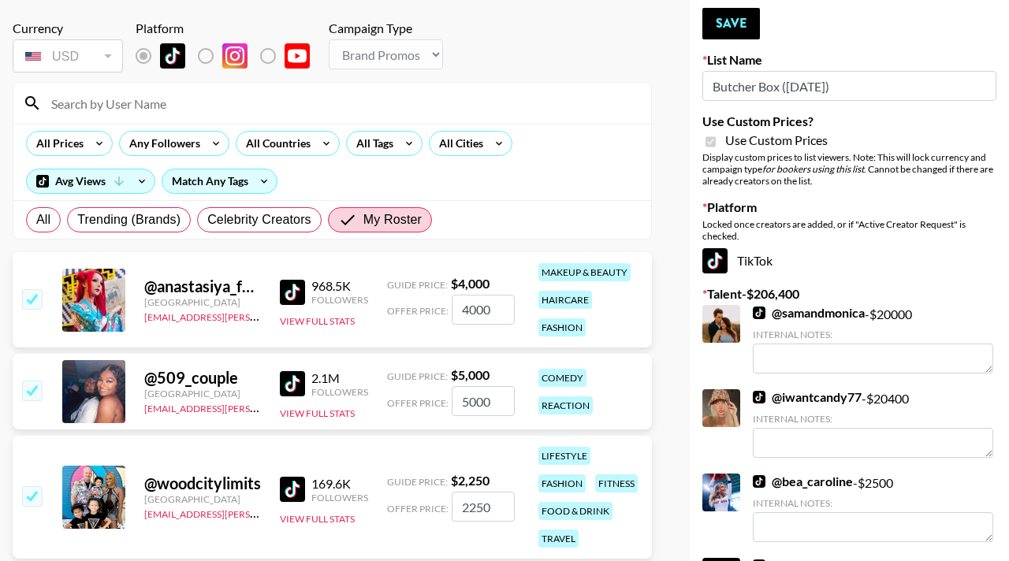
scroll to position [20, 0]
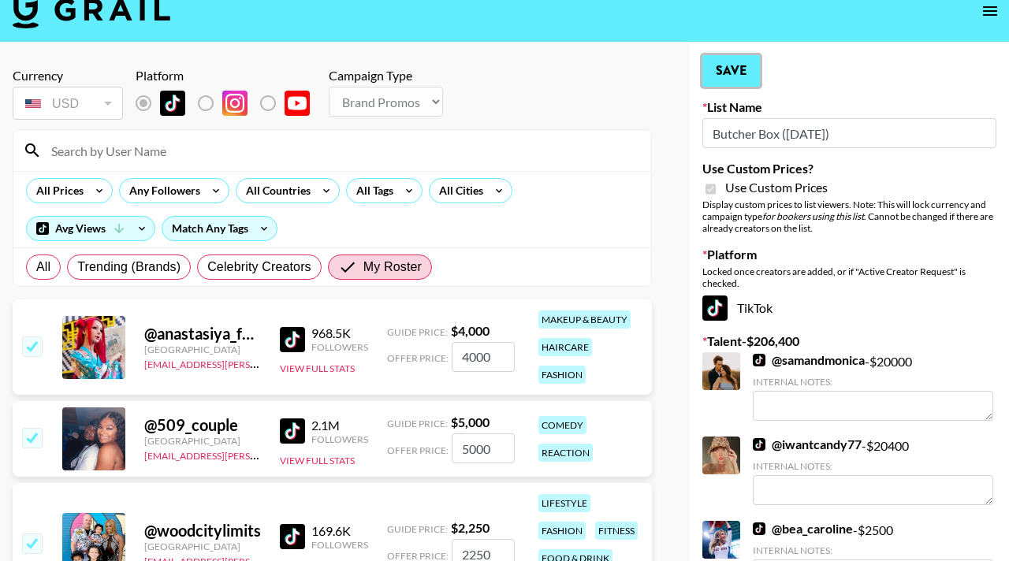
click at [728, 63] on button "Save" at bounding box center [731, 71] width 58 height 32
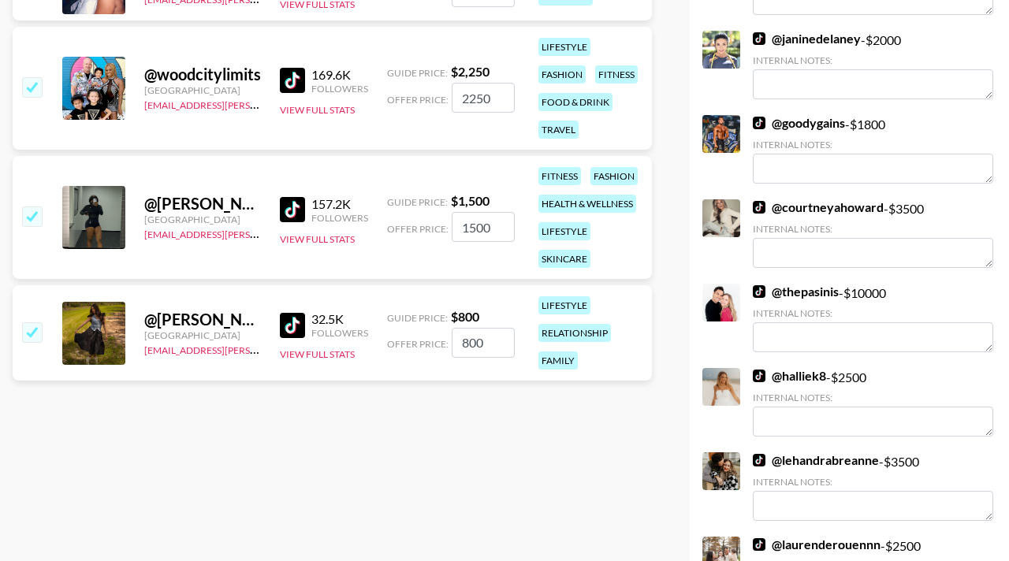
scroll to position [825, 0]
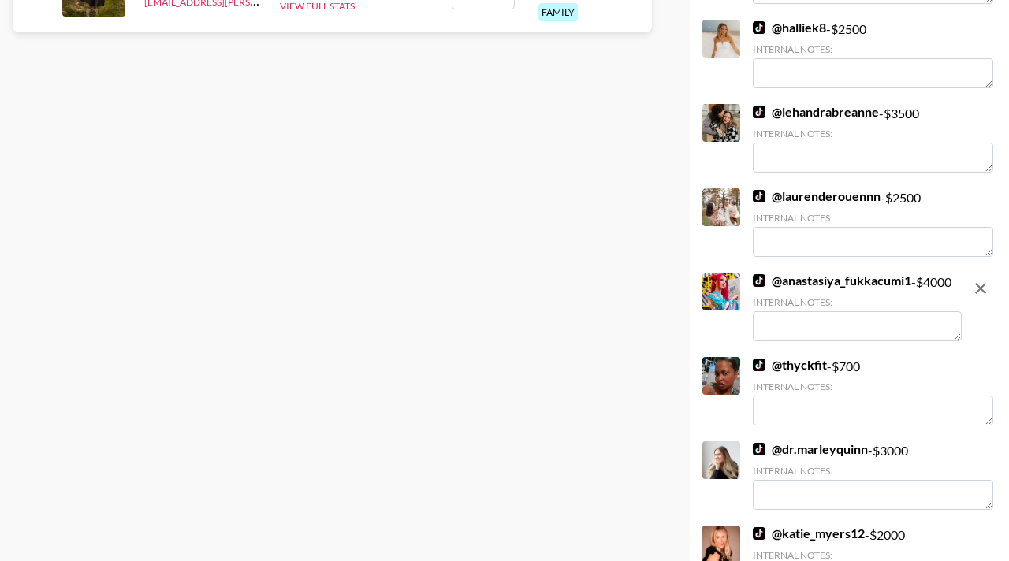
click at [807, 342] on div "@ anastasiya_fukkacumi1 - $ 4000 Internal Notes:" at bounding box center [857, 309] width 209 height 72
click at [803, 337] on textarea at bounding box center [857, 326] width 209 height 30
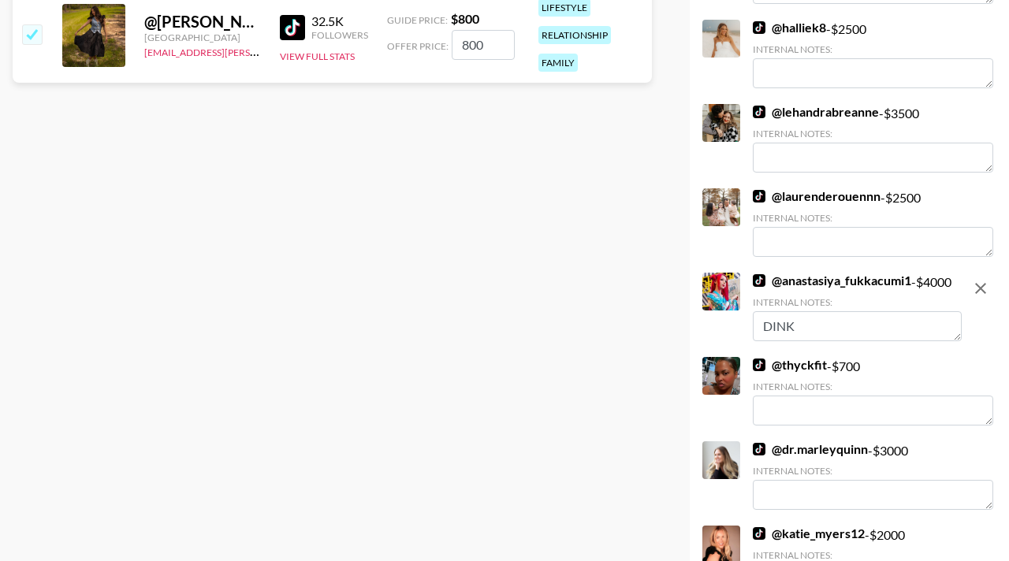
type textarea "DINK"
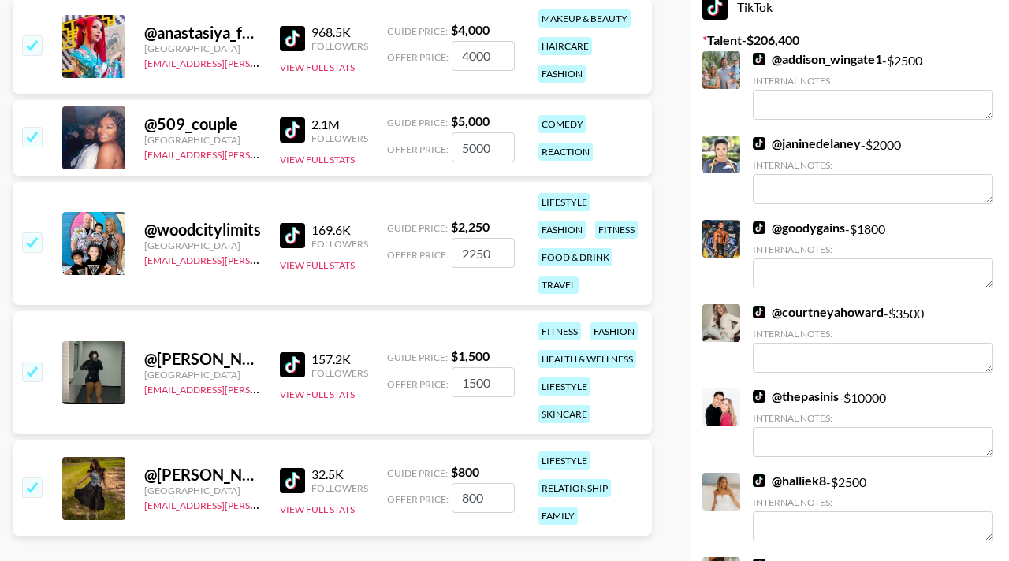
scroll to position [0, 0]
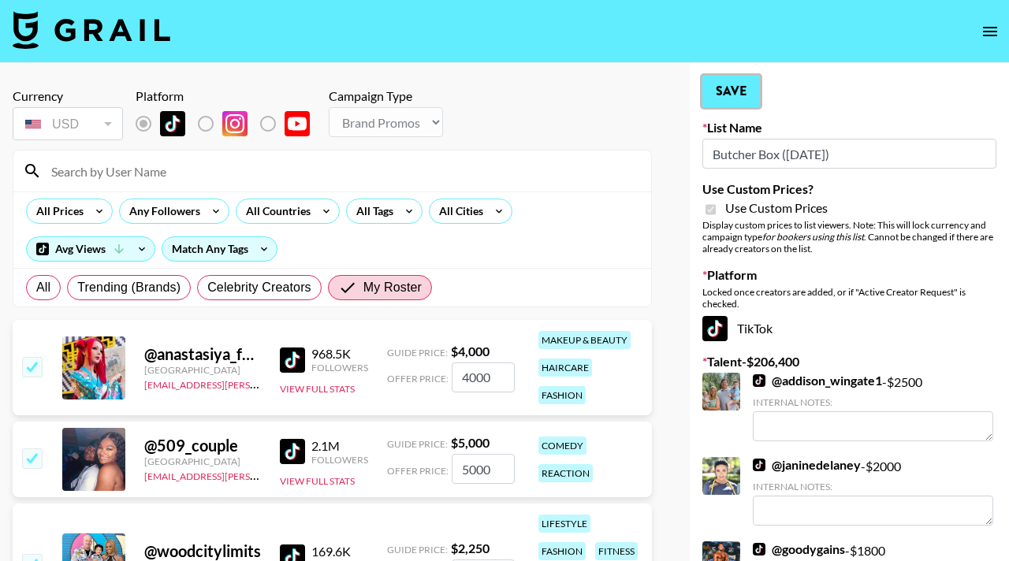
click at [721, 95] on button "Save" at bounding box center [731, 92] width 58 height 32
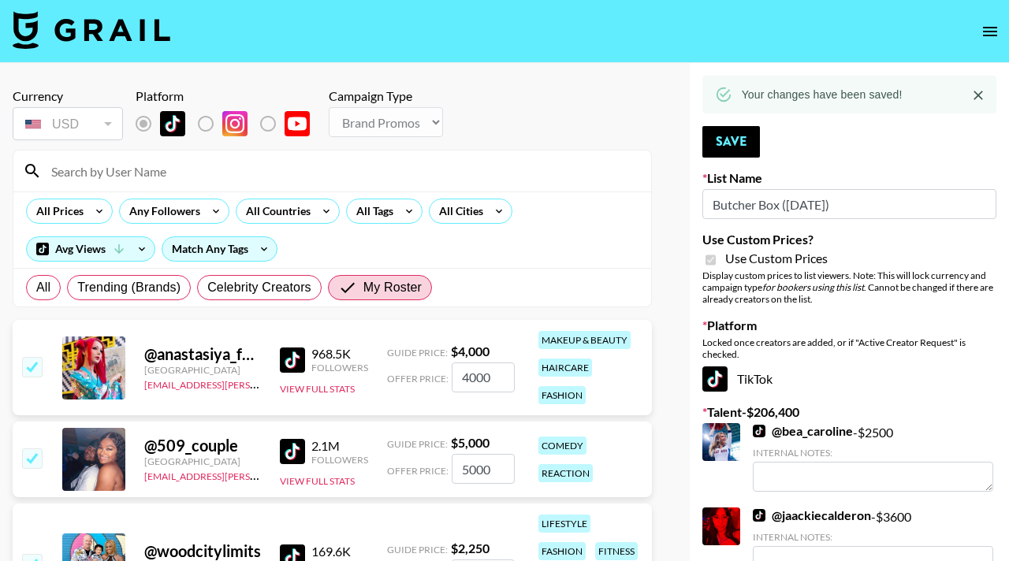
scroll to position [400, 0]
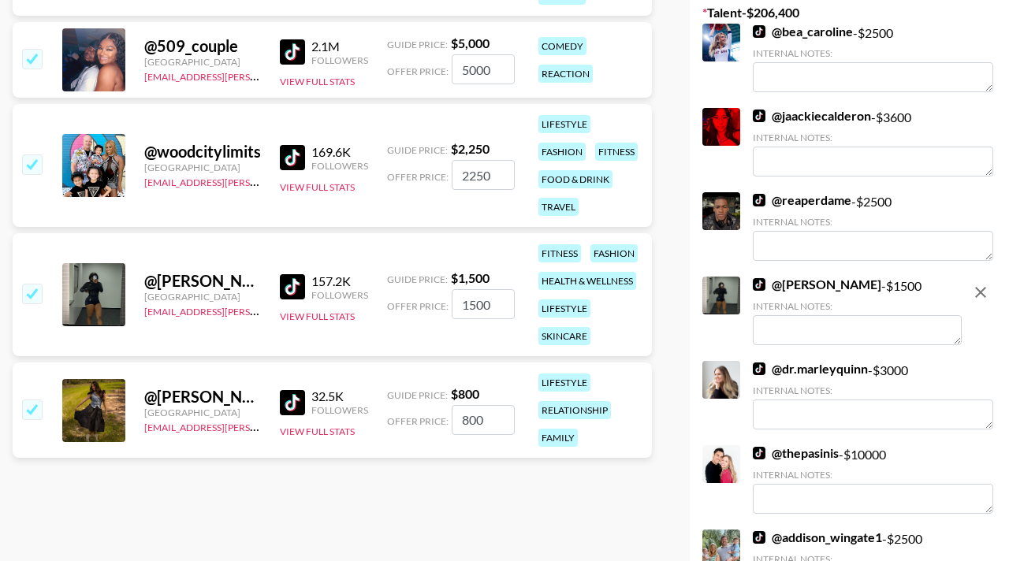
click at [802, 334] on textarea at bounding box center [857, 330] width 209 height 30
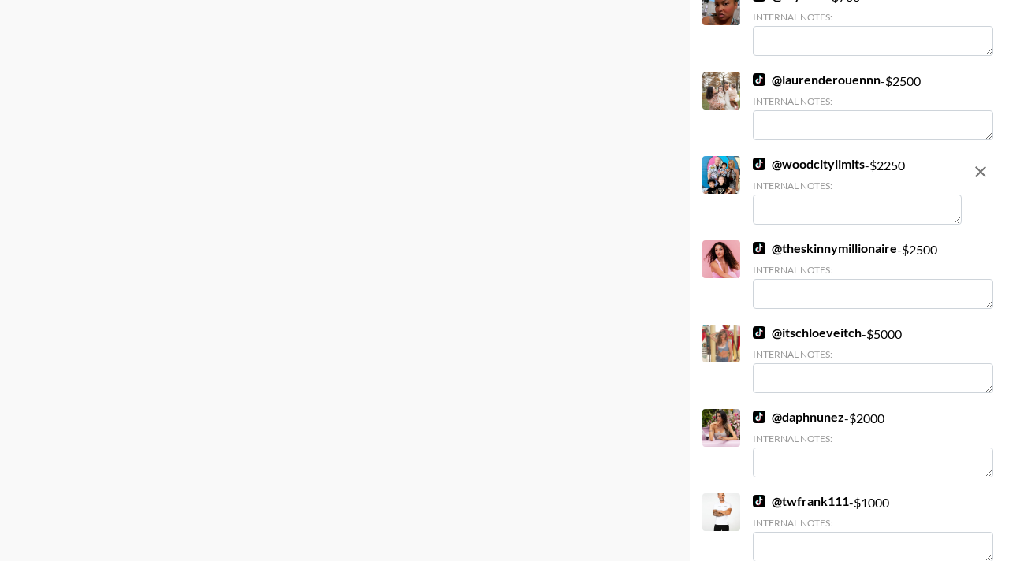
scroll to position [4315, 0]
